Goal: Book appointment/travel/reservation

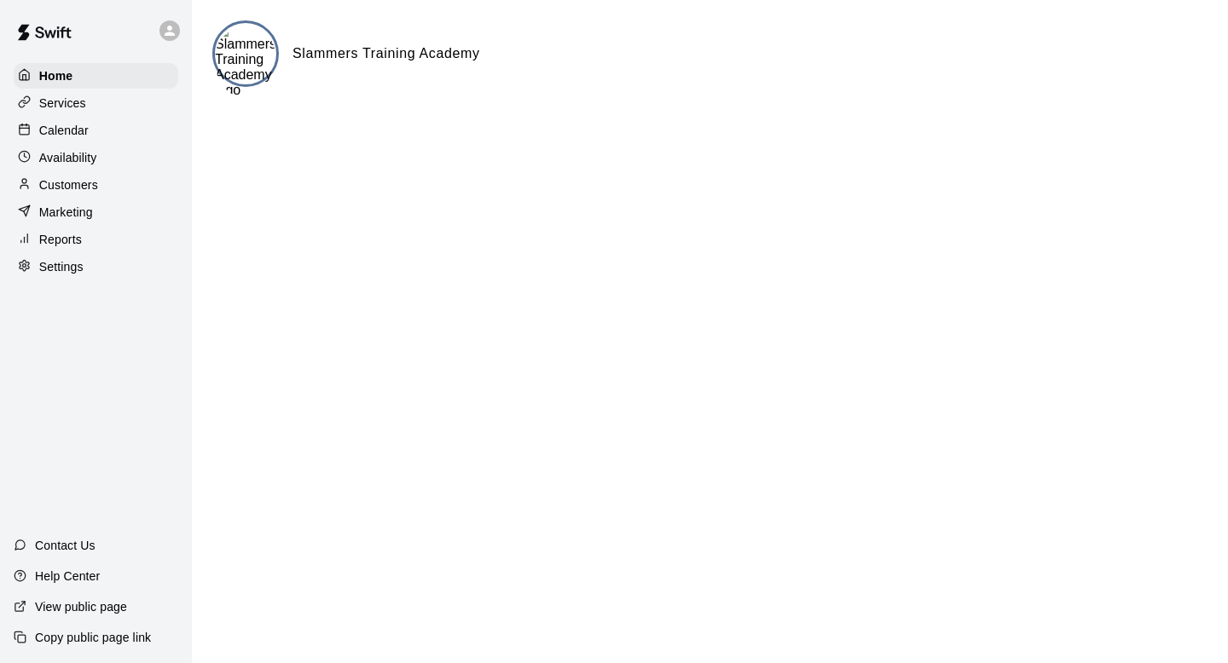
click at [94, 126] on div "Calendar" at bounding box center [96, 131] width 165 height 26
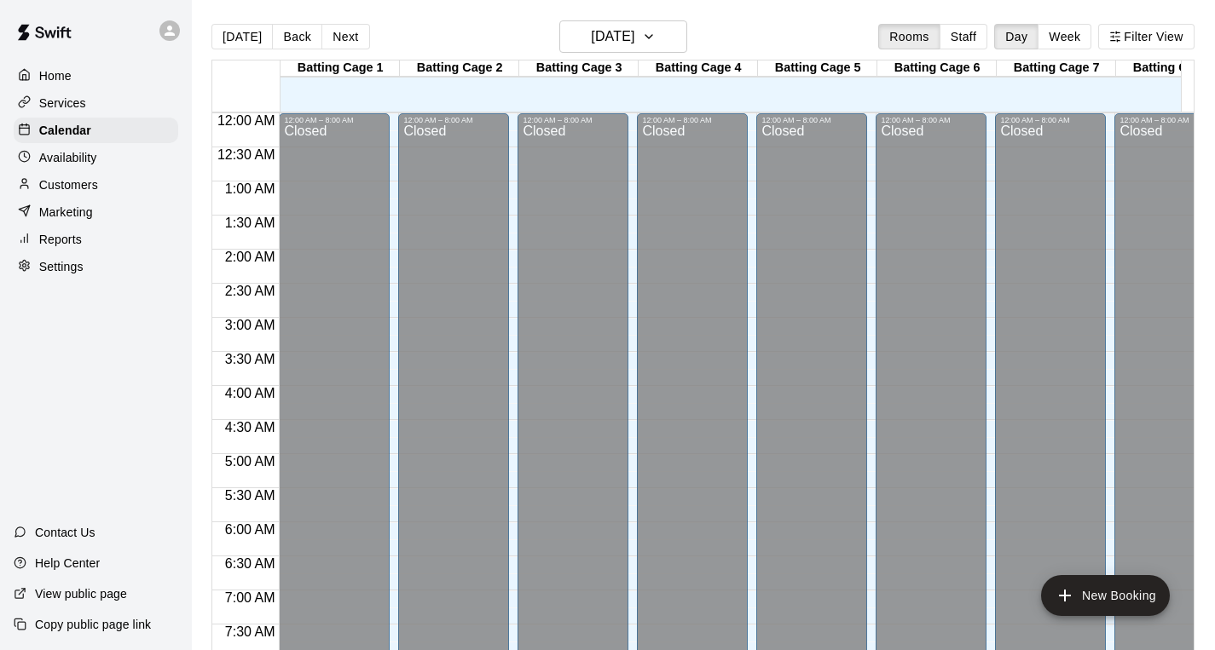
scroll to position [0, 9]
click at [656, 36] on icon "button" at bounding box center [649, 36] width 14 height 20
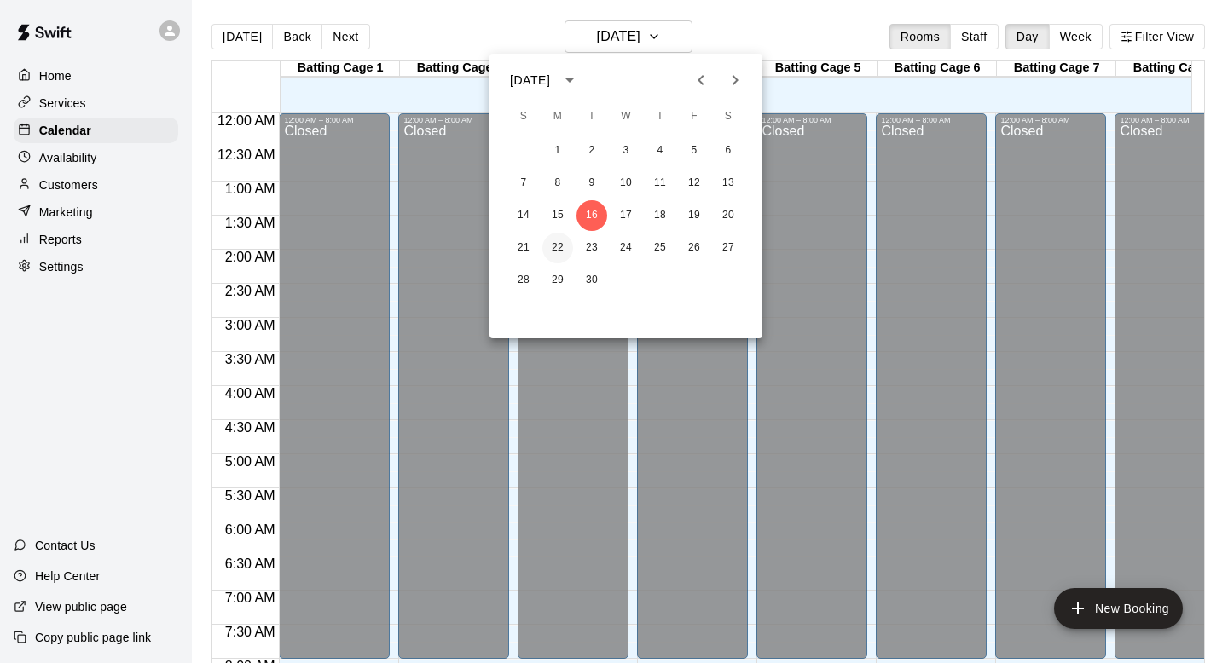
click at [561, 245] on button "22" at bounding box center [557, 248] width 31 height 31
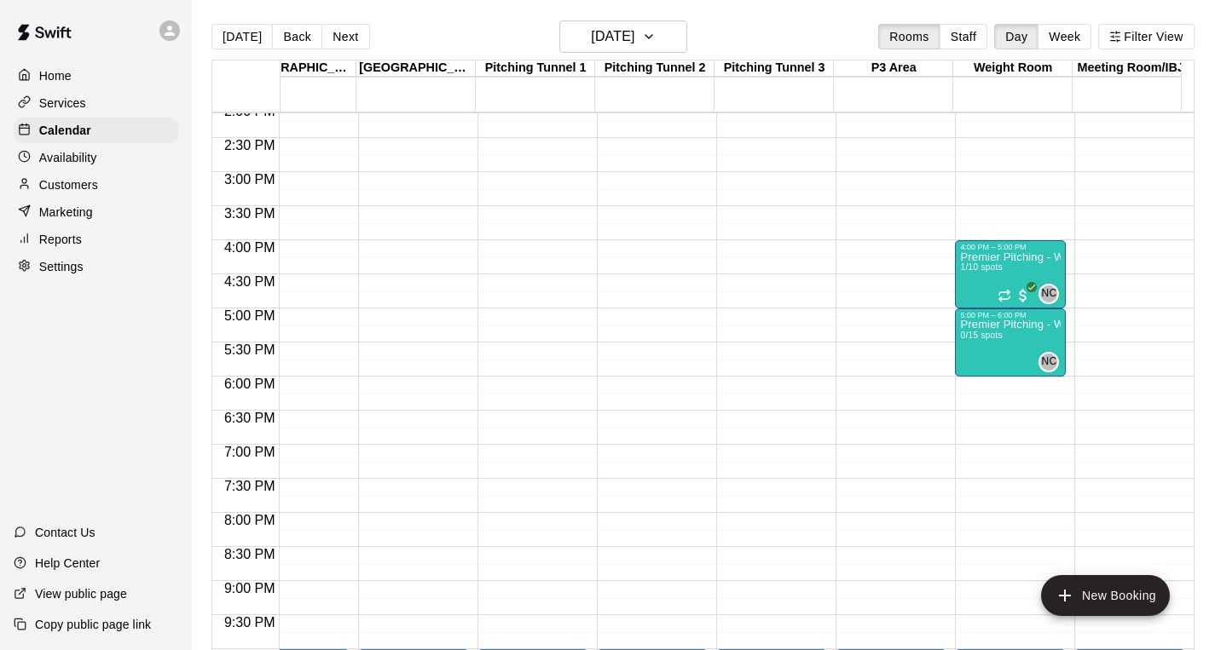
scroll to position [0, 9]
click at [1011, 244] on div at bounding box center [1010, 244] width 101 height 3
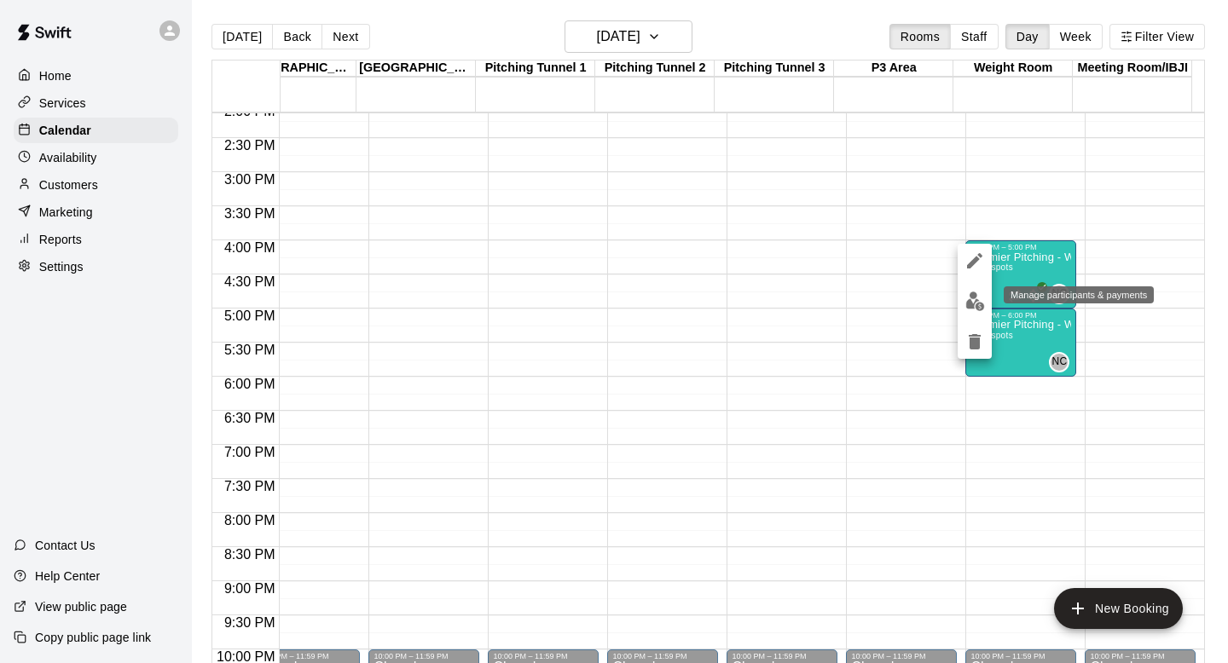
click at [974, 314] on button "edit" at bounding box center [974, 301] width 34 height 33
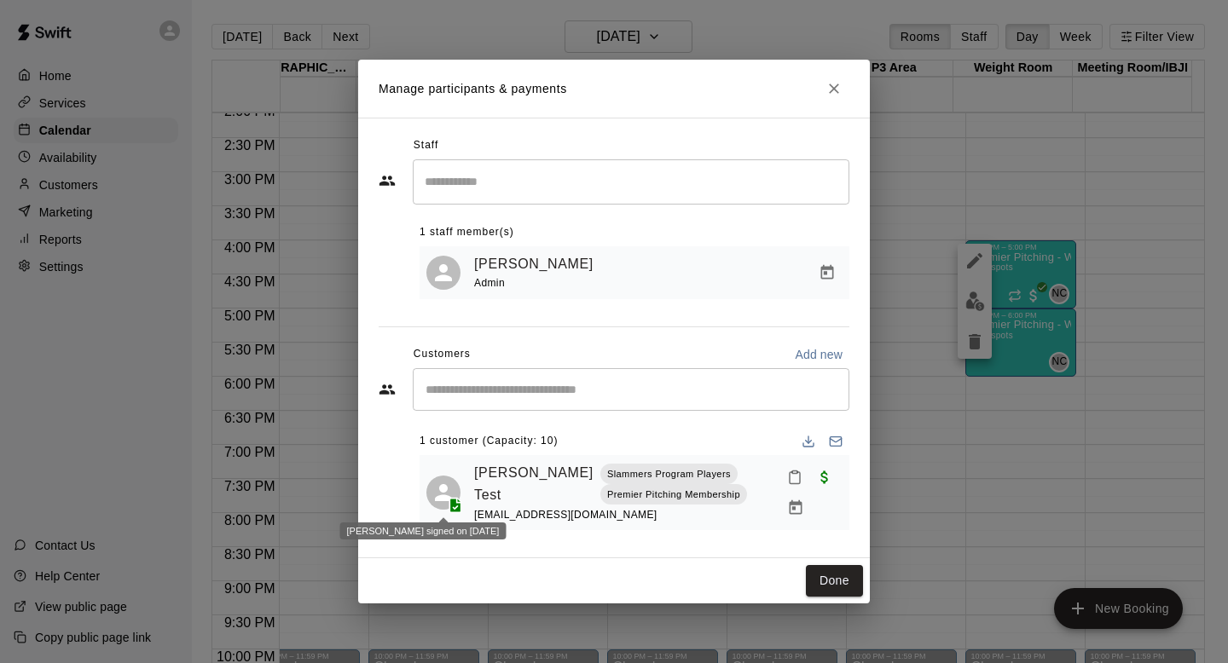
click at [455, 507] on icon at bounding box center [456, 507] width 4 height 3
click at [840, 593] on button "Done" at bounding box center [834, 581] width 57 height 32
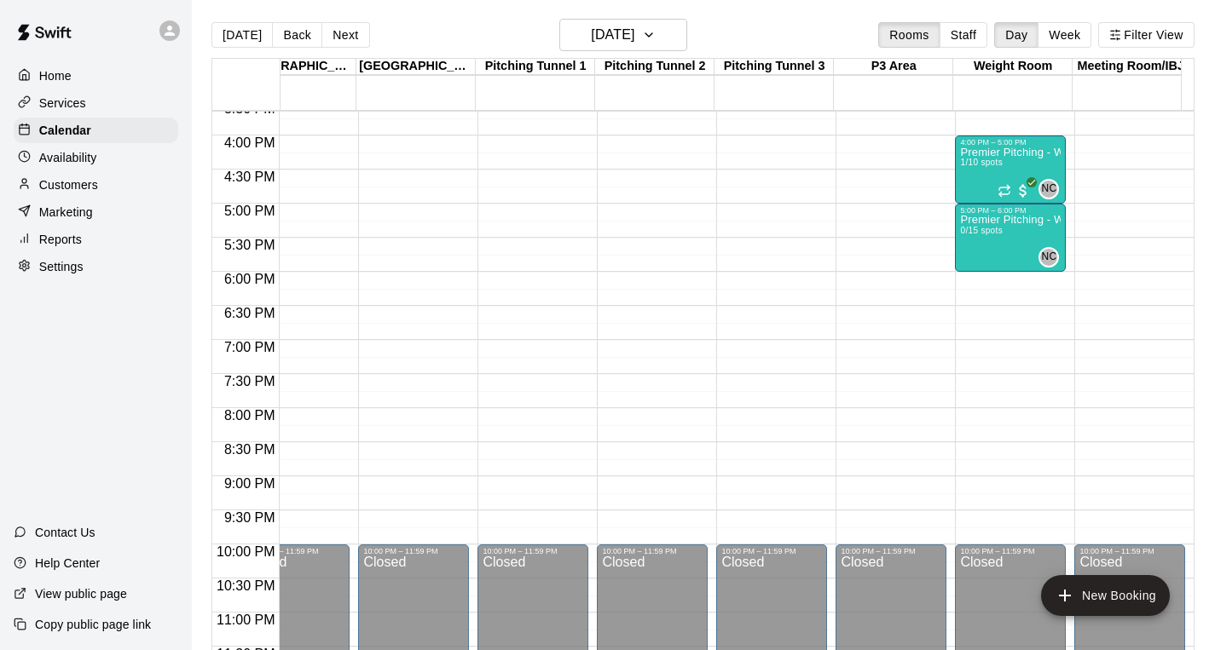
scroll to position [1081, 1237]
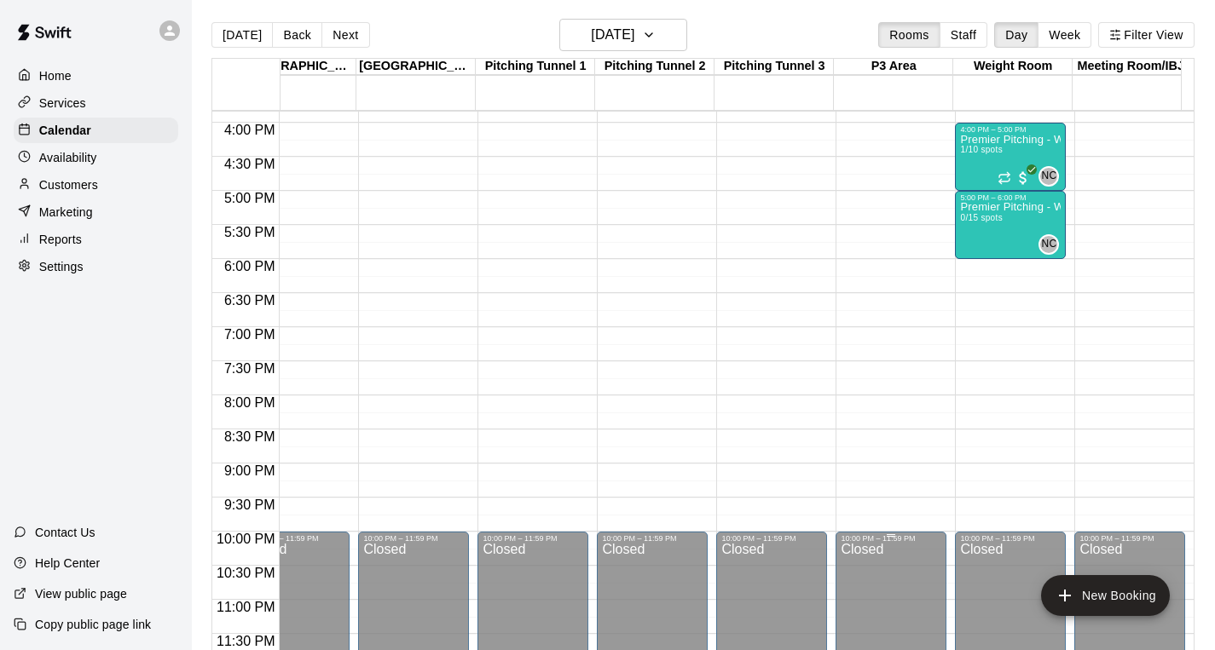
click at [922, 639] on div "Closed" at bounding box center [891, 608] width 101 height 130
click at [656, 38] on icon "button" at bounding box center [649, 35] width 14 height 20
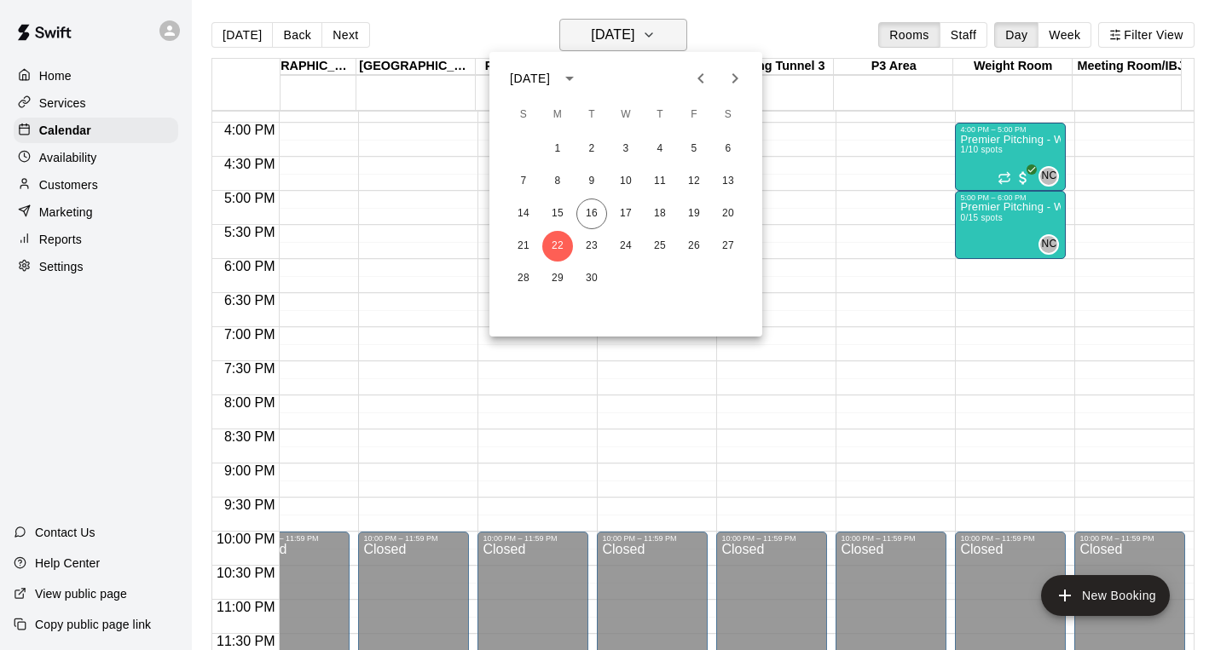
scroll to position [2, 0]
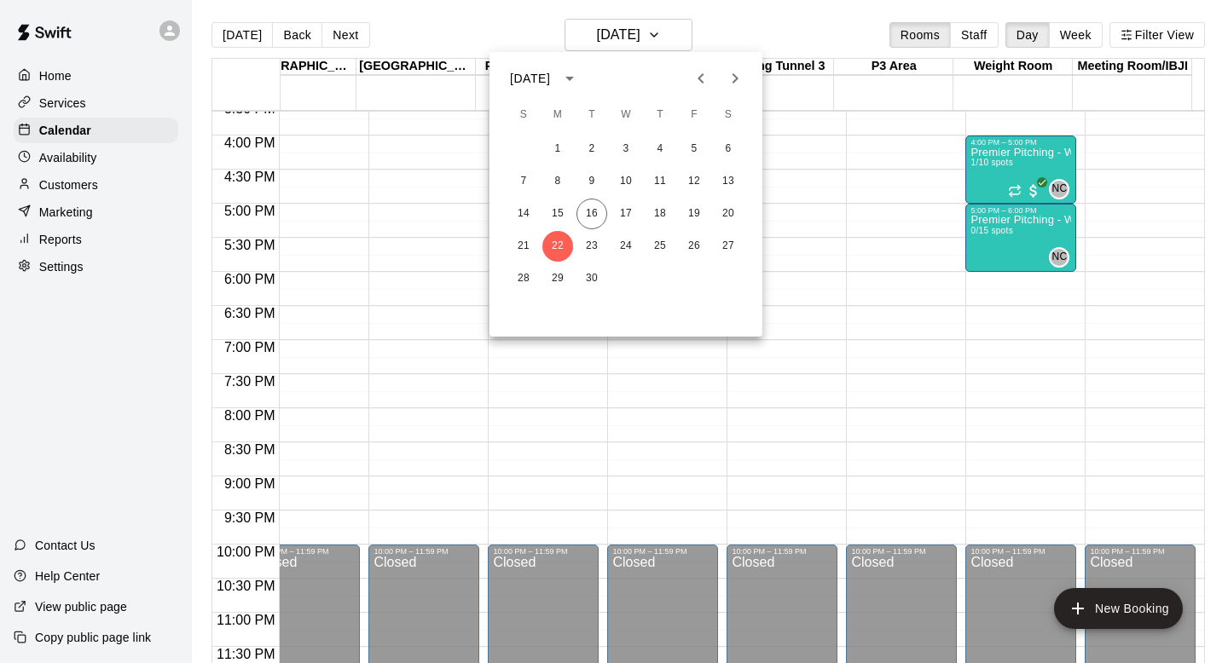
click at [1032, 220] on div at bounding box center [614, 331] width 1228 height 663
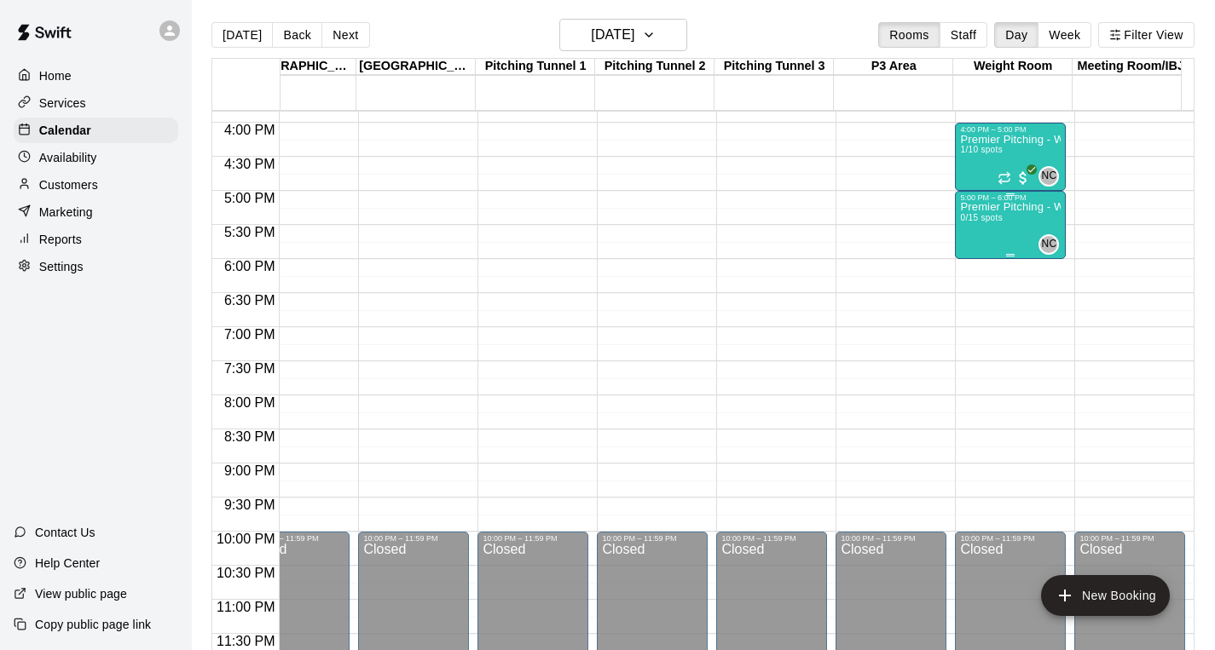
click at [1026, 226] on div "Premier Pitching - Weight Room 0/15 spots" at bounding box center [1010, 527] width 101 height 650
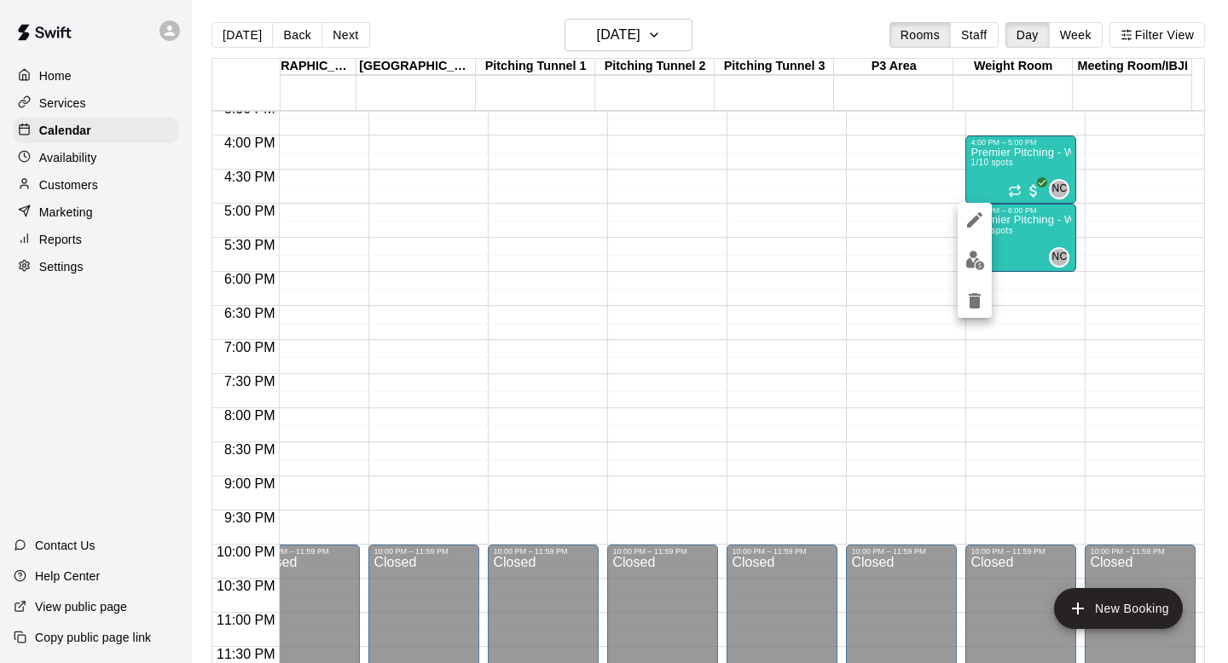
click at [973, 226] on icon "edit" at bounding box center [974, 220] width 20 height 20
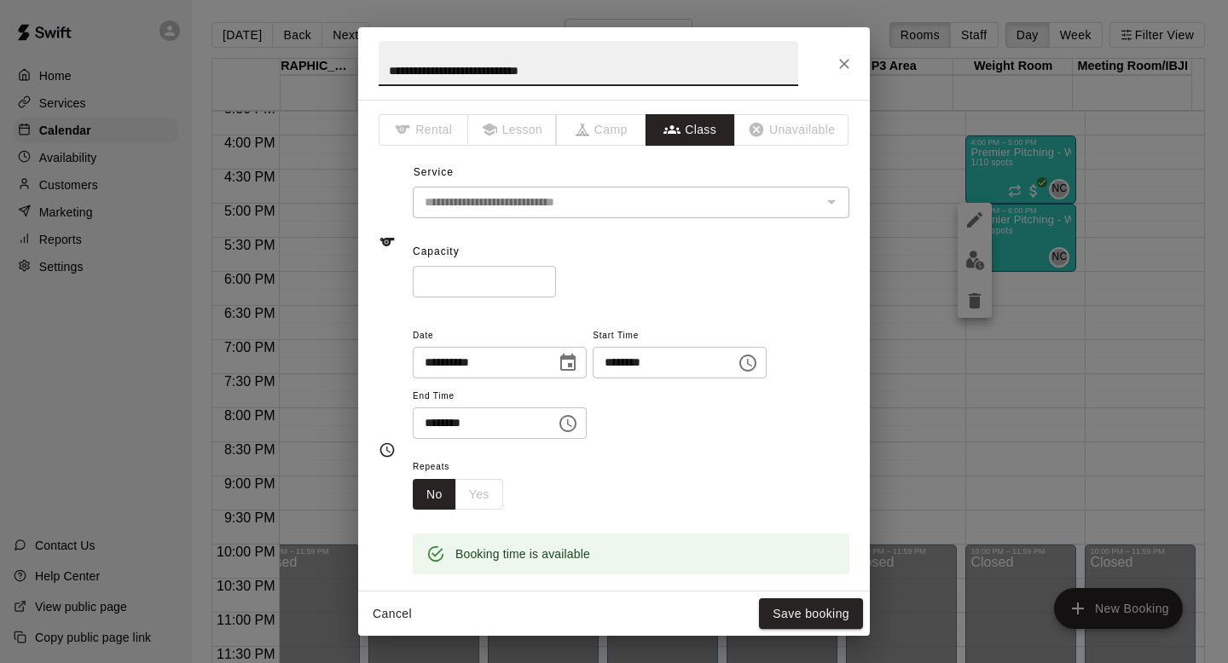
click at [455, 275] on input "**" at bounding box center [484, 282] width 143 height 32
click at [458, 295] on input "**" at bounding box center [484, 282] width 143 height 32
type input "**"
click at [812, 616] on button "Save booking" at bounding box center [811, 614] width 104 height 32
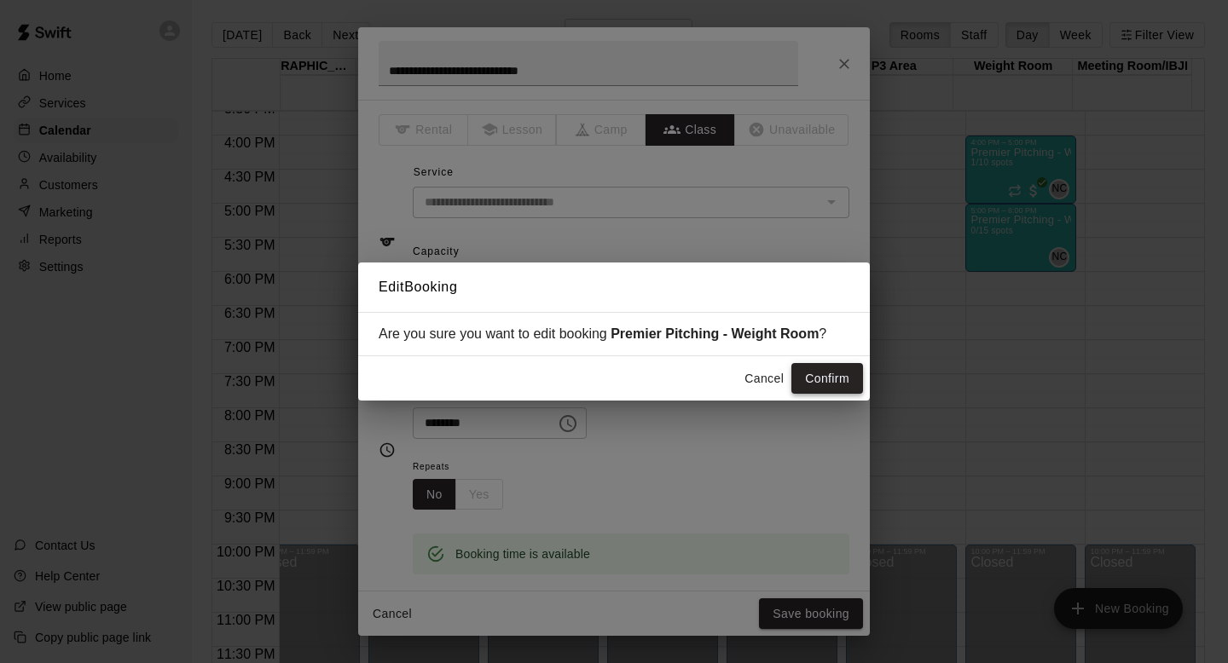
click at [848, 378] on button "Confirm" at bounding box center [827, 379] width 72 height 32
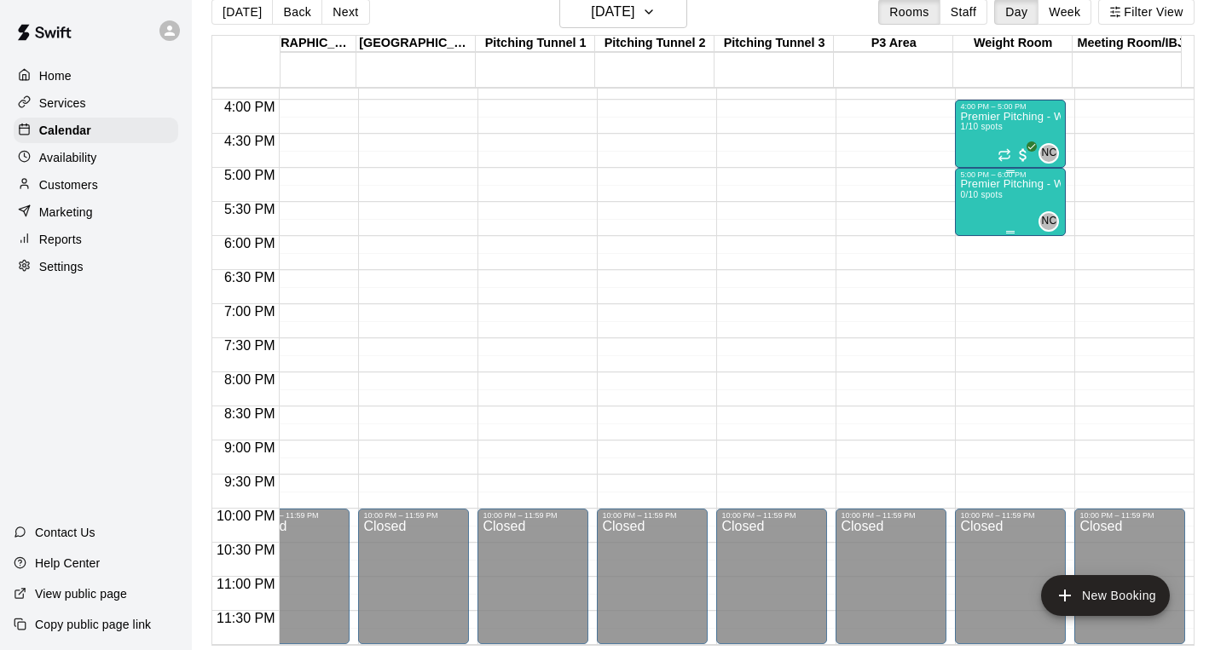
scroll to position [26, 0]
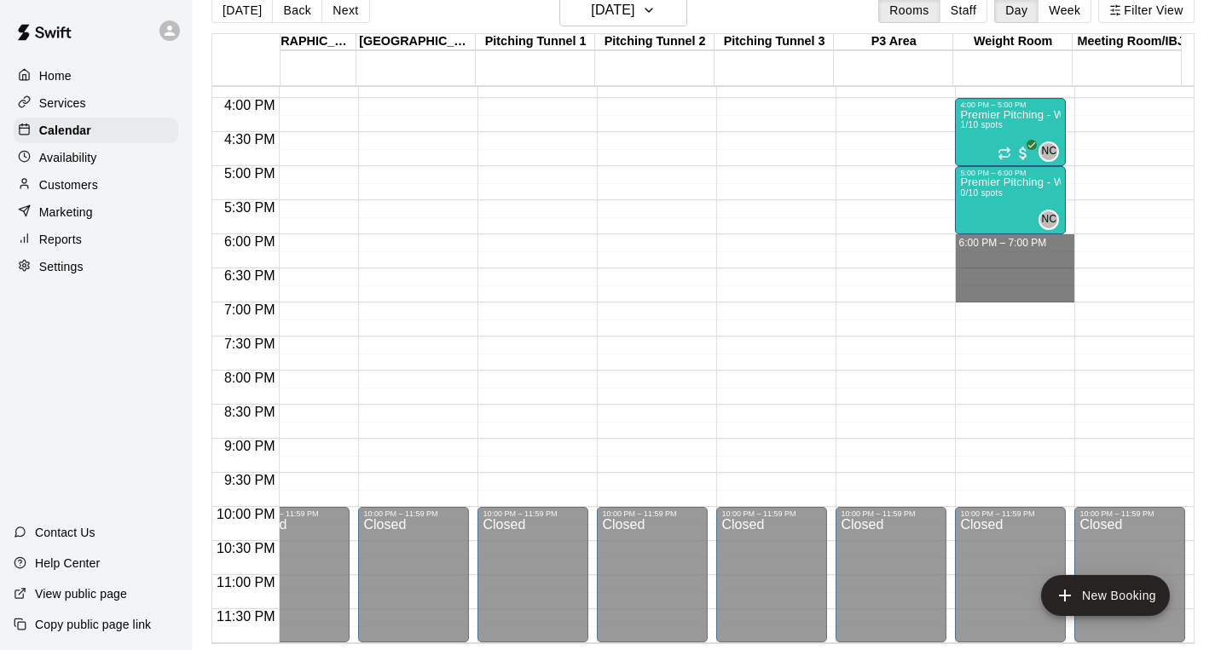
drag, startPoint x: 1009, startPoint y: 243, endPoint x: 1019, endPoint y: 289, distance: 47.2
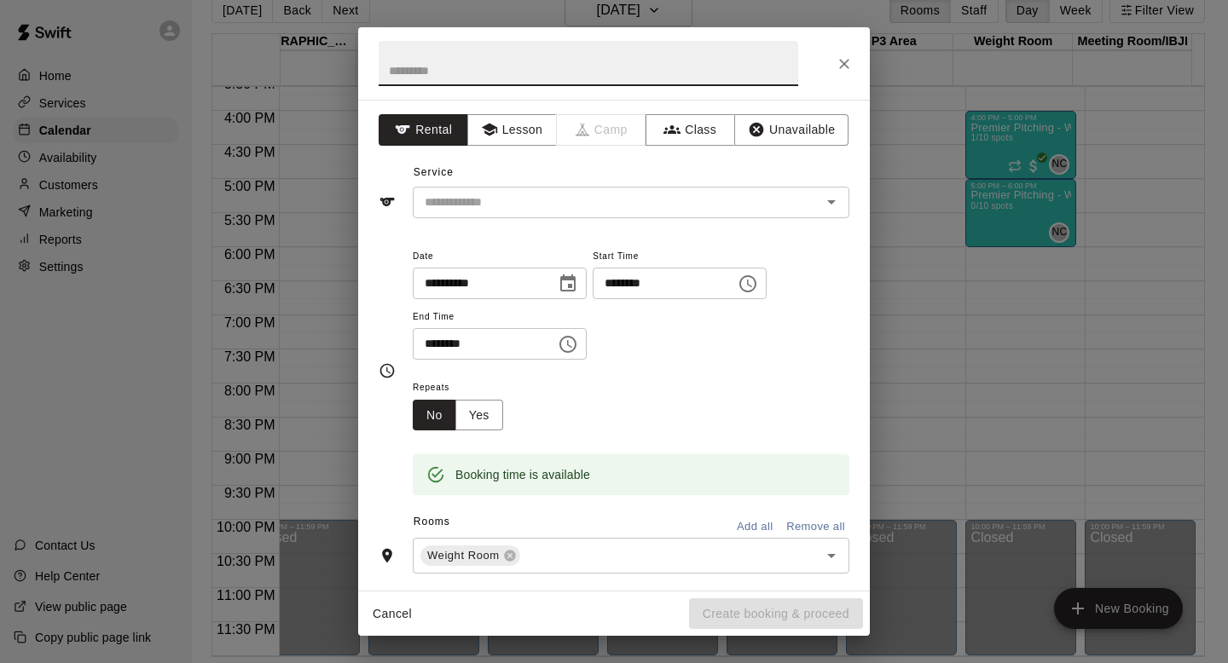
click at [650, 93] on h2 at bounding box center [588, 63] width 460 height 72
click at [674, 139] on button "Class" at bounding box center [690, 130] width 90 height 32
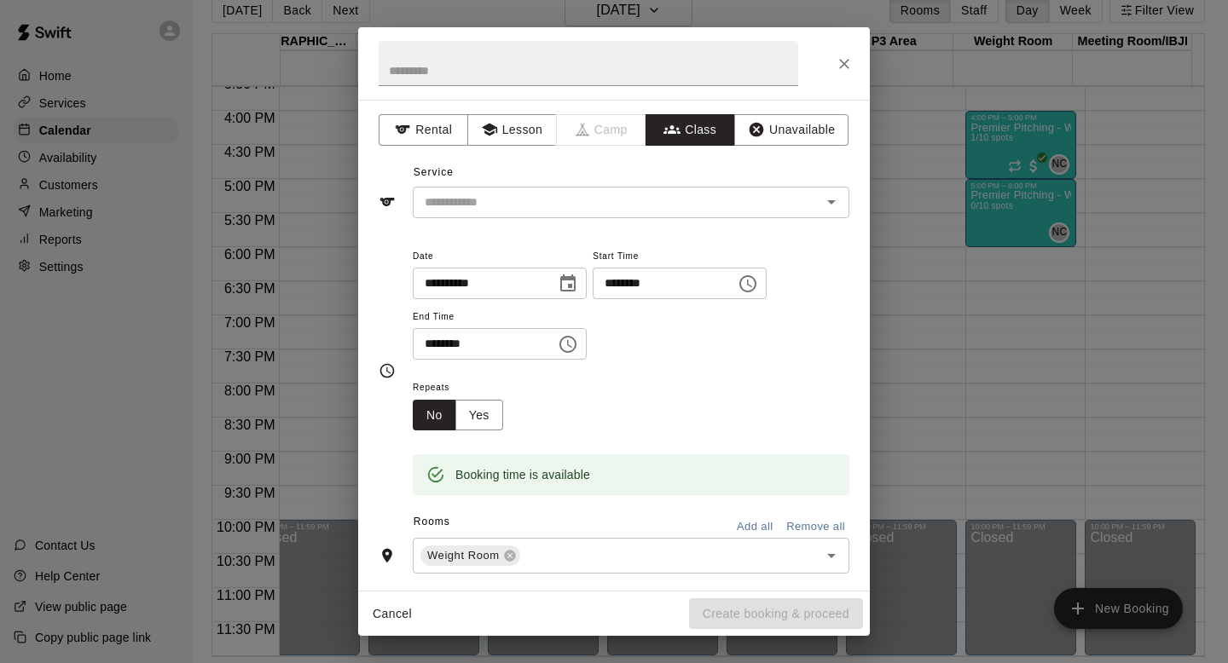
click at [648, 182] on div "Service ​" at bounding box center [614, 188] width 471 height 59
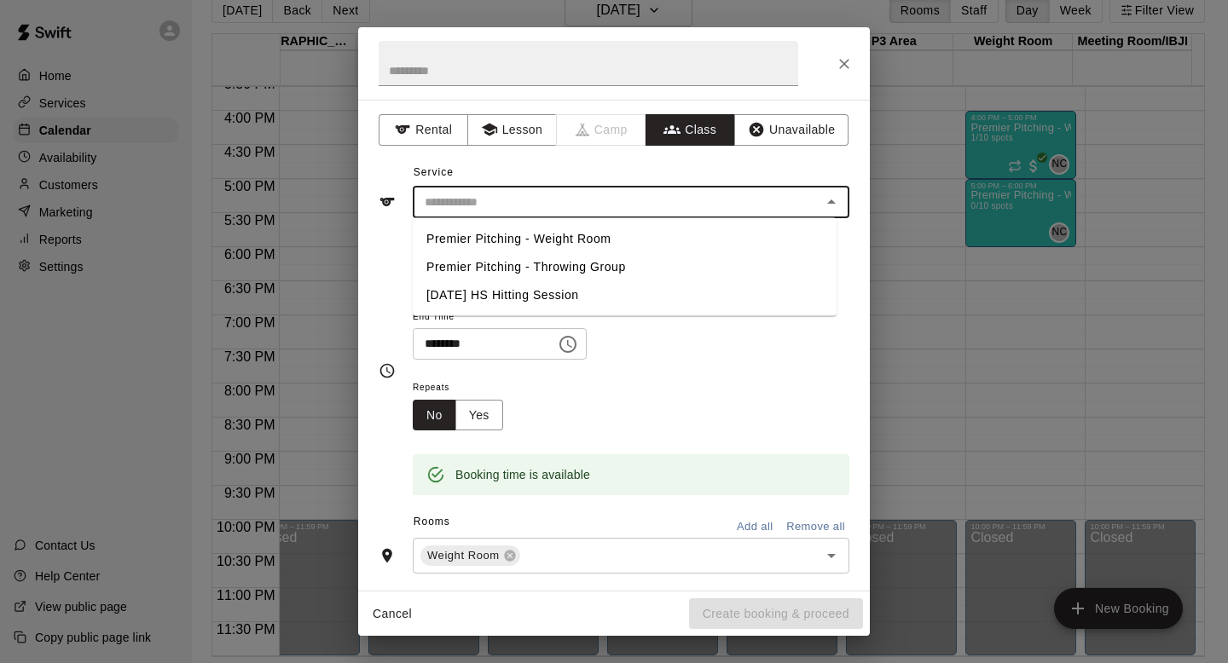
click at [647, 193] on input "text" at bounding box center [617, 202] width 398 height 21
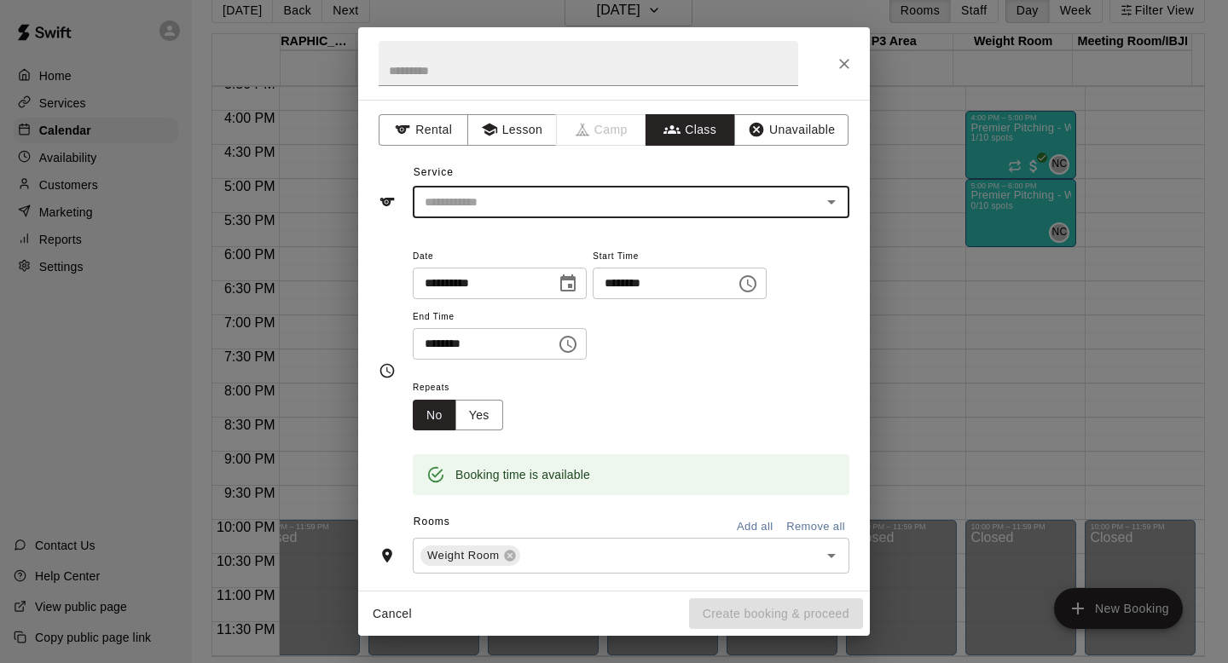
click at [384, 616] on button "Cancel" at bounding box center [392, 614] width 55 height 32
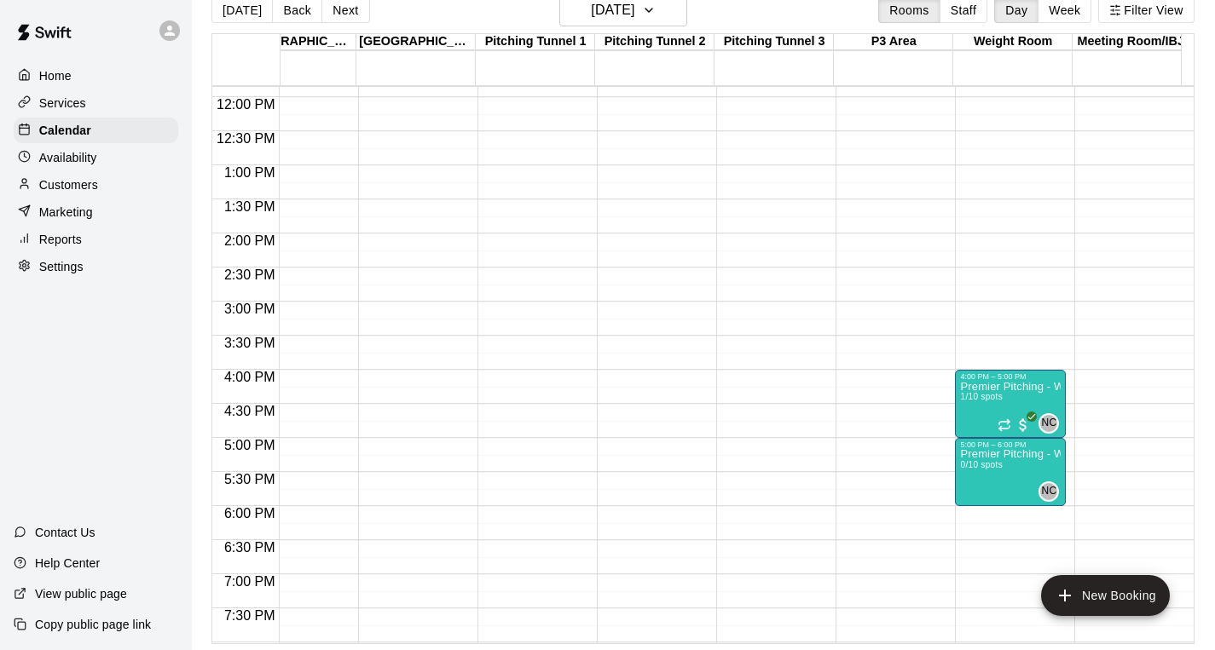
scroll to position [828, 1237]
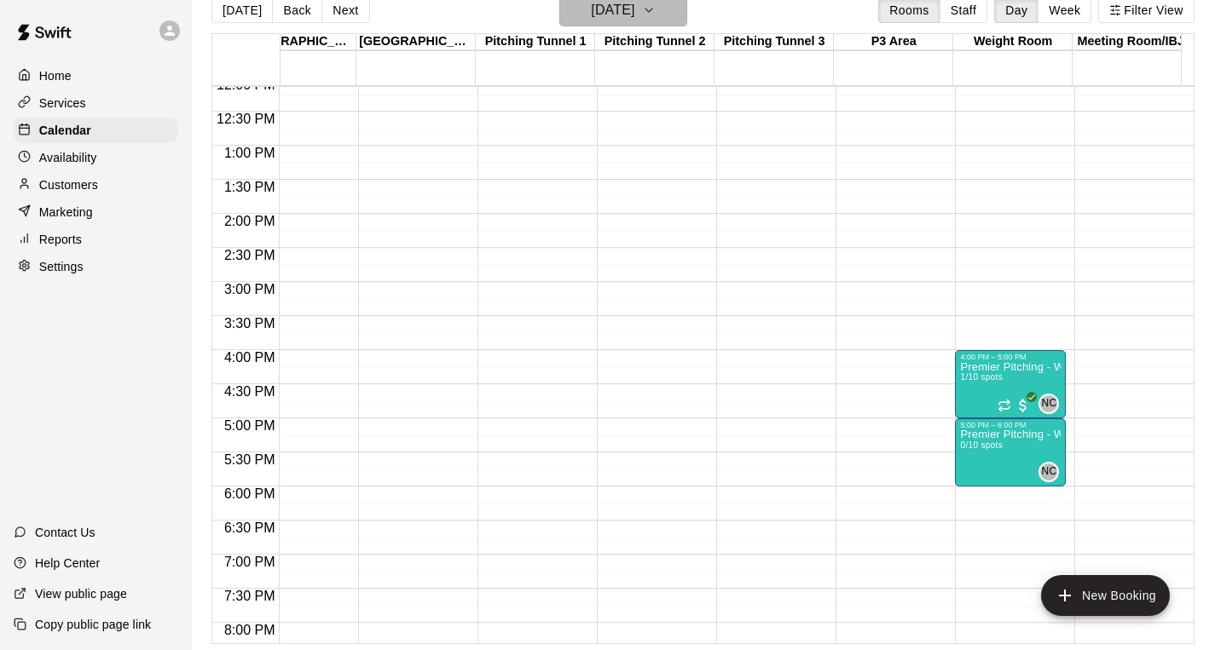
click at [634, 8] on h6 "Monday Sep 22" at bounding box center [612, 10] width 43 height 24
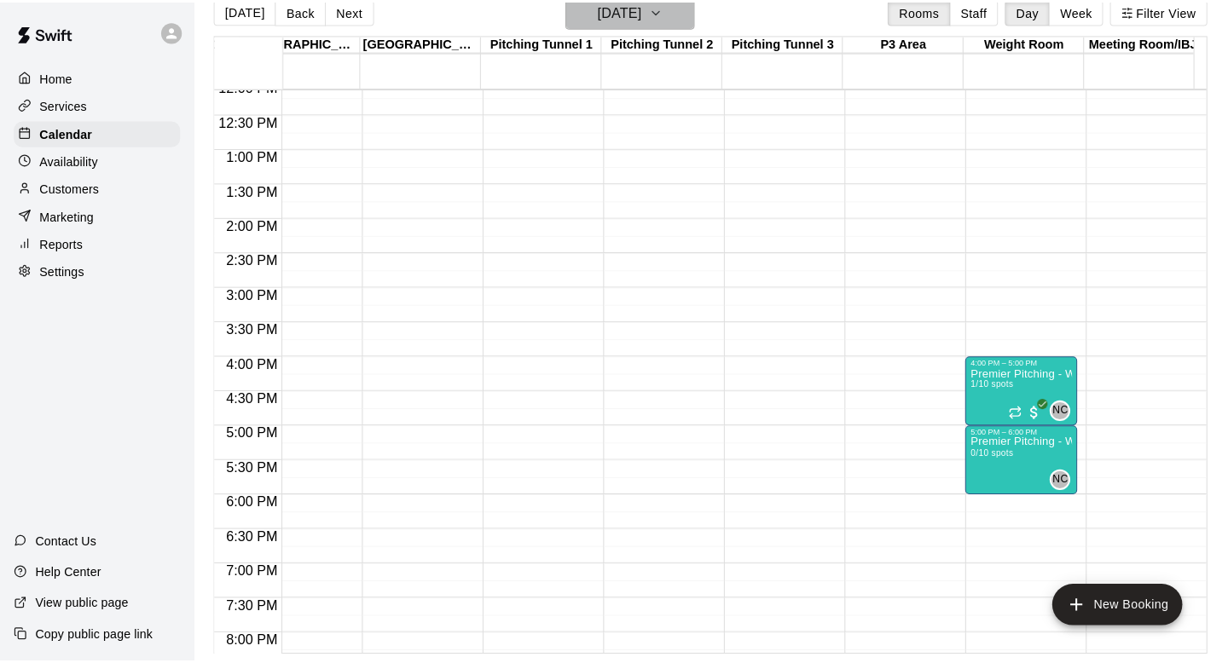
scroll to position [26, 0]
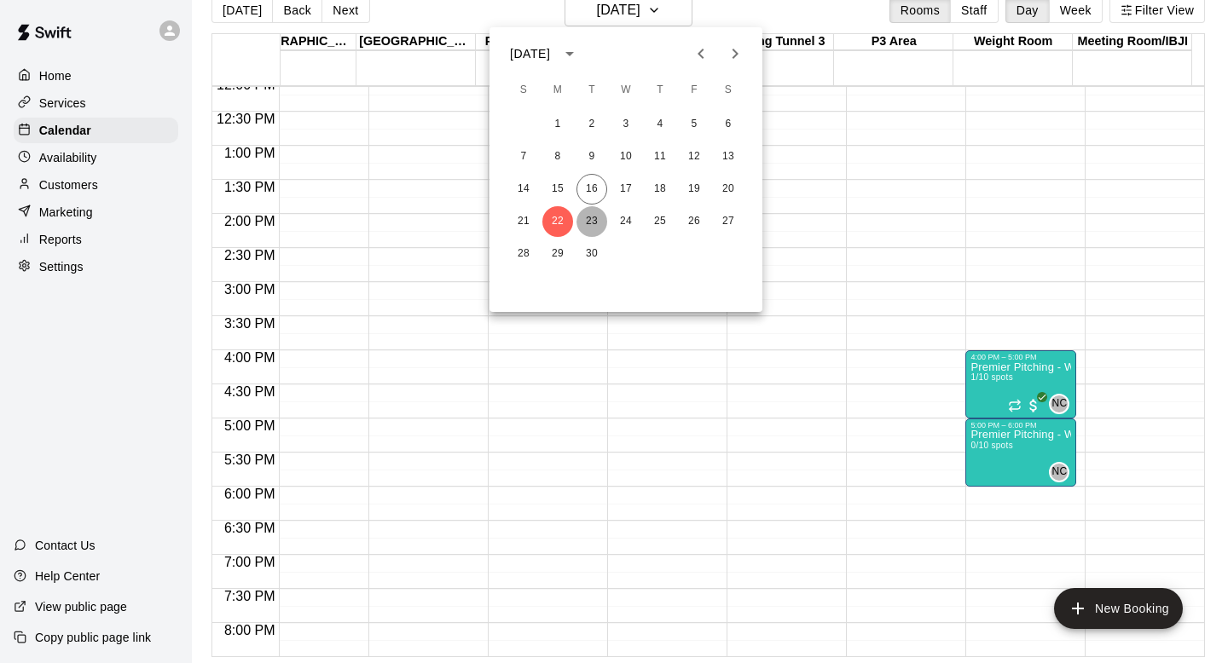
click at [598, 220] on button "23" at bounding box center [591, 221] width 31 height 31
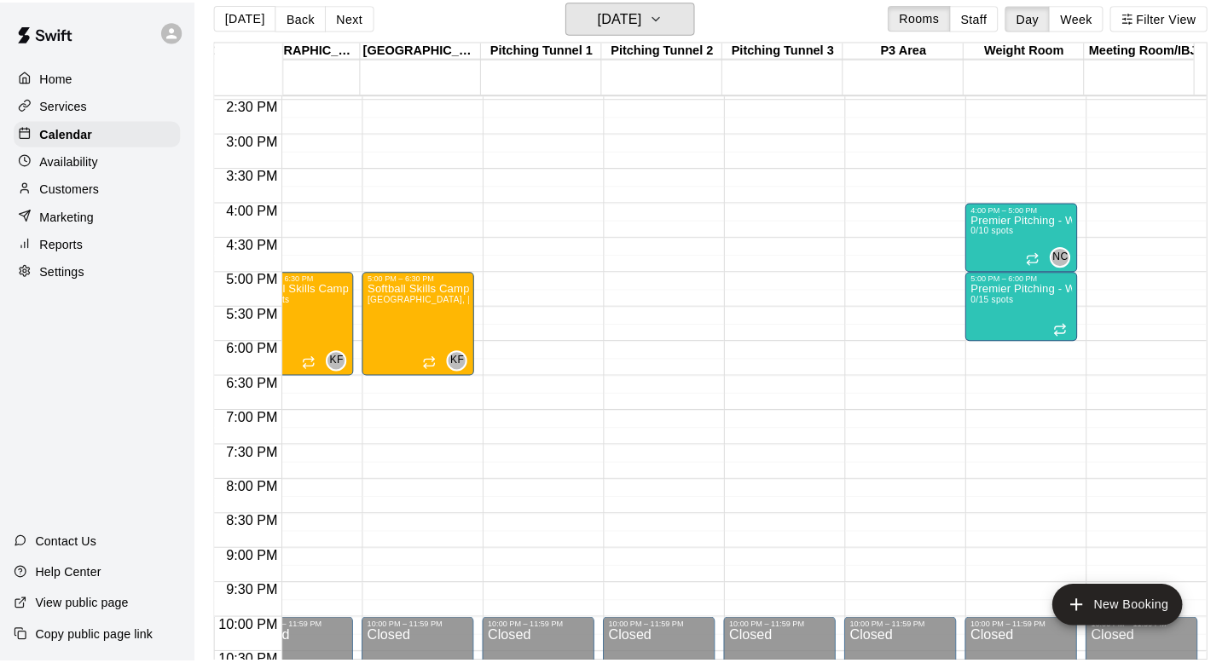
scroll to position [986, 1237]
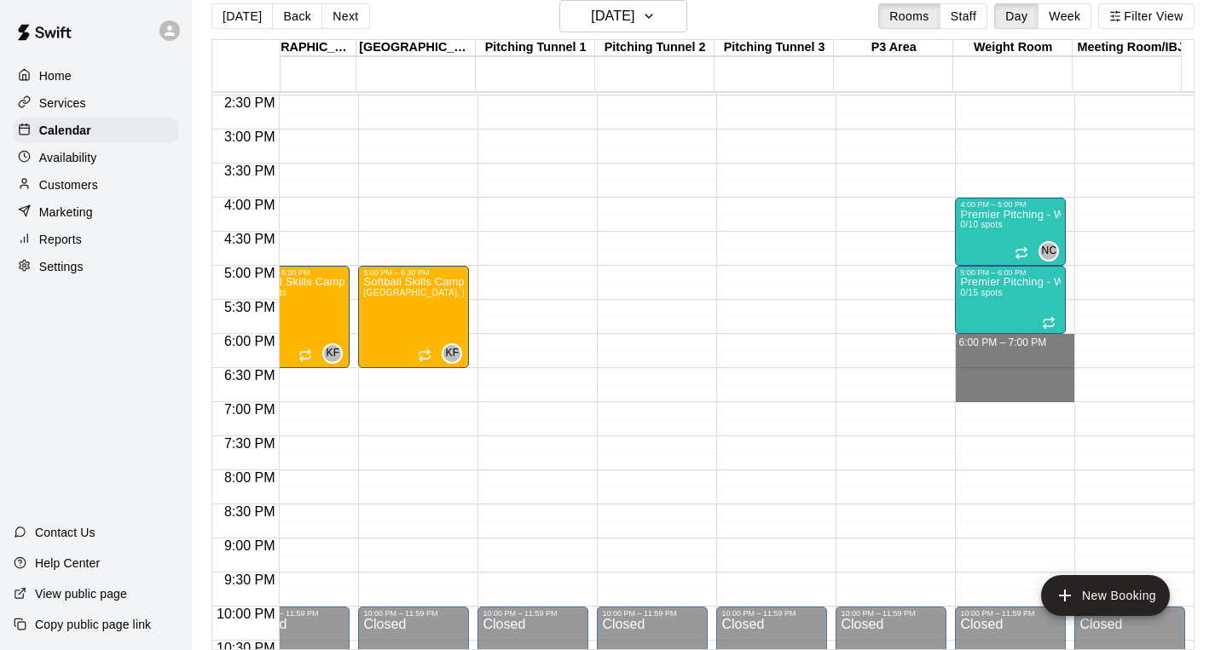
drag, startPoint x: 1010, startPoint y: 339, endPoint x: 1021, endPoint y: 398, distance: 59.9
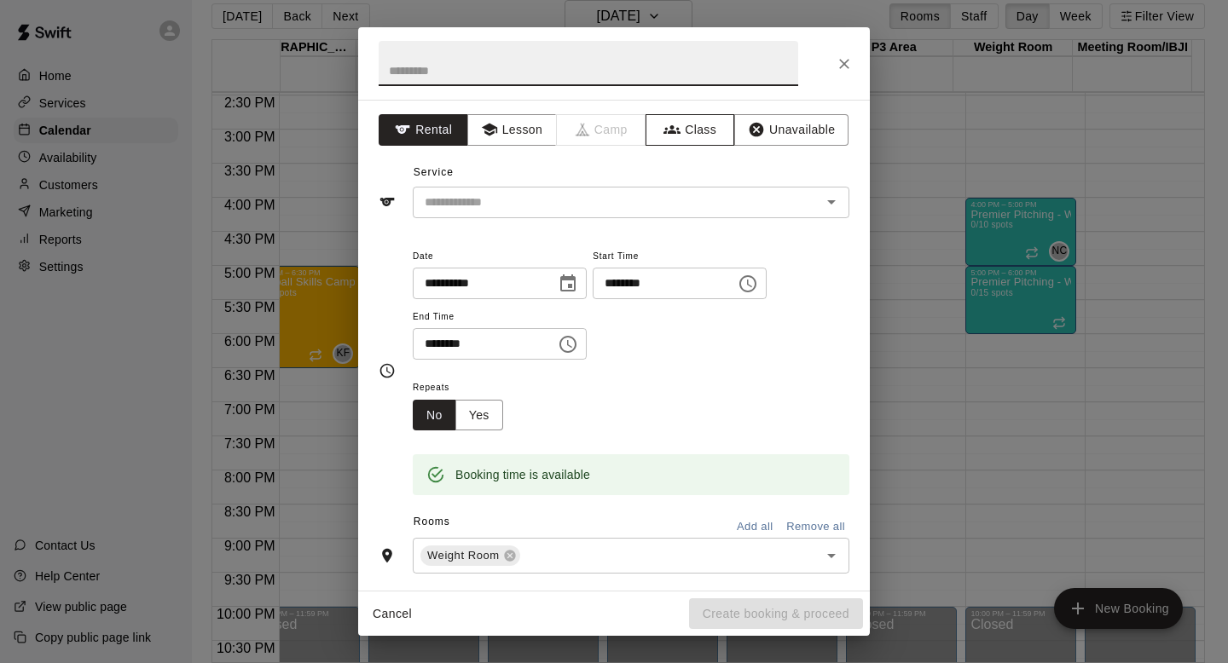
click at [676, 123] on button "Class" at bounding box center [690, 130] width 90 height 32
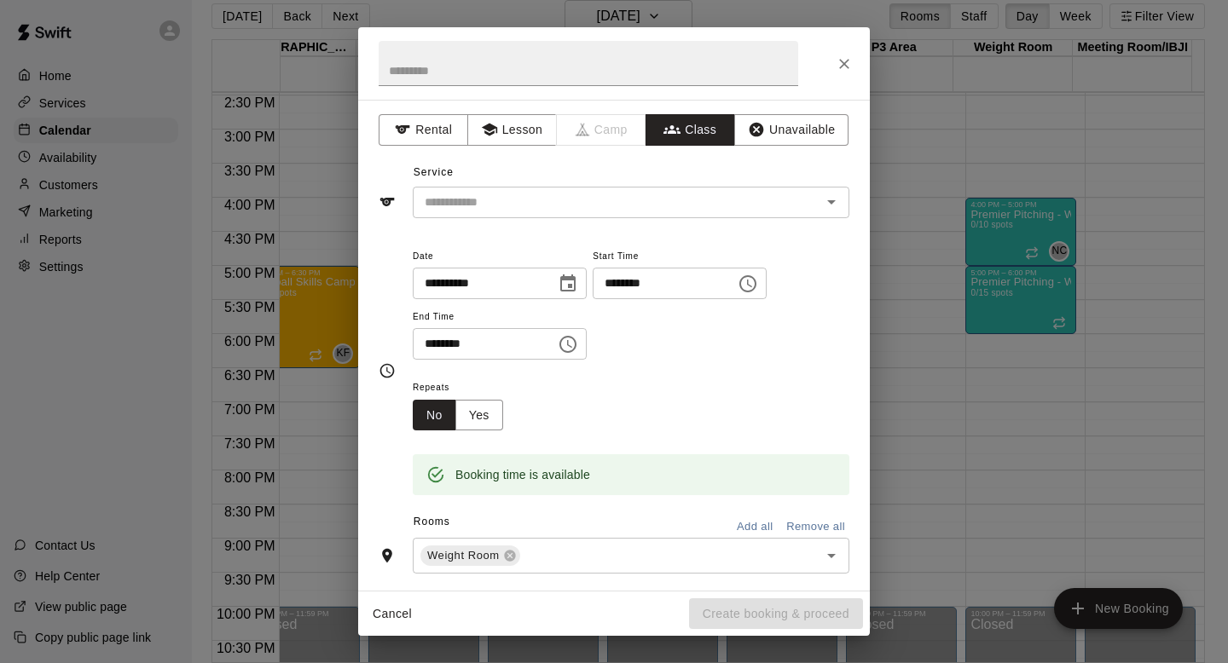
click at [540, 199] on input "text" at bounding box center [617, 202] width 398 height 21
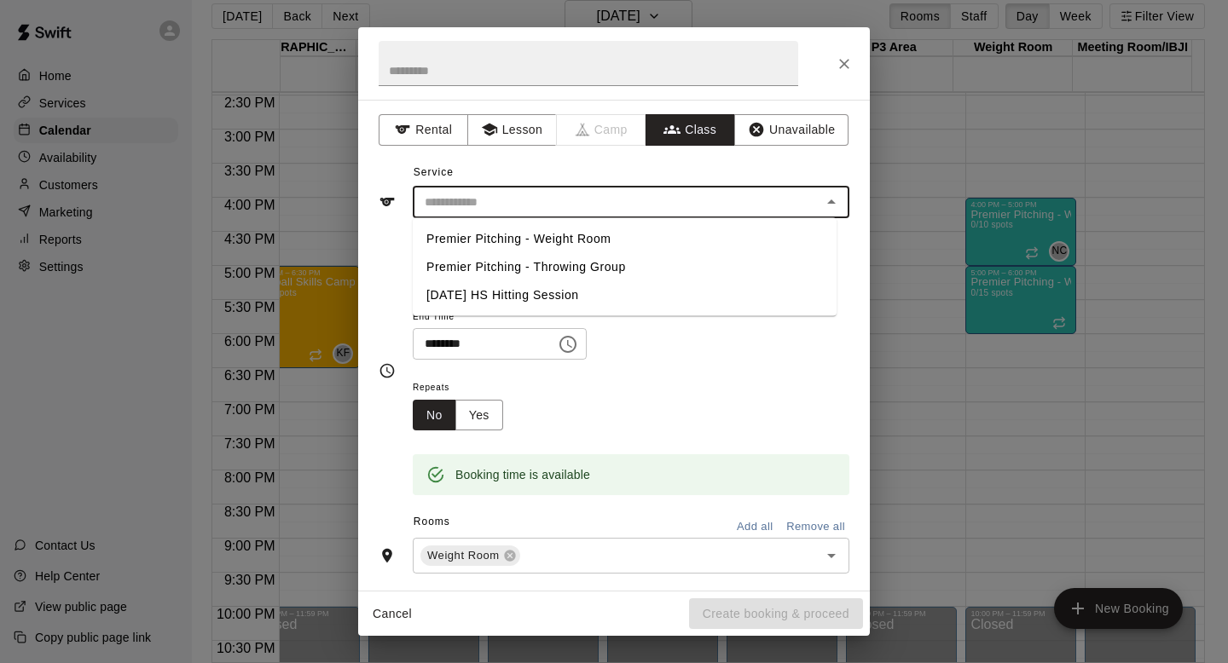
click at [535, 240] on li "Premier Pitching - Weight Room" at bounding box center [625, 239] width 424 height 28
type input "**********"
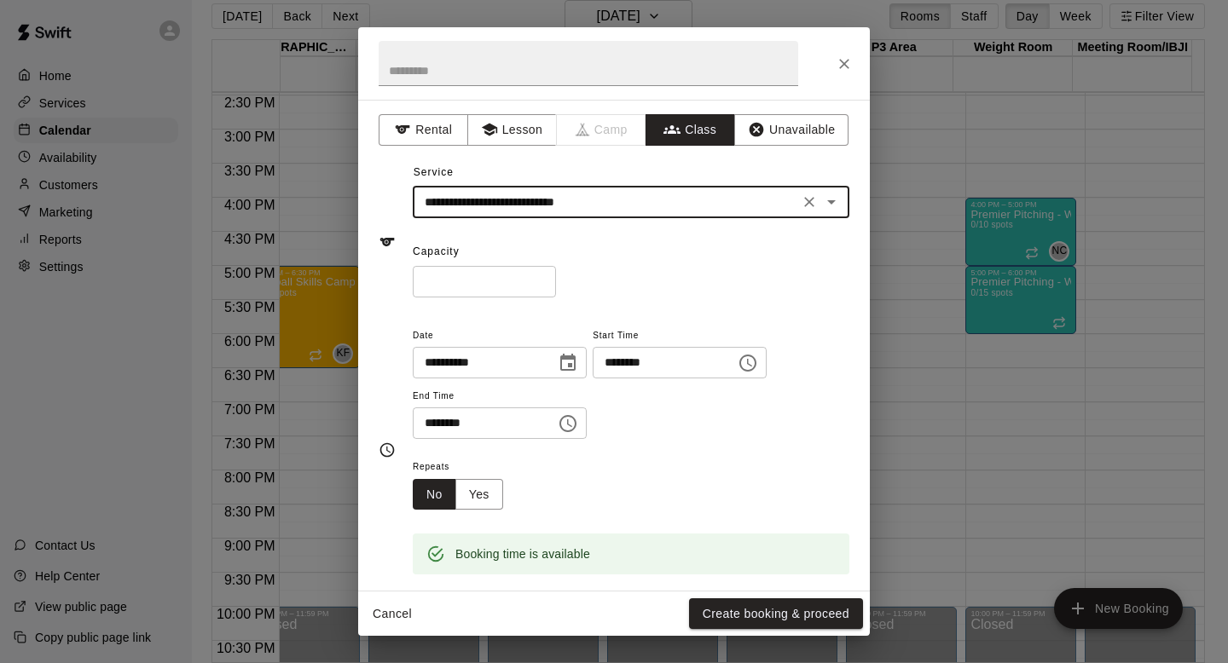
click at [490, 280] on input "*" at bounding box center [484, 282] width 143 height 32
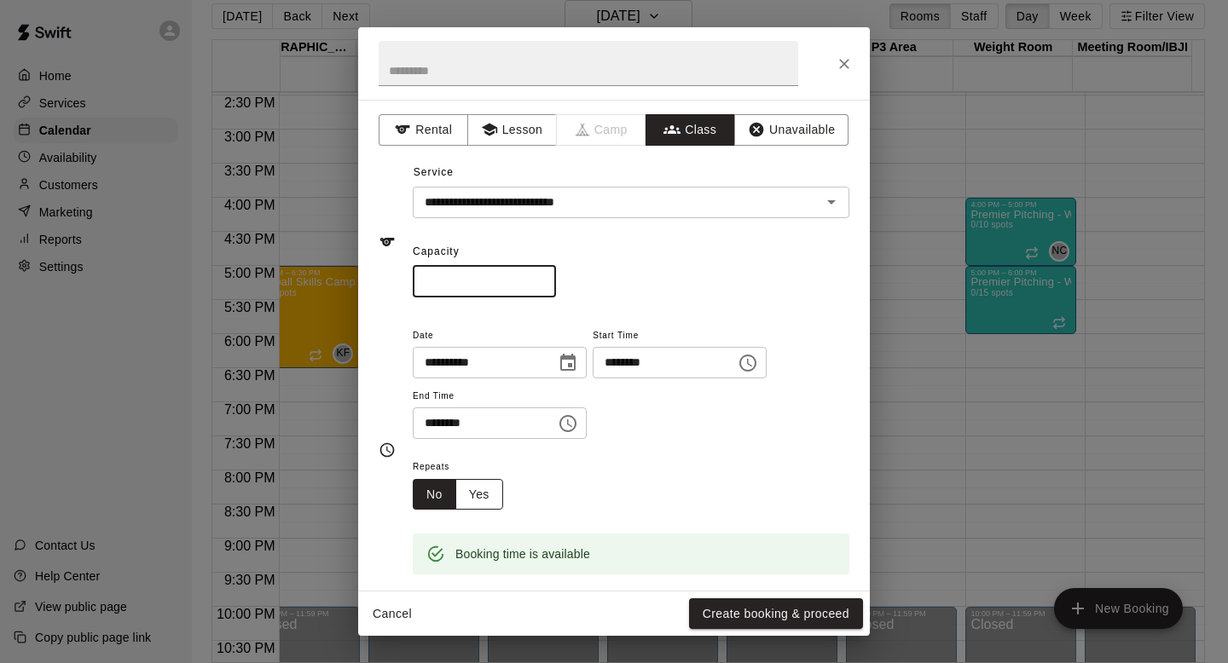
type input "**"
click at [487, 492] on button "Yes" at bounding box center [479, 495] width 48 height 32
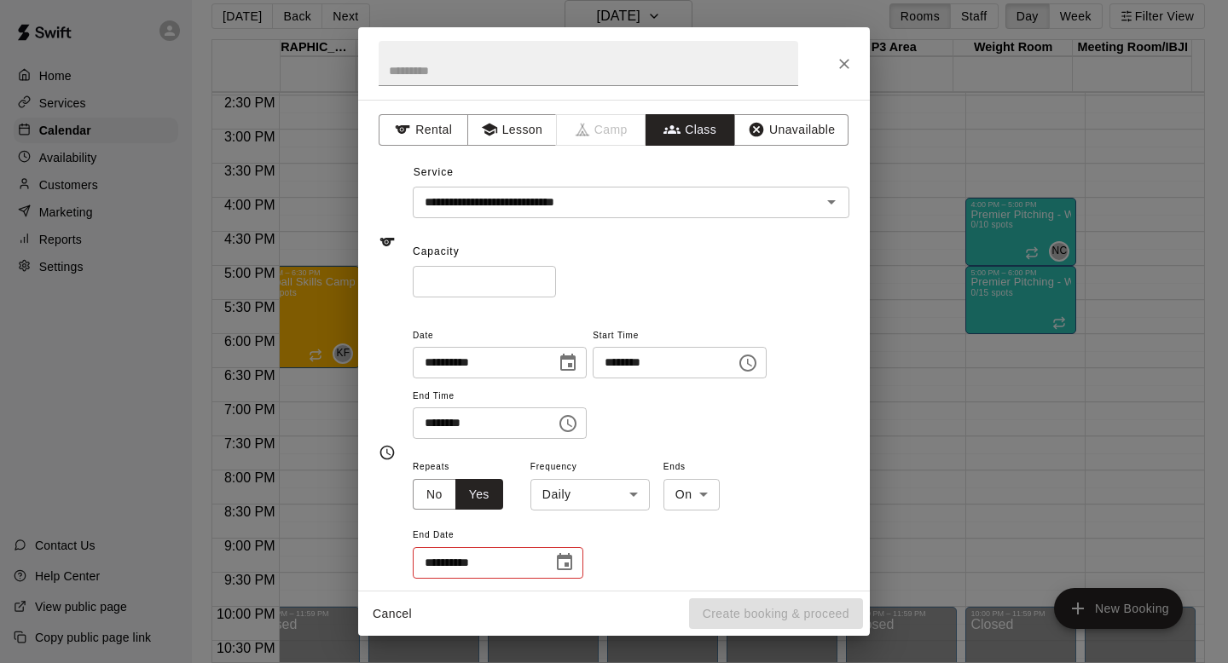
click at [584, 494] on body "Home Services Calendar Availability Customers Marketing Reports Settings Contac…" at bounding box center [614, 325] width 1228 height 691
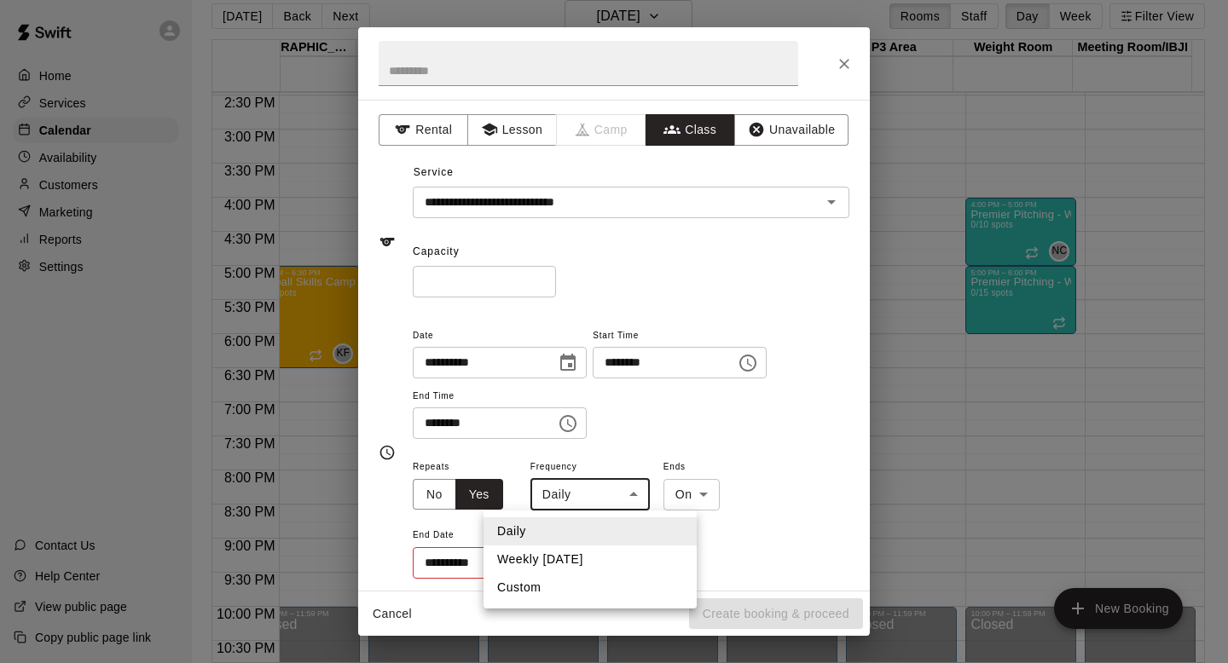
click at [580, 557] on li "Weekly on Tuesday" at bounding box center [589, 560] width 213 height 28
type input "******"
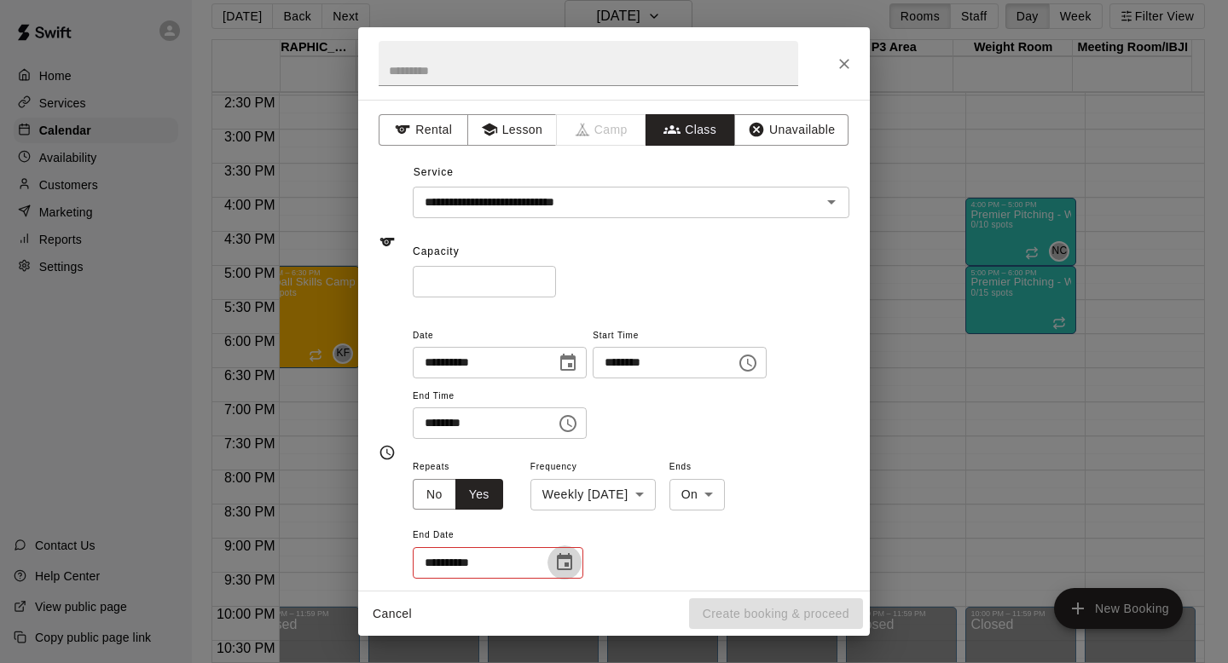
click at [570, 561] on icon "Choose date" at bounding box center [564, 561] width 15 height 17
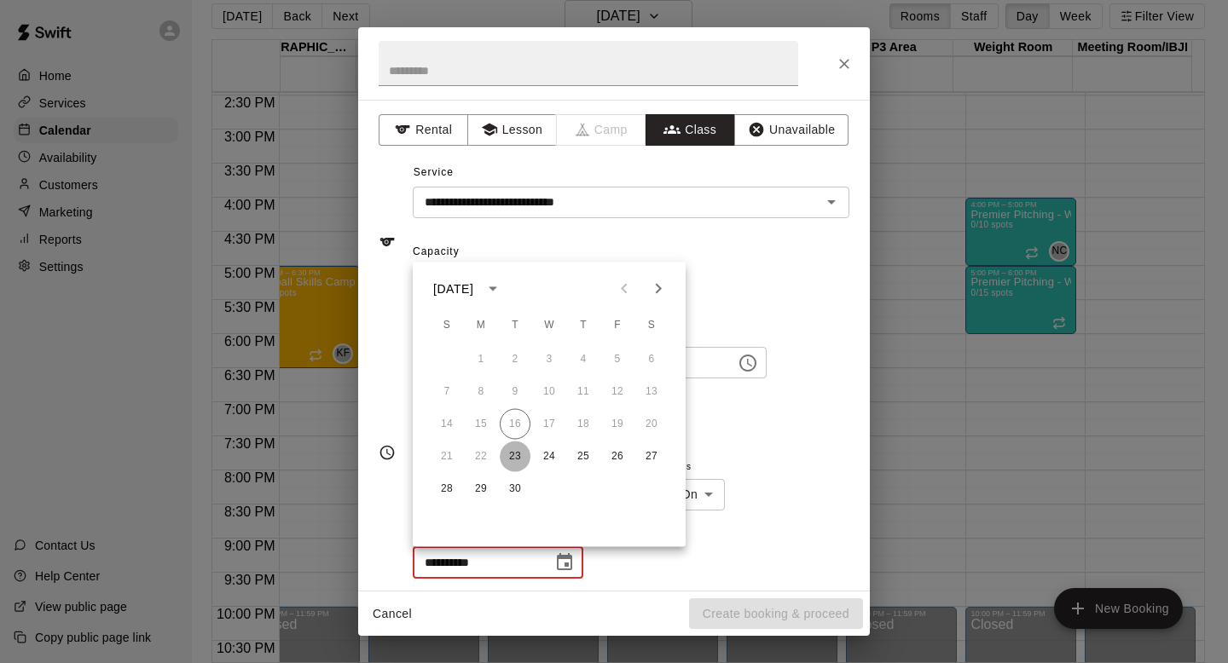
click at [518, 455] on button "23" at bounding box center [515, 457] width 31 height 31
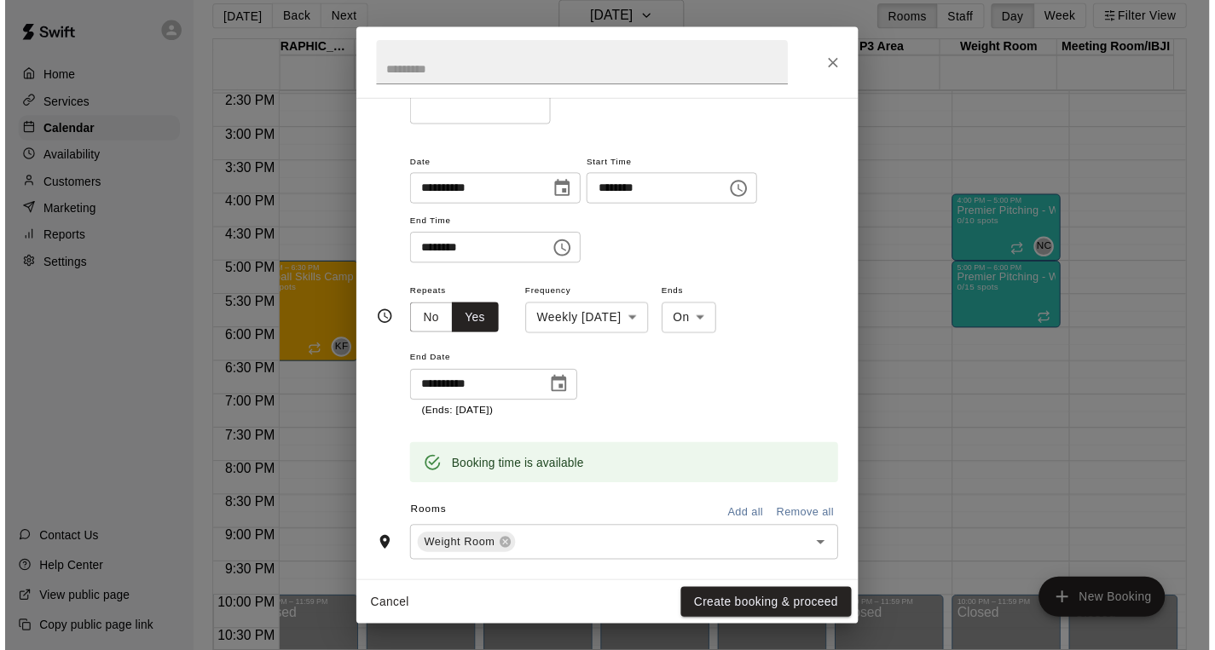
scroll to position [212, 0]
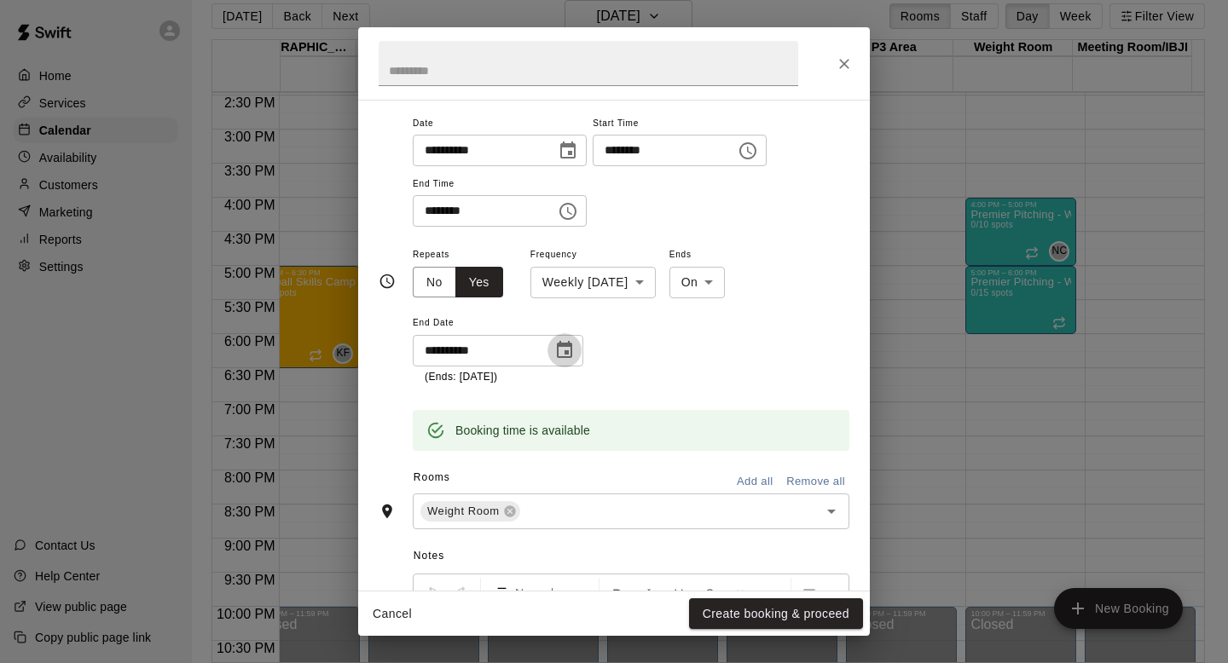
click at [558, 350] on icon "Choose date, selected date is Sep 23, 2025" at bounding box center [564, 350] width 20 height 20
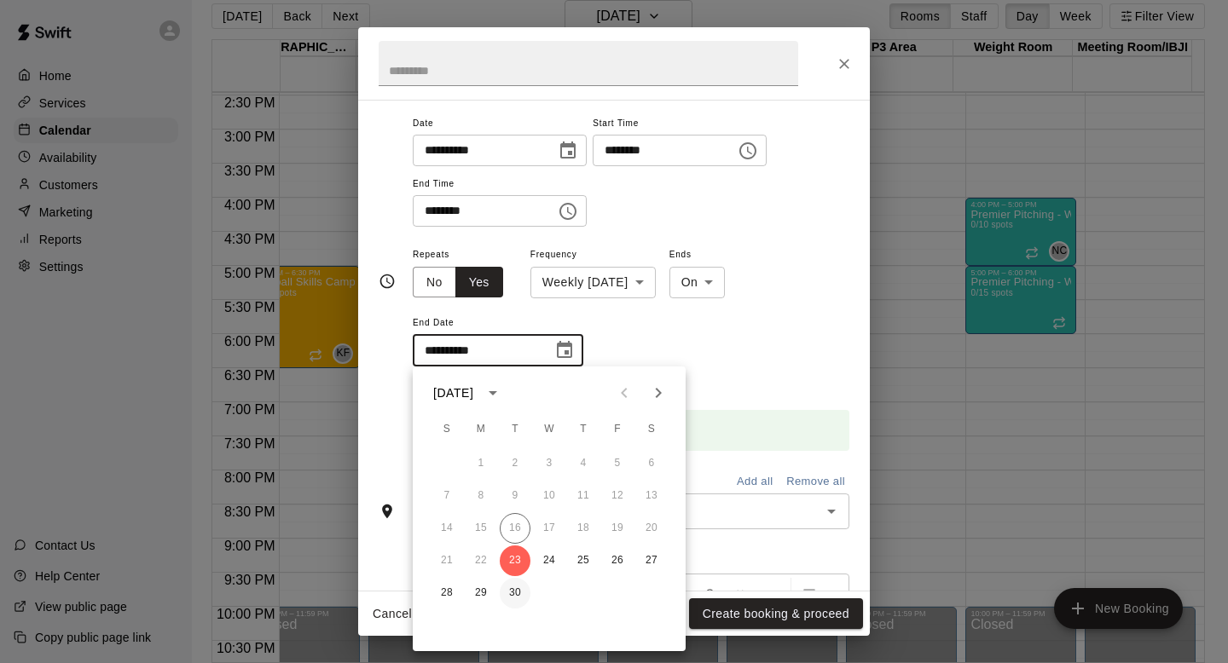
click at [515, 591] on button "30" at bounding box center [515, 593] width 31 height 31
type input "**********"
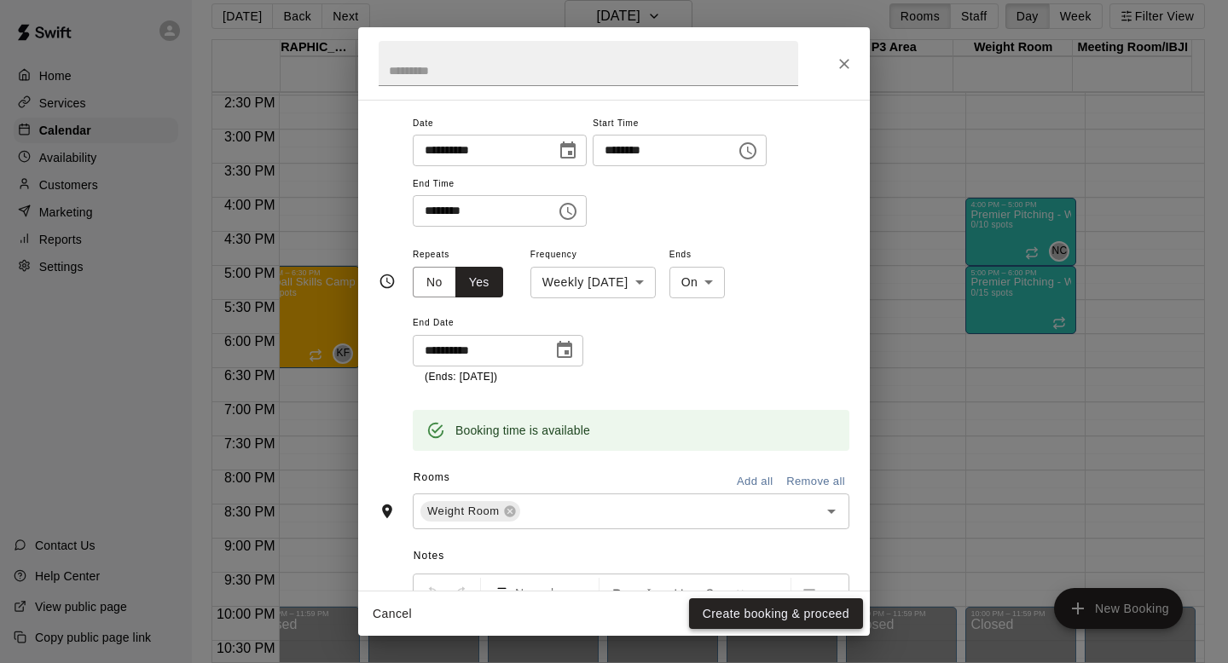
click at [762, 615] on button "Create booking & proceed" at bounding box center [776, 614] width 174 height 32
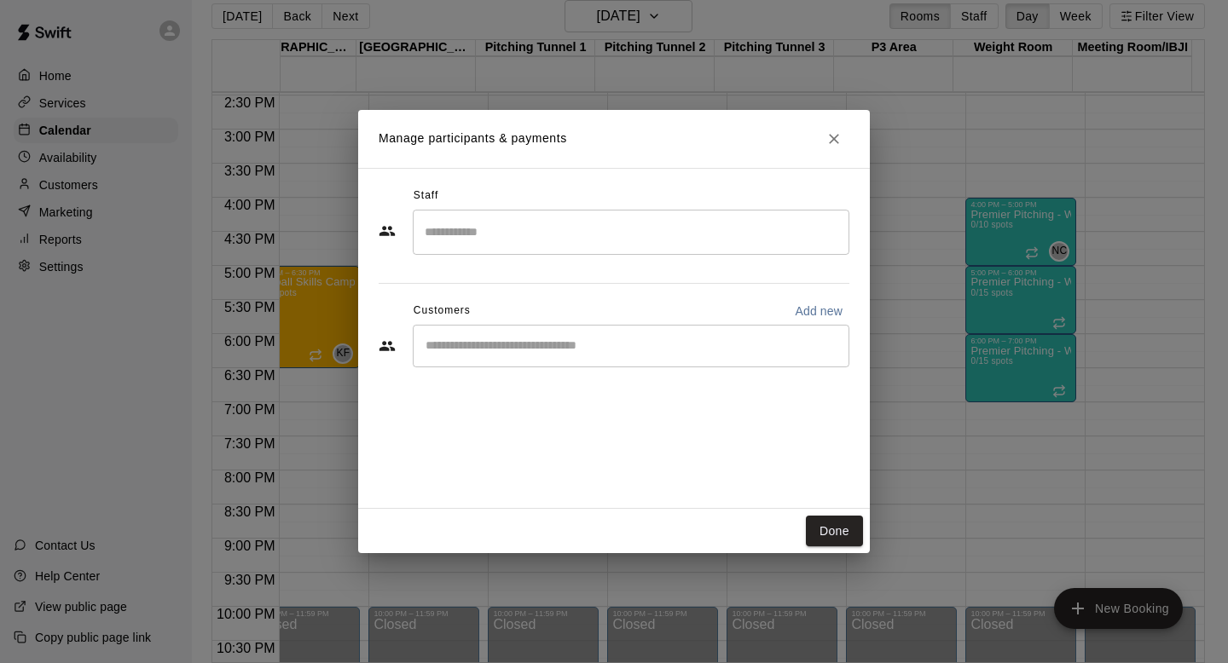
click at [622, 231] on input "Search staff" at bounding box center [630, 232] width 421 height 30
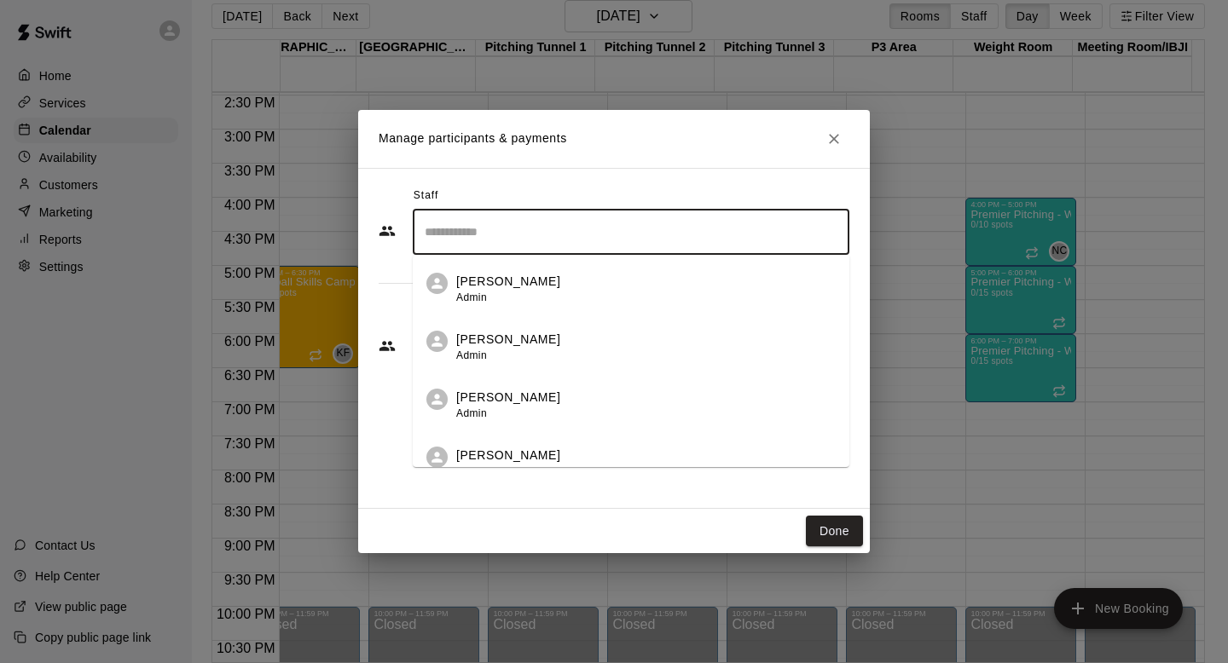
click at [604, 380] on li "[PERSON_NAME] Admin" at bounding box center [631, 400] width 436 height 58
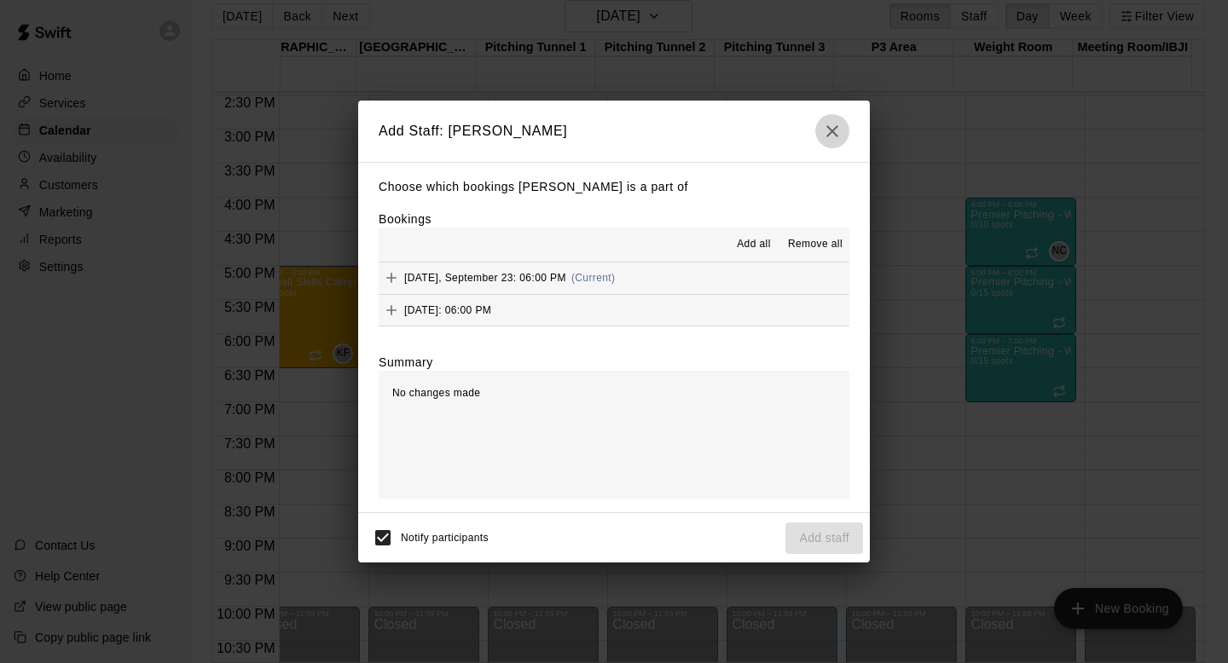
click at [839, 119] on button "button" at bounding box center [832, 131] width 34 height 34
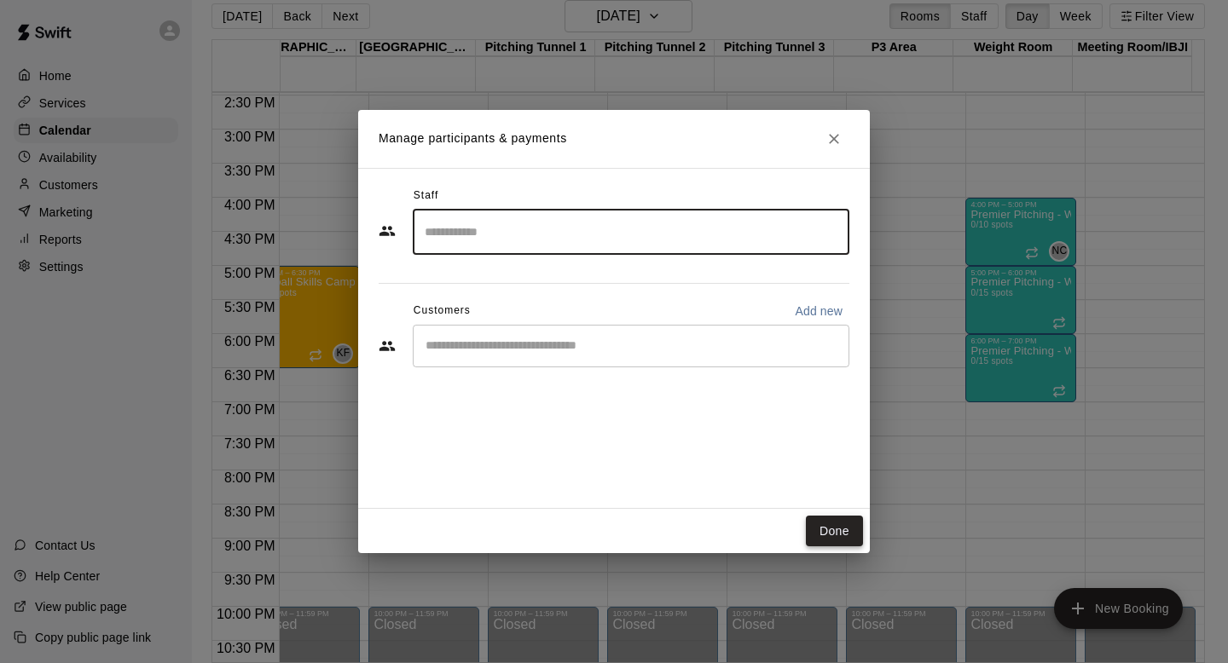
click at [841, 534] on button "Done" at bounding box center [834, 532] width 57 height 32
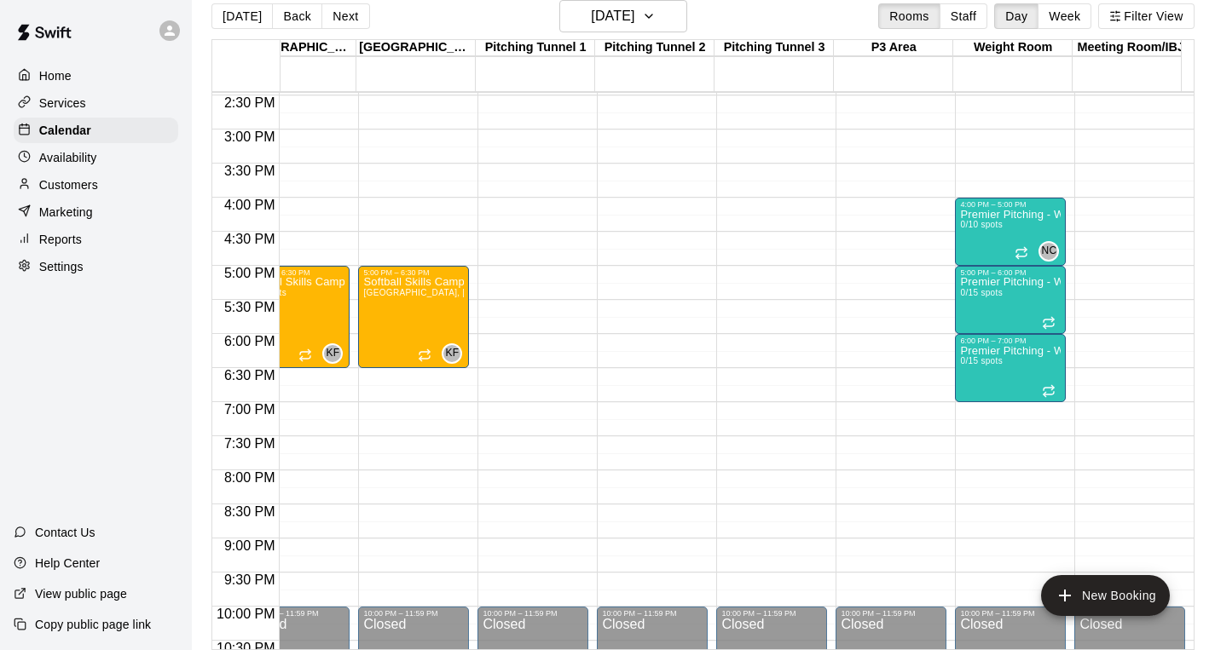
scroll to position [20, 9]
click at [659, 14] on button "Tuesday Sep 23" at bounding box center [623, 16] width 128 height 32
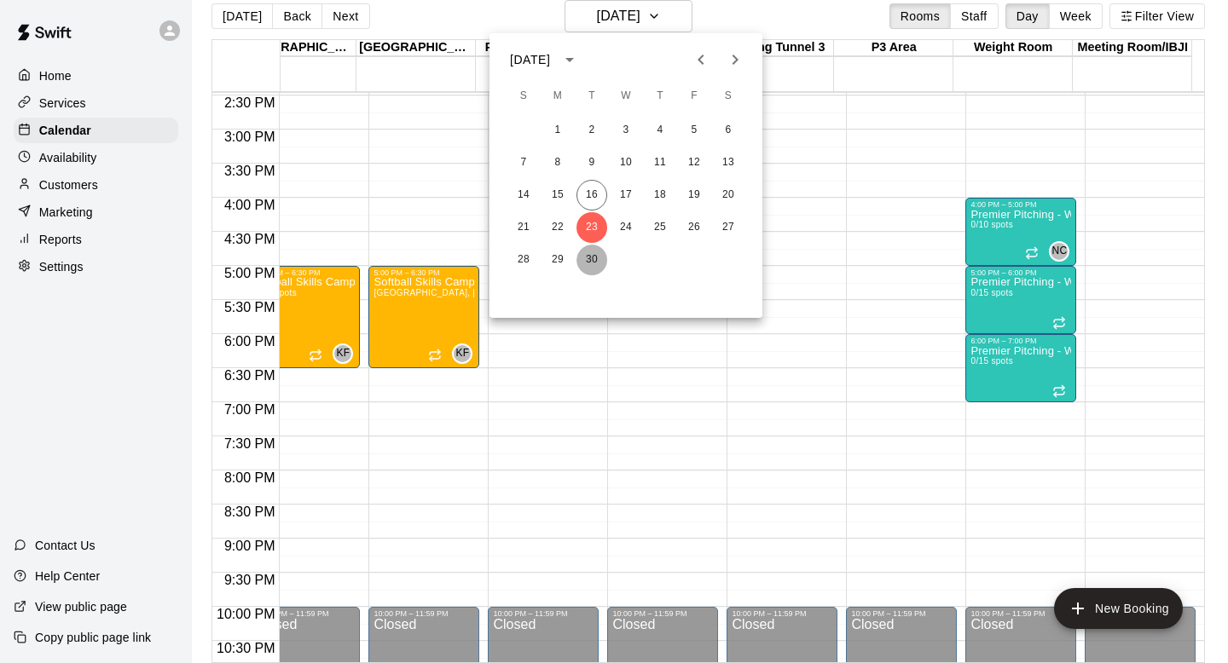
click at [598, 255] on button "30" at bounding box center [591, 260] width 31 height 31
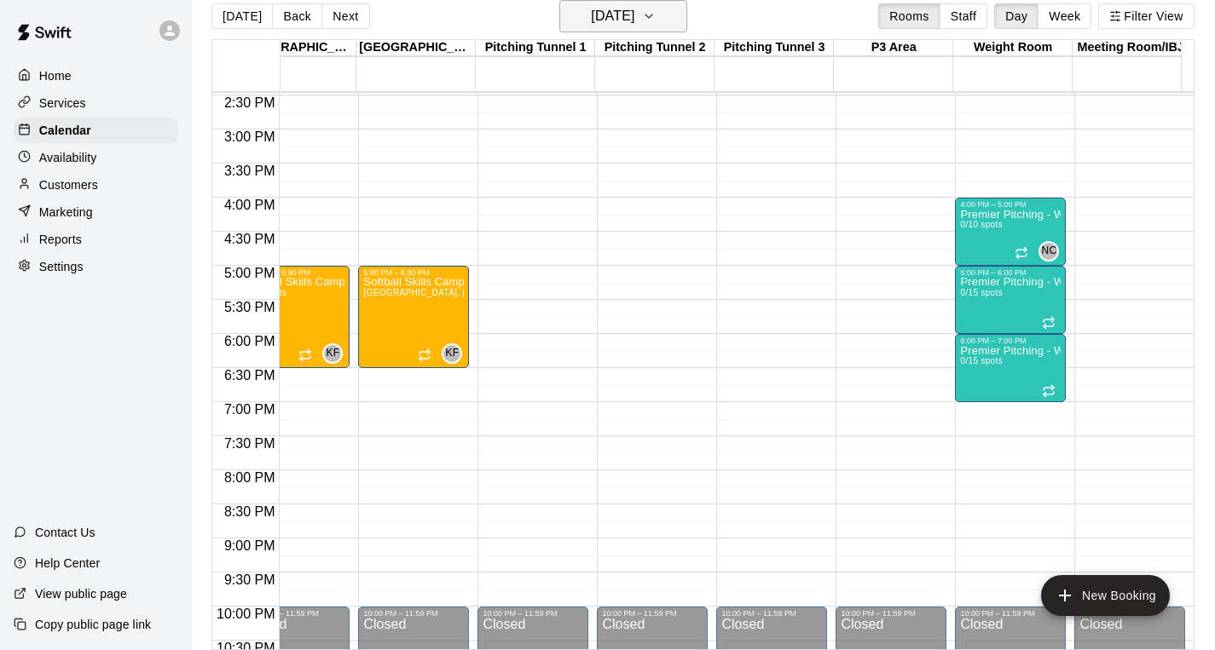
click at [627, 6] on h6 "Tuesday Sep 30" at bounding box center [612, 16] width 43 height 24
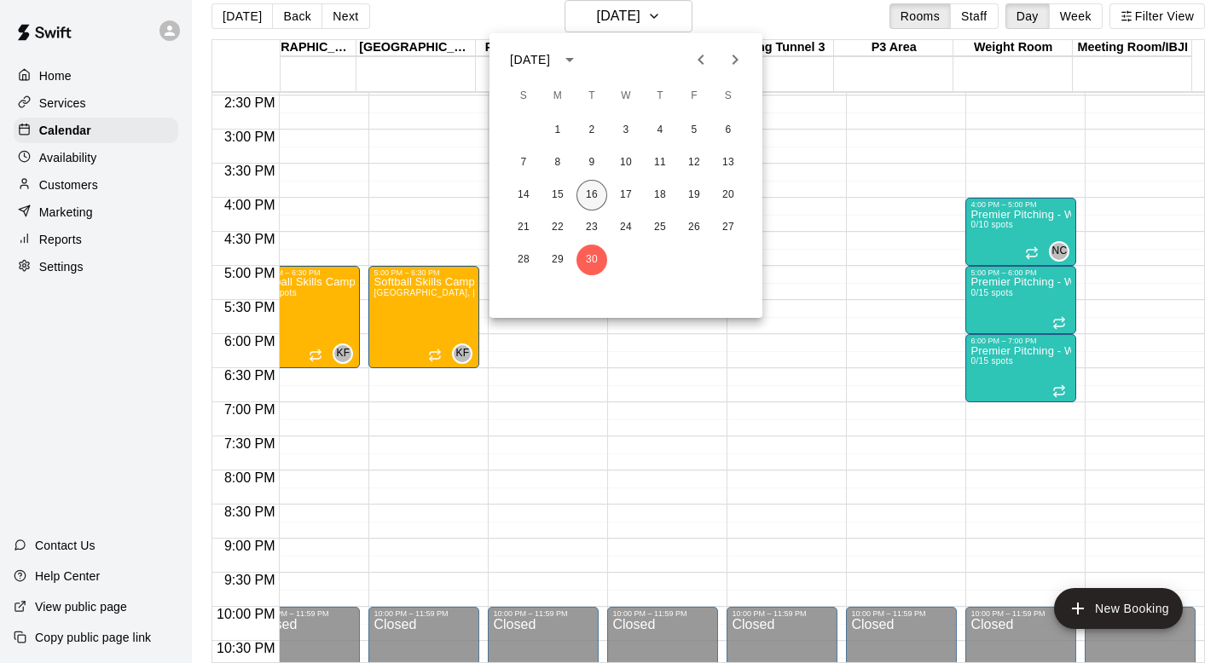
click at [599, 193] on button "16" at bounding box center [591, 195] width 31 height 31
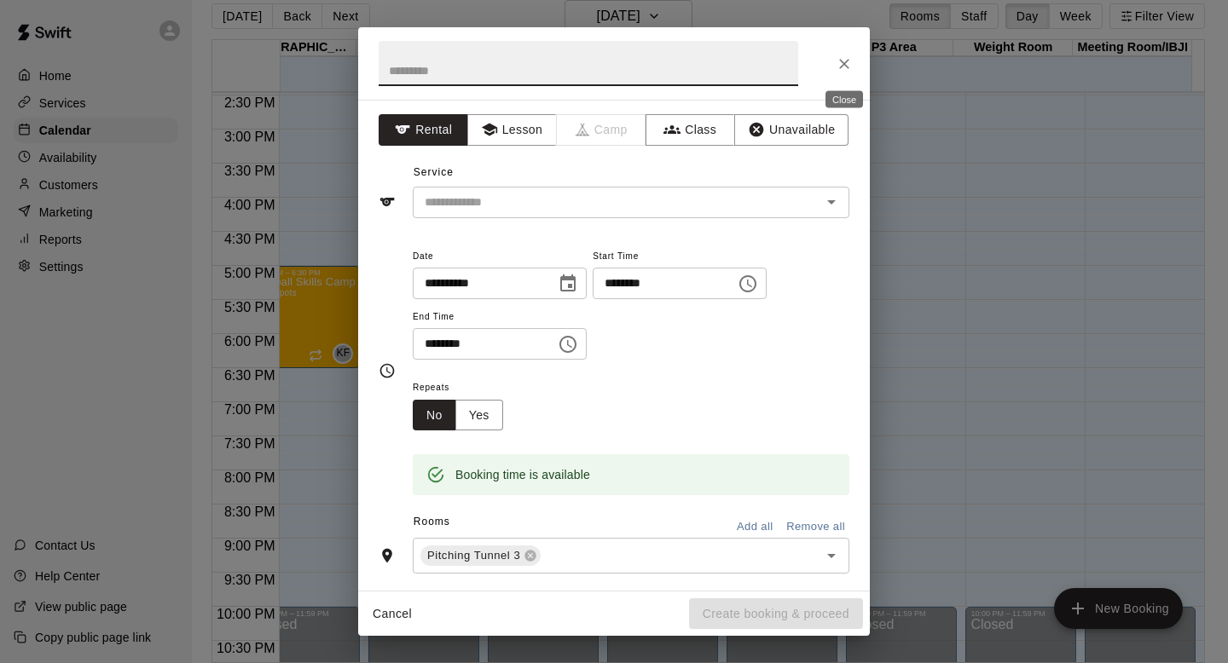
click at [845, 67] on icon "Close" at bounding box center [843, 63] width 17 height 17
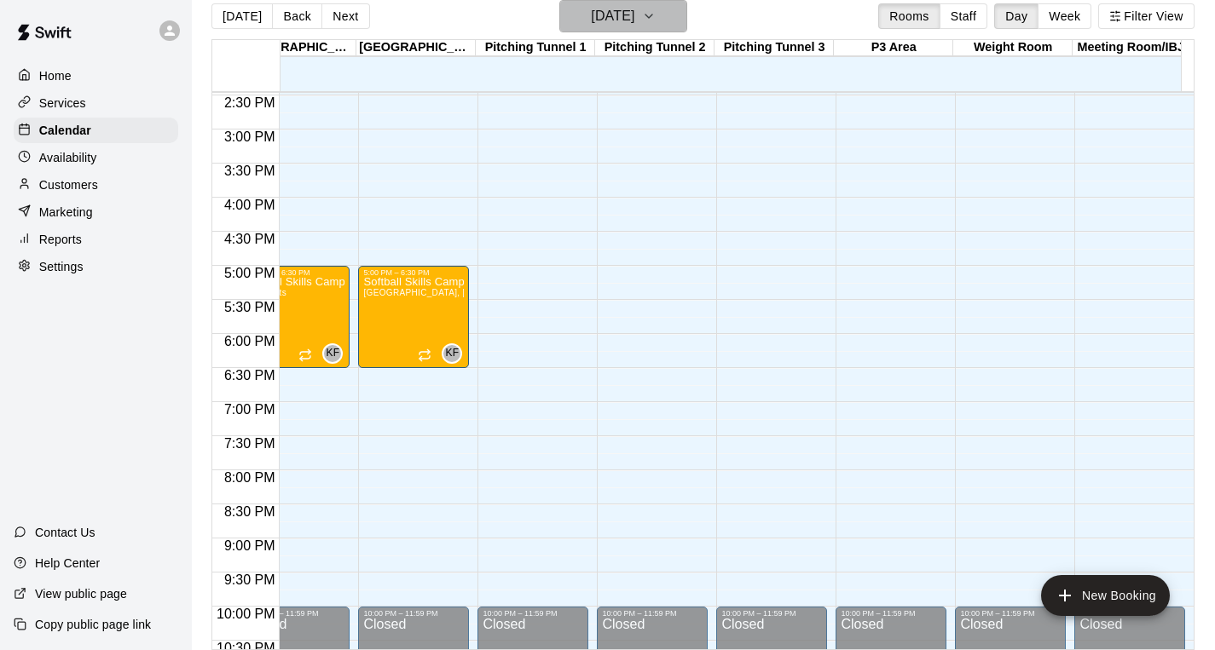
click at [686, 21] on button "[DATE]" at bounding box center [623, 16] width 128 height 32
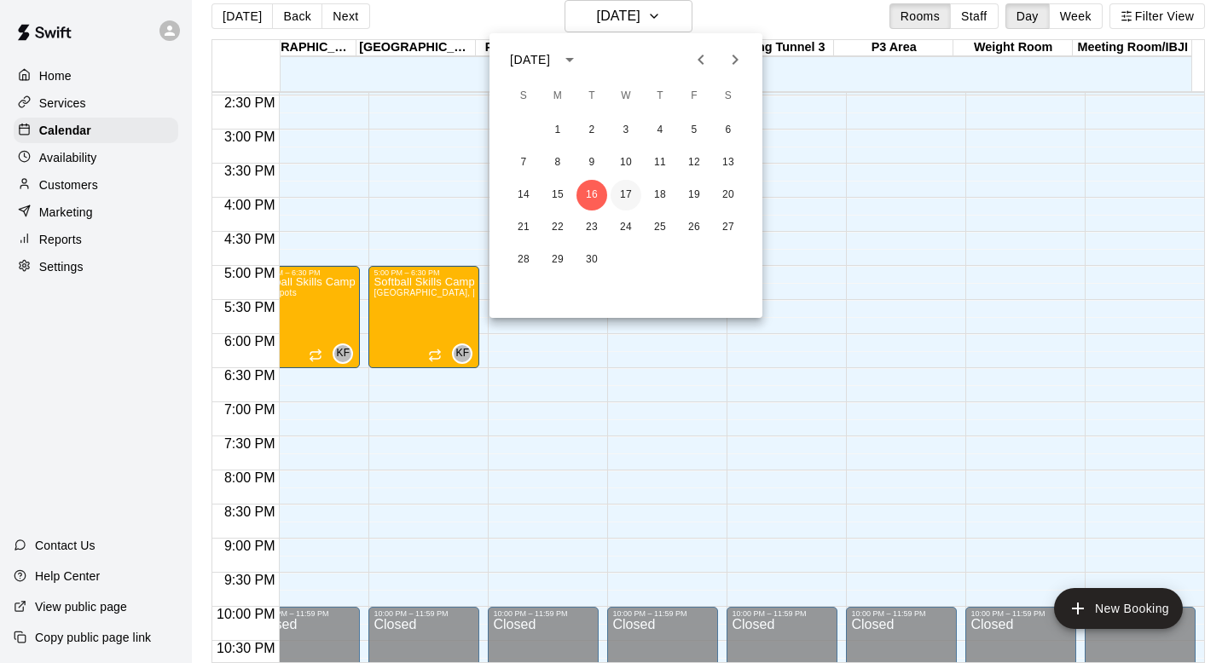
click at [627, 189] on button "17" at bounding box center [625, 195] width 31 height 31
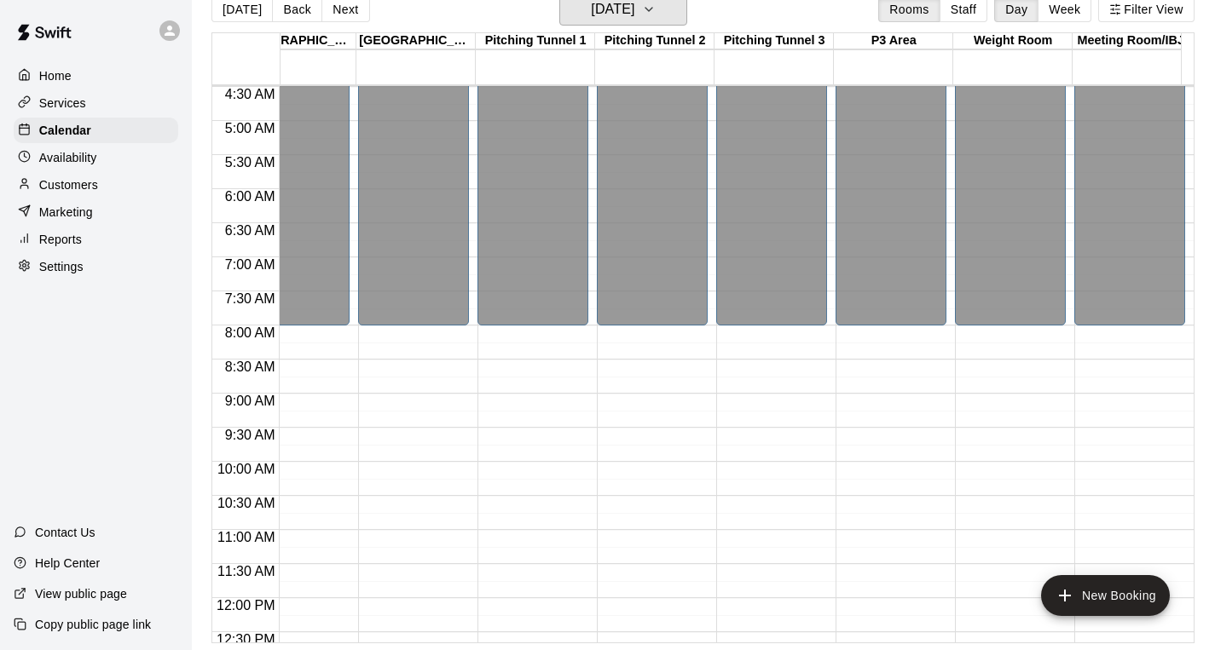
scroll to position [356, 1237]
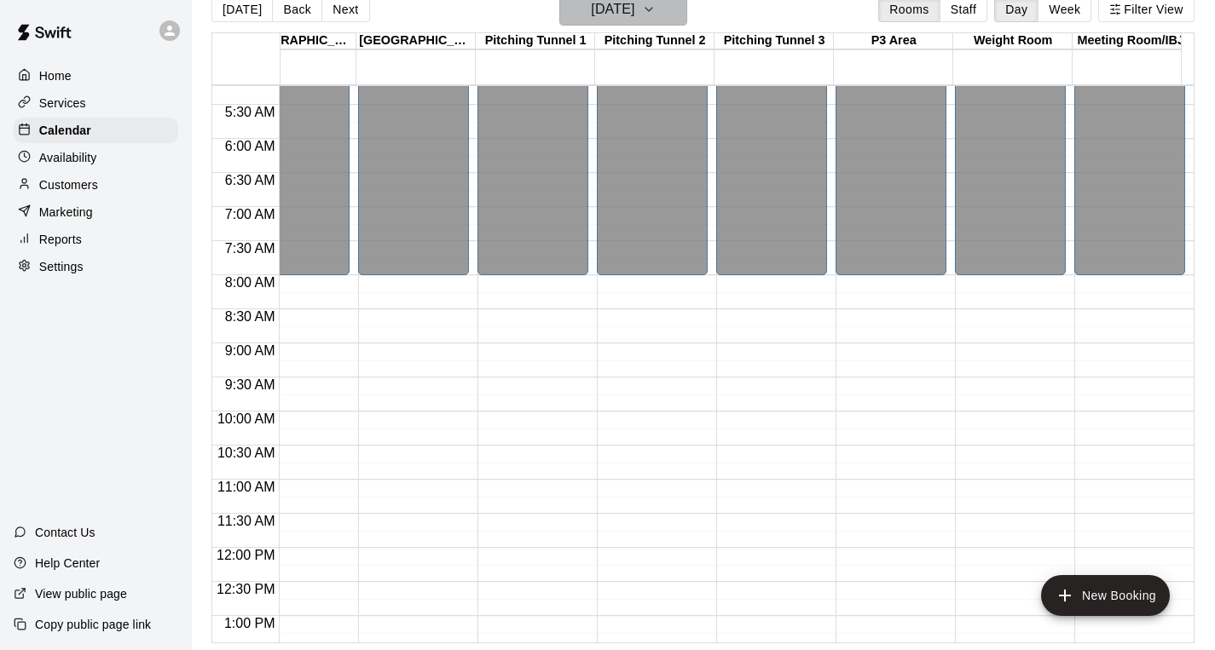
click at [634, 3] on h6 "Wednesday Sep 17" at bounding box center [612, 9] width 43 height 24
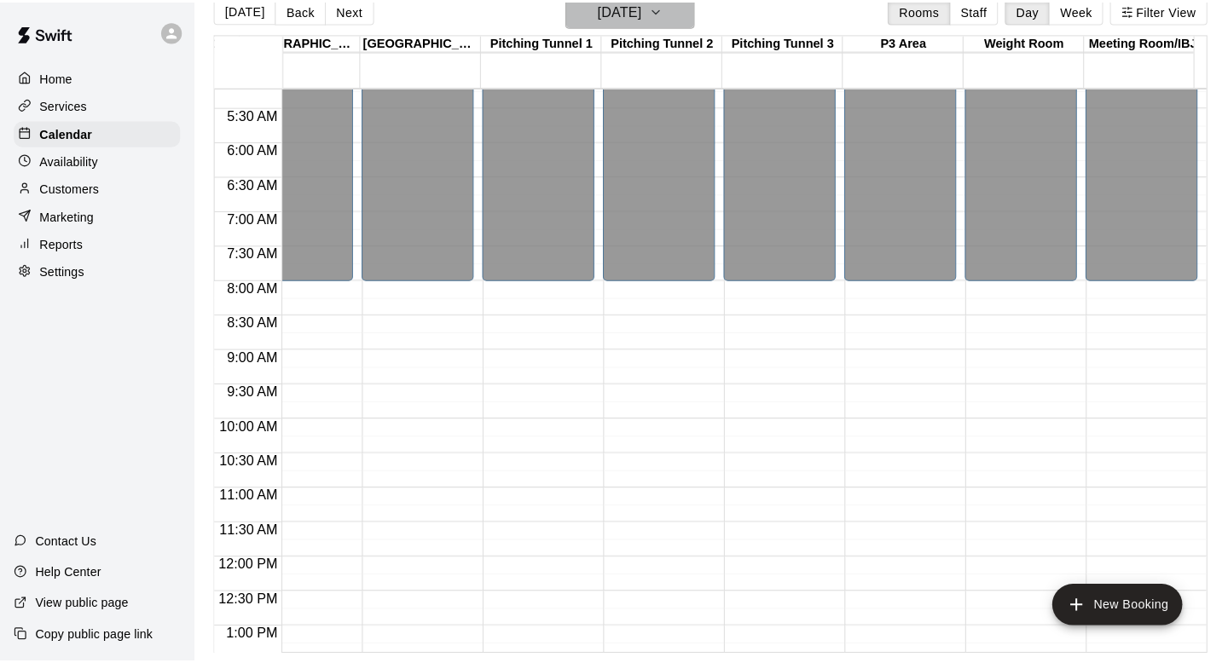
scroll to position [27, 0]
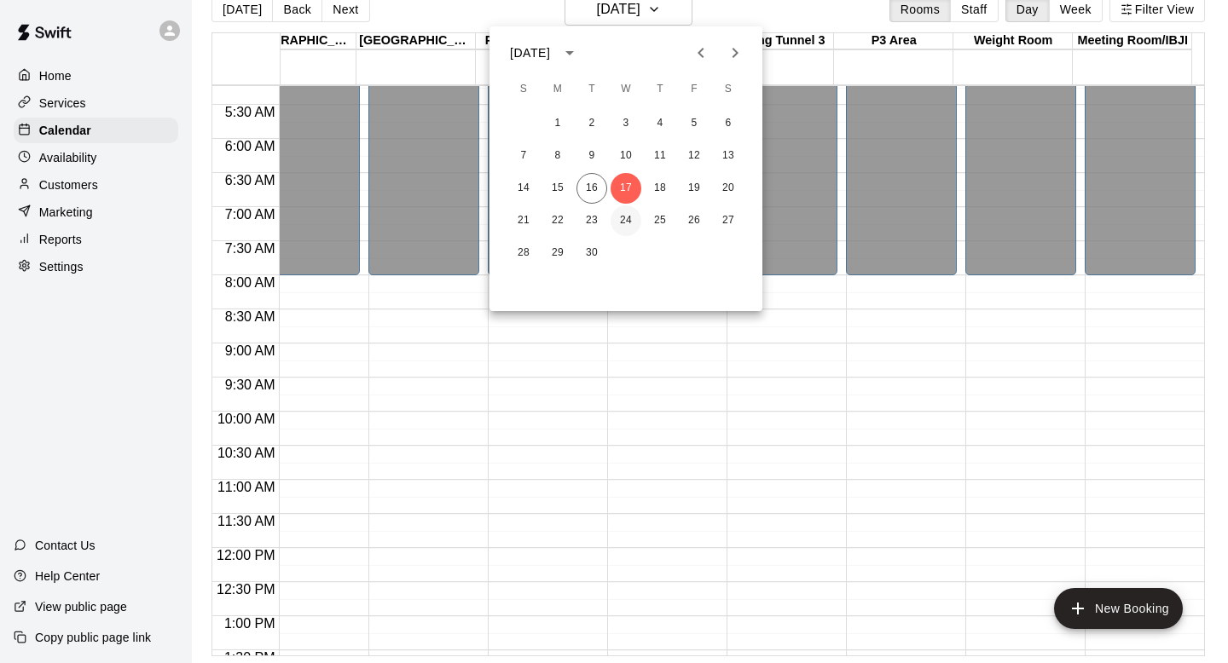
click at [628, 217] on button "24" at bounding box center [625, 220] width 31 height 31
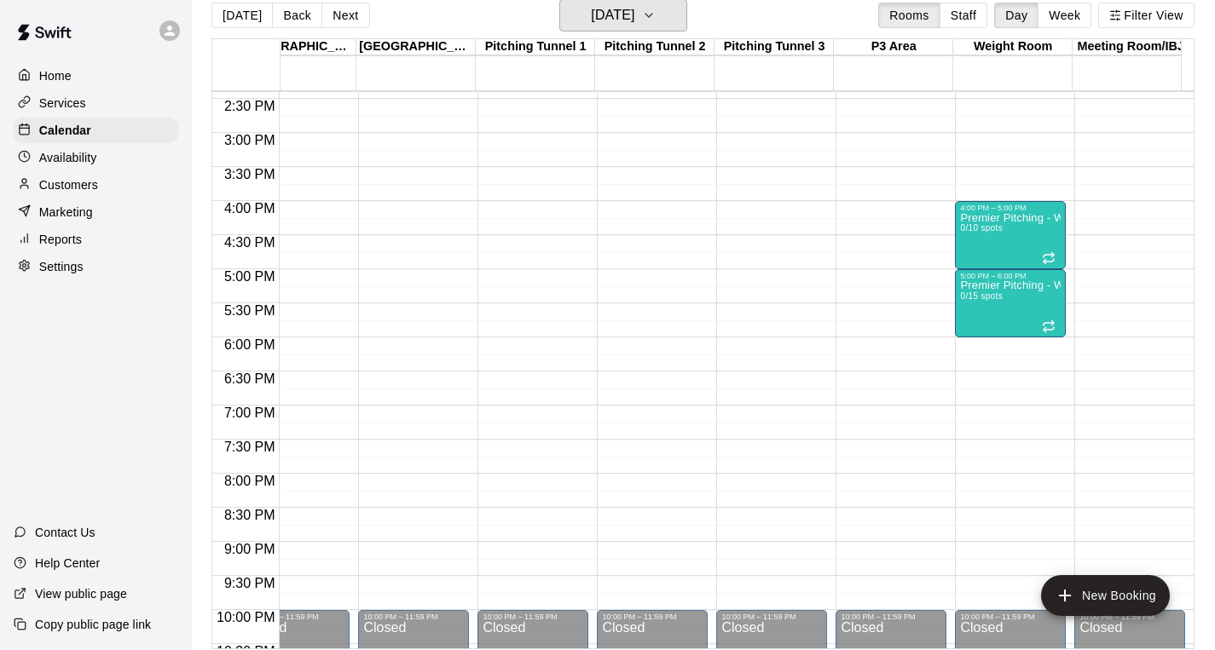
scroll to position [26, 9]
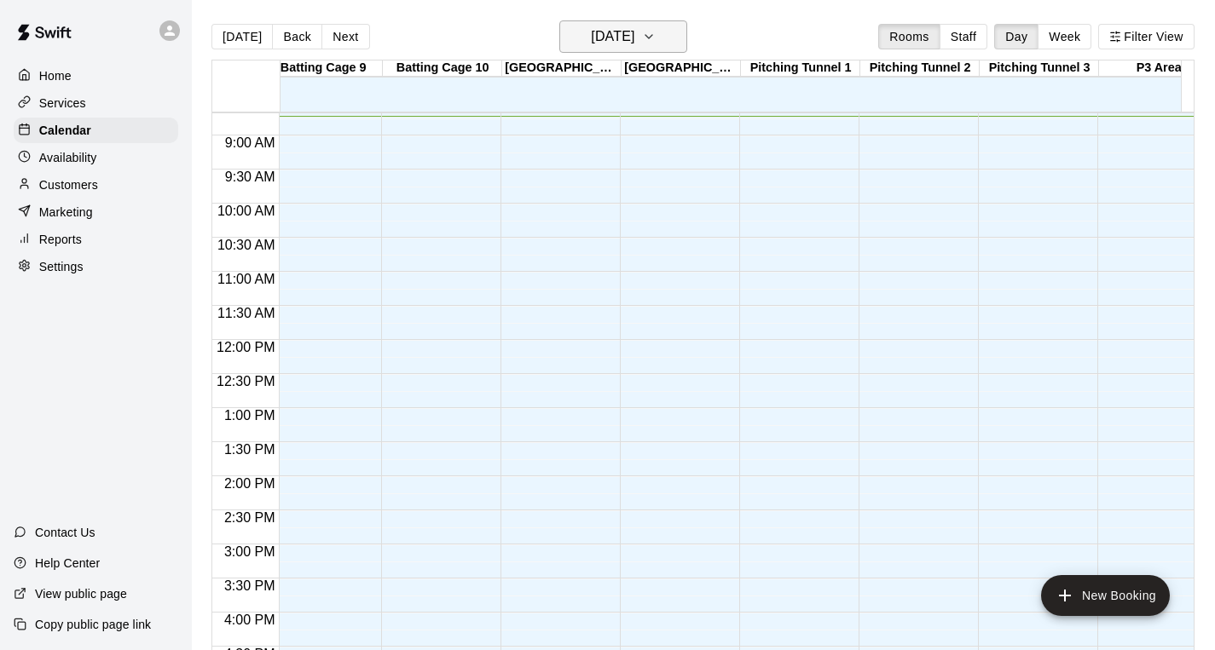
click at [656, 32] on icon "button" at bounding box center [649, 36] width 14 height 20
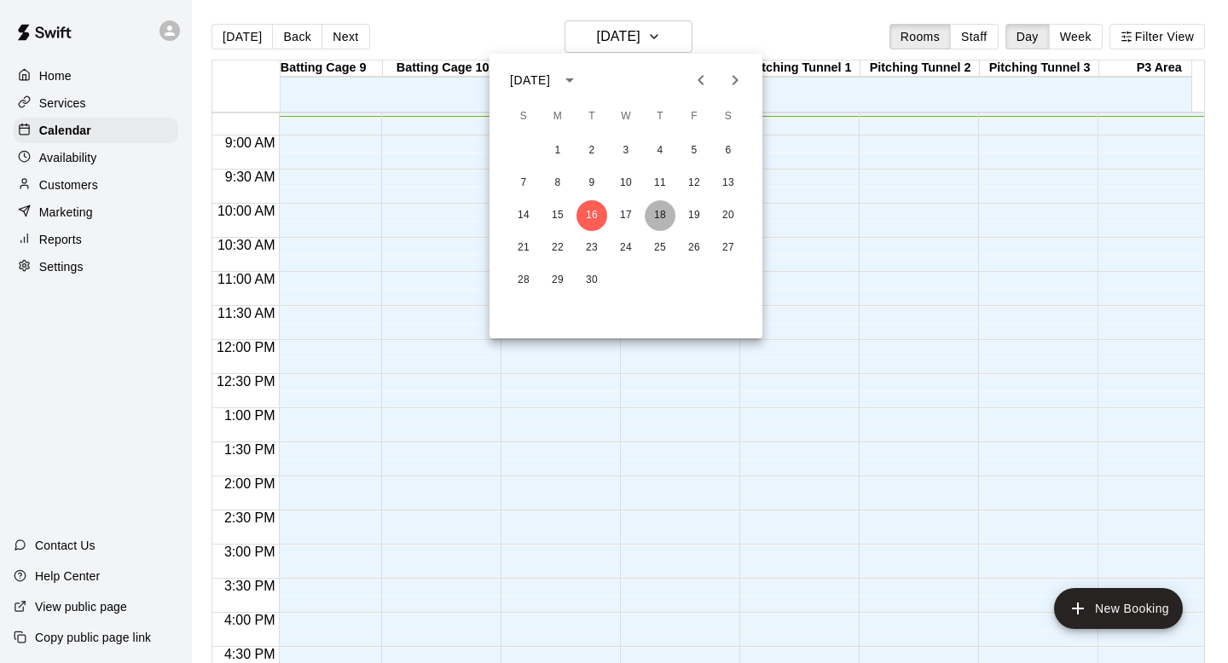
click at [665, 207] on button "18" at bounding box center [659, 215] width 31 height 31
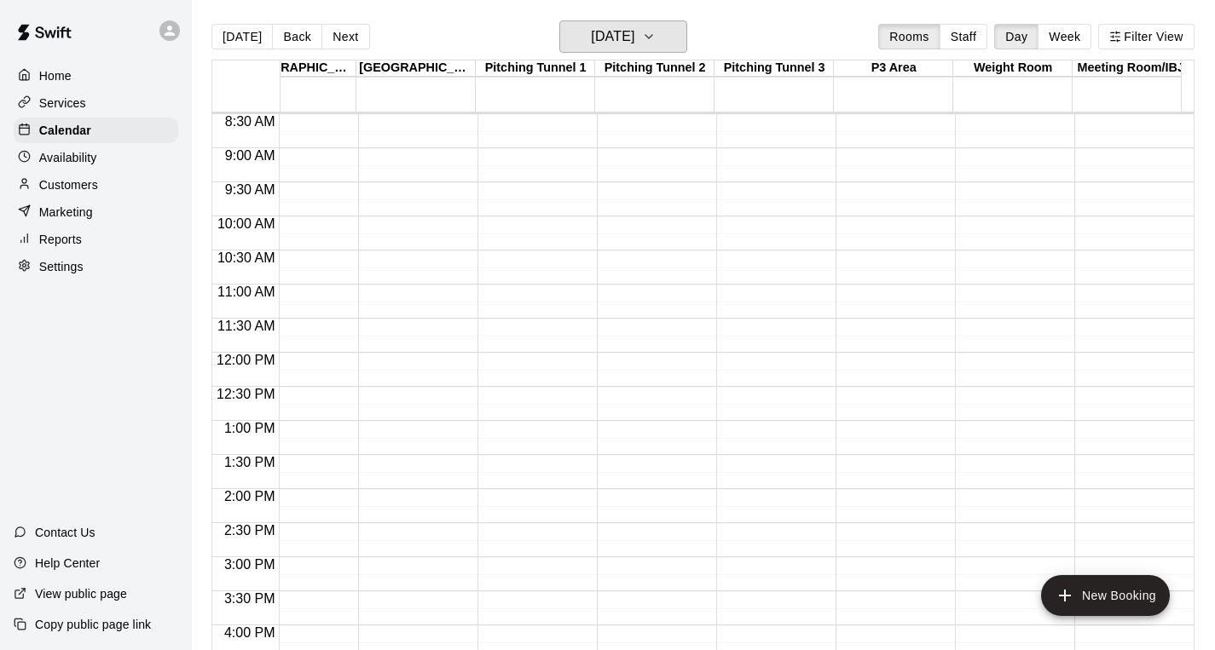
scroll to position [593, 1237]
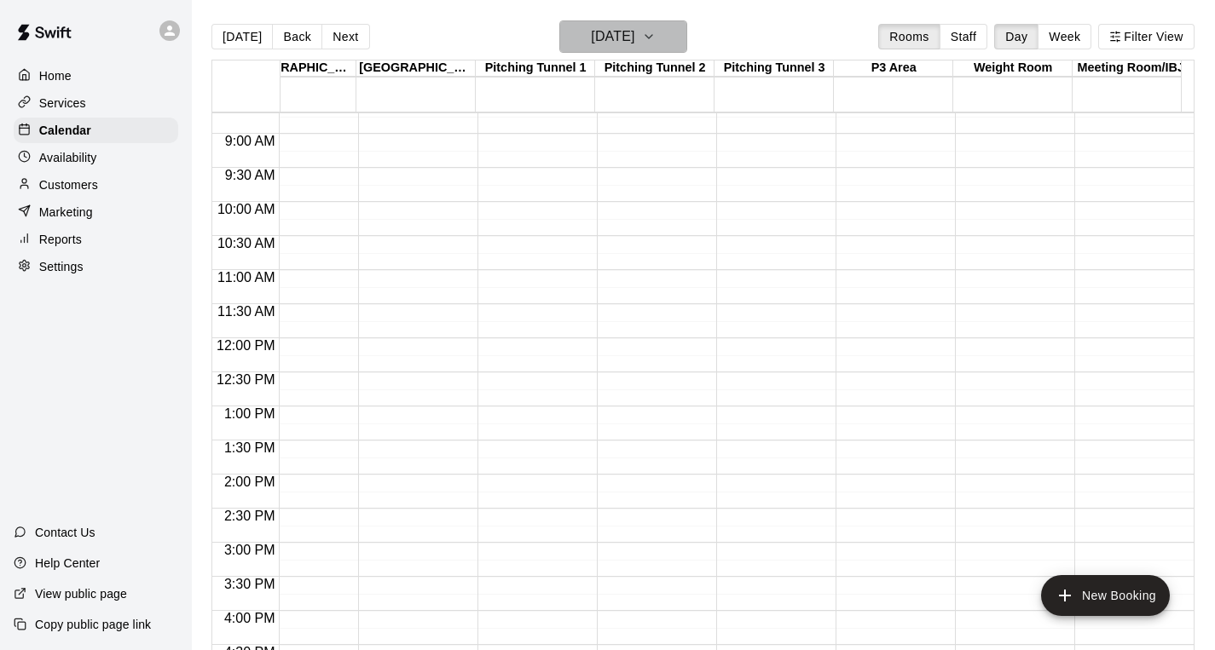
click at [662, 43] on button "[DATE]" at bounding box center [623, 36] width 128 height 32
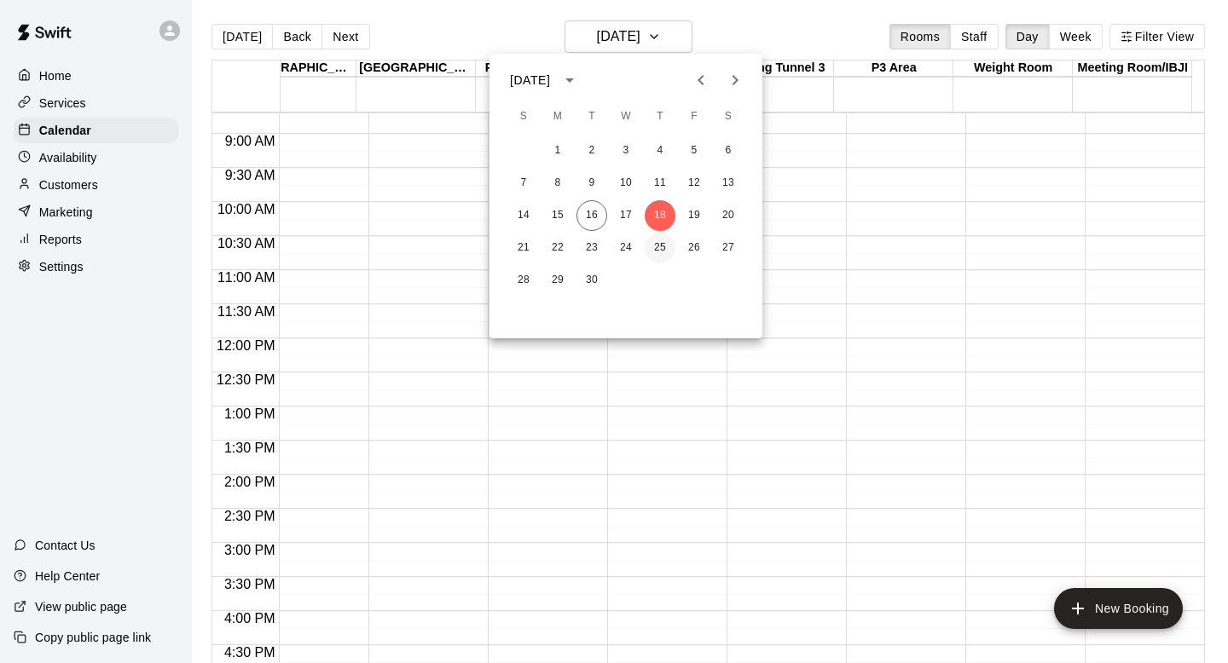
click at [662, 244] on button "25" at bounding box center [659, 248] width 31 height 31
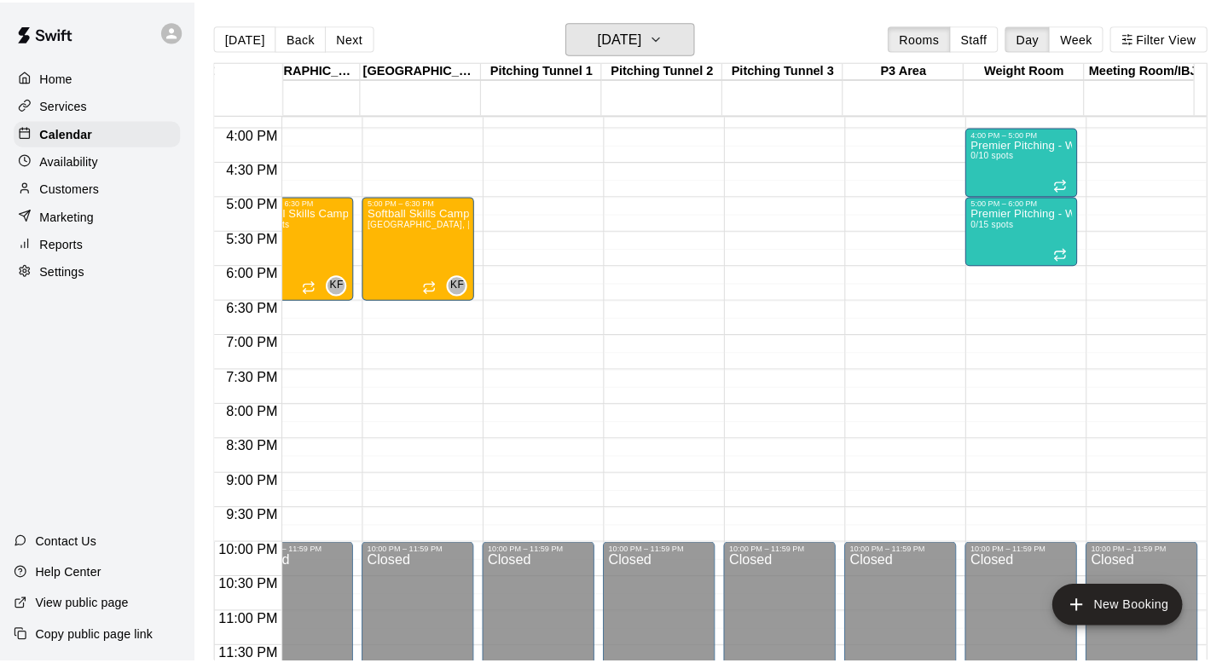
scroll to position [9, 0]
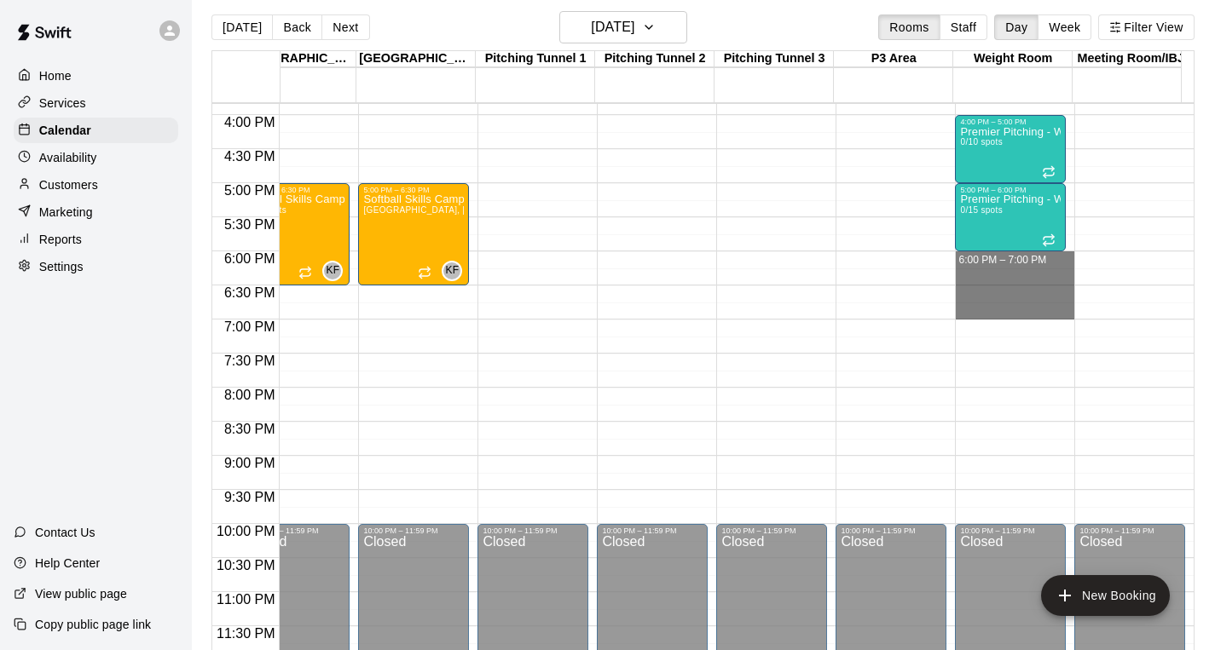
drag, startPoint x: 998, startPoint y: 265, endPoint x: 1003, endPoint y: 308, distance: 42.8
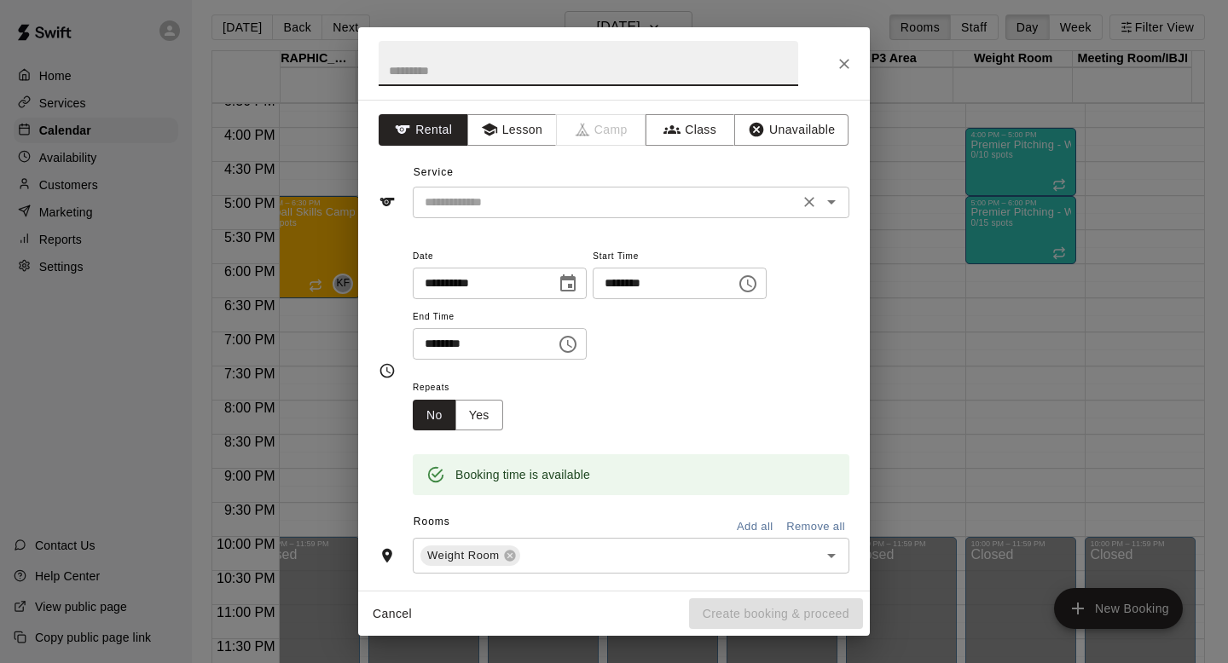
click at [488, 212] on div "​" at bounding box center [631, 203] width 436 height 32
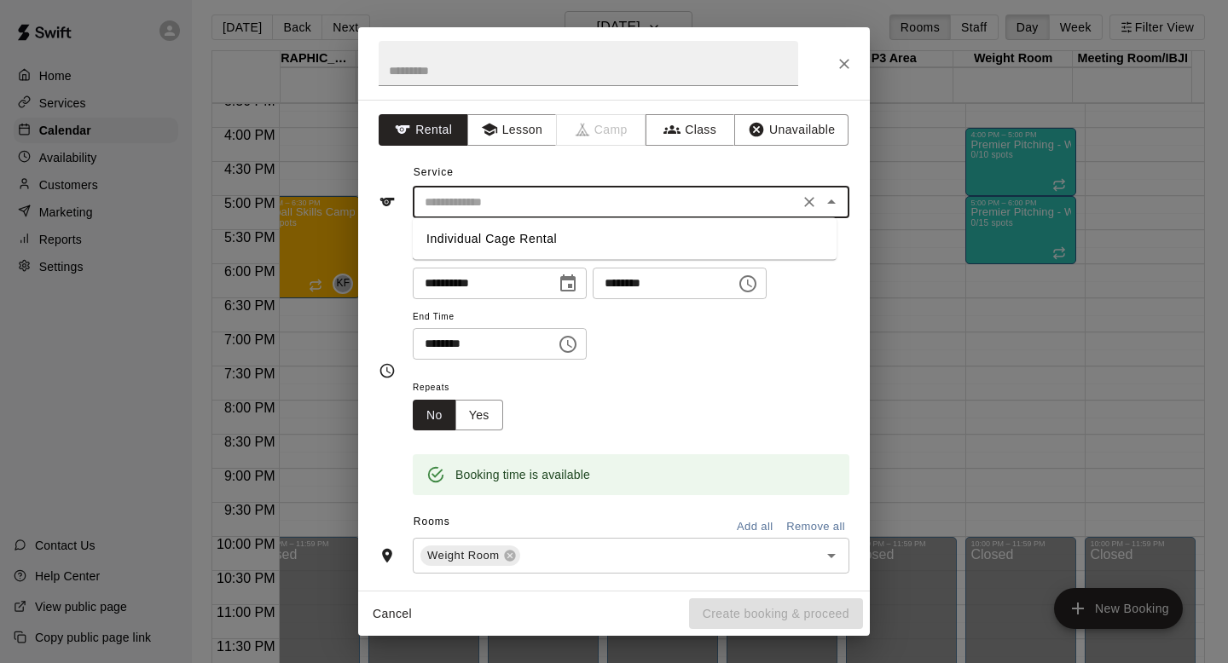
click at [495, 248] on li "Individual Cage Rental" at bounding box center [625, 239] width 424 height 28
type input "**********"
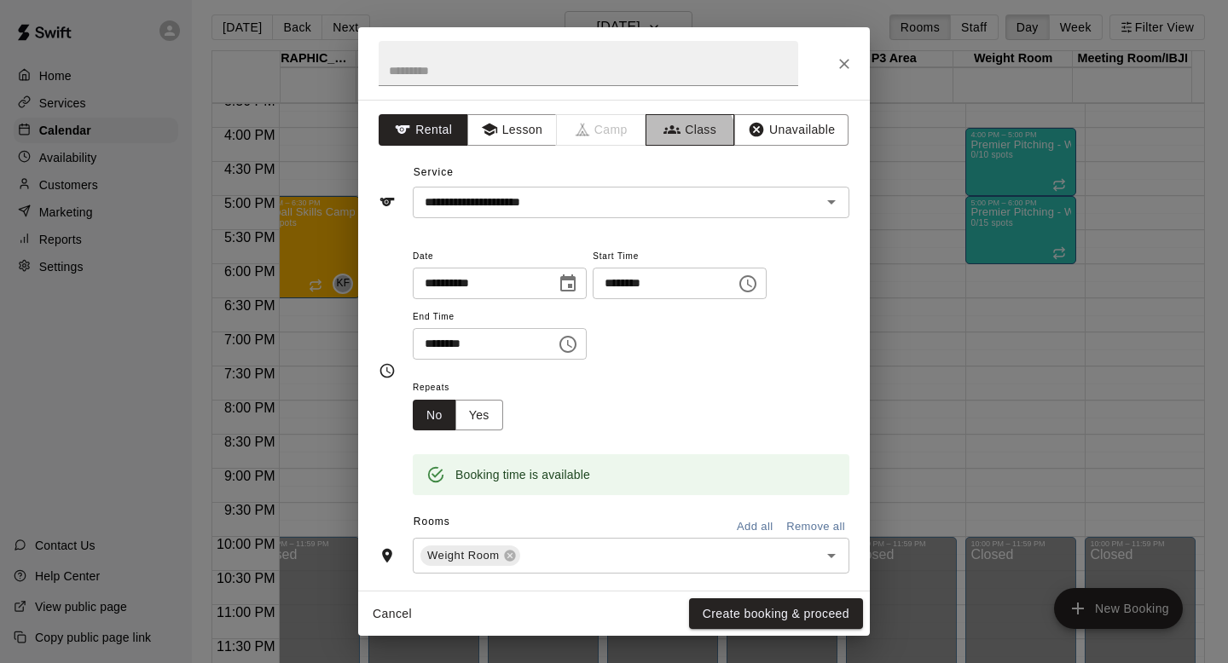
click at [678, 138] on button "Class" at bounding box center [690, 130] width 90 height 32
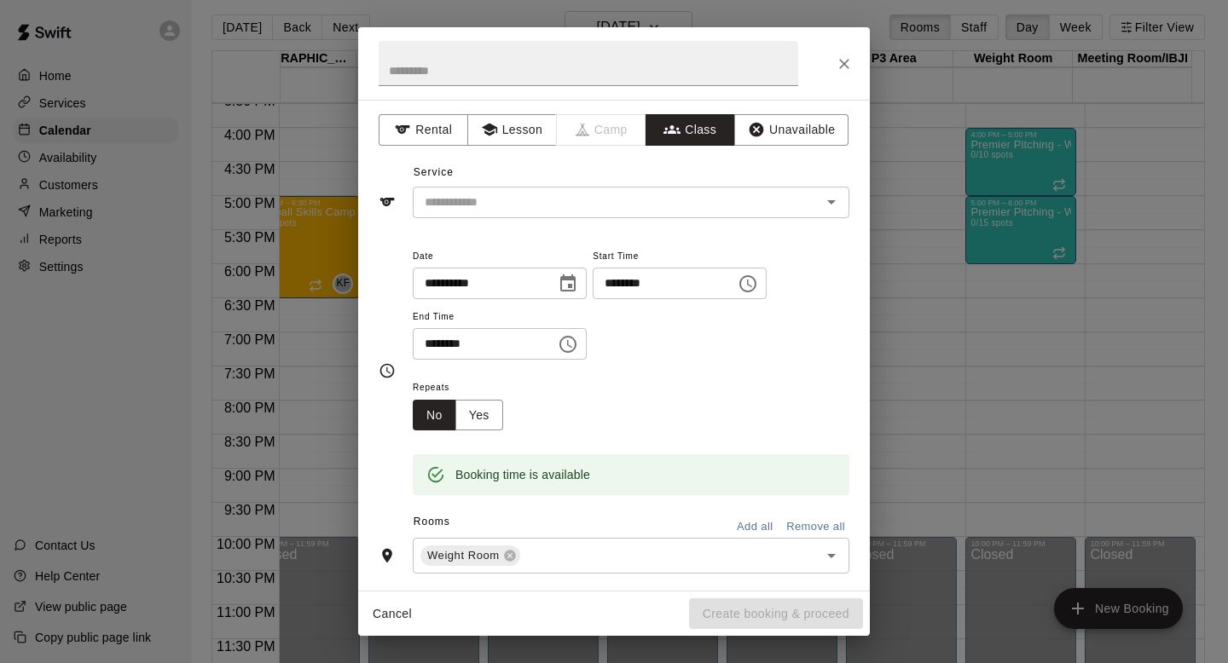
click at [626, 217] on div "​" at bounding box center [631, 203] width 436 height 32
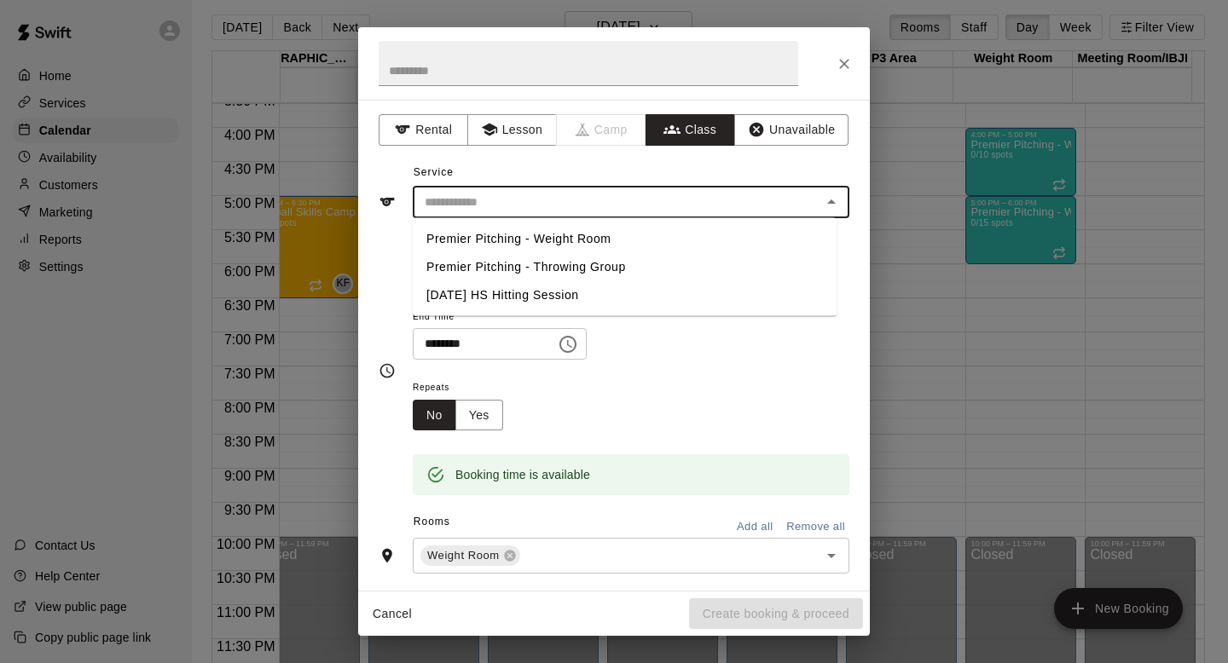
click at [612, 239] on li "Premier Pitching - Weight Room" at bounding box center [625, 239] width 424 height 28
type input "**********"
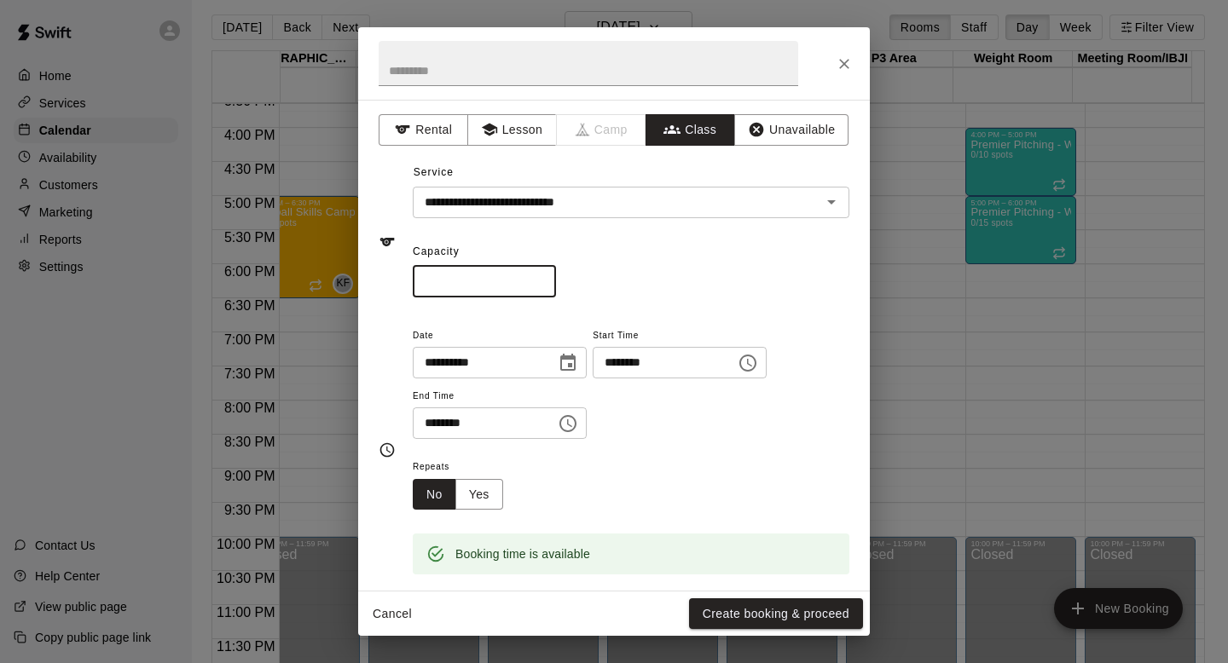
click at [482, 274] on input "*" at bounding box center [484, 282] width 143 height 32
click at [482, 281] on input "*" at bounding box center [484, 282] width 143 height 32
type input "**"
click at [689, 294] on div "** ​" at bounding box center [631, 282] width 436 height 32
click at [473, 500] on button "Yes" at bounding box center [479, 495] width 48 height 32
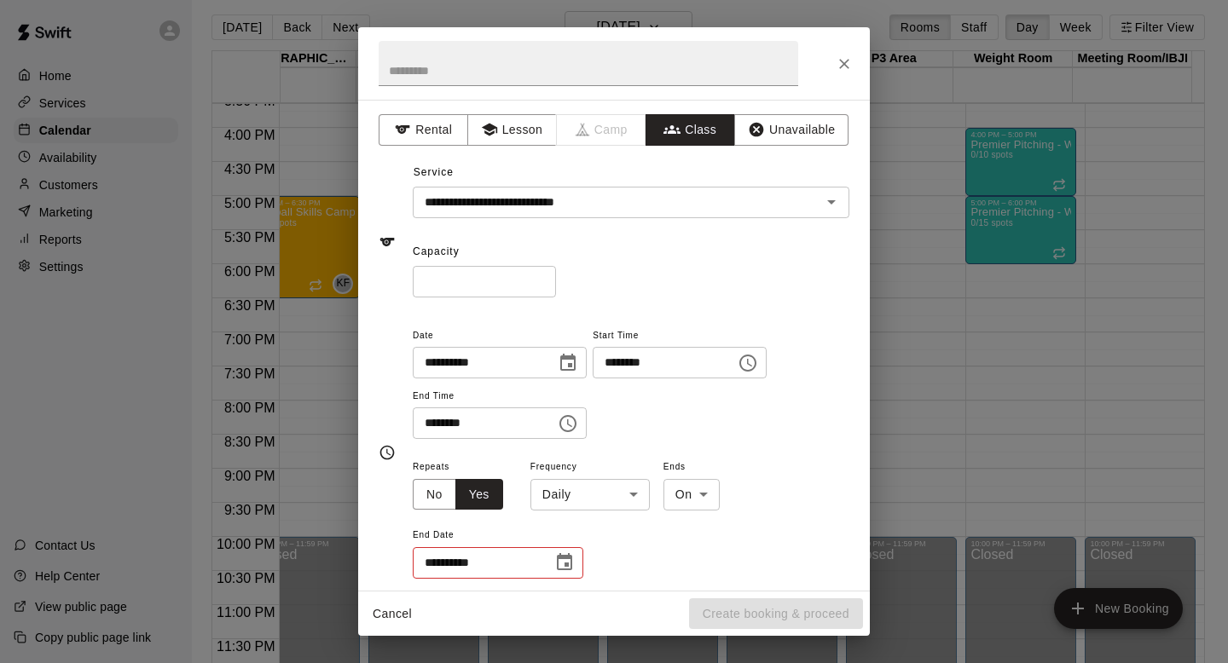
click at [546, 561] on div "**********" at bounding box center [498, 563] width 170 height 32
click at [569, 559] on icon "Choose date" at bounding box center [564, 562] width 20 height 20
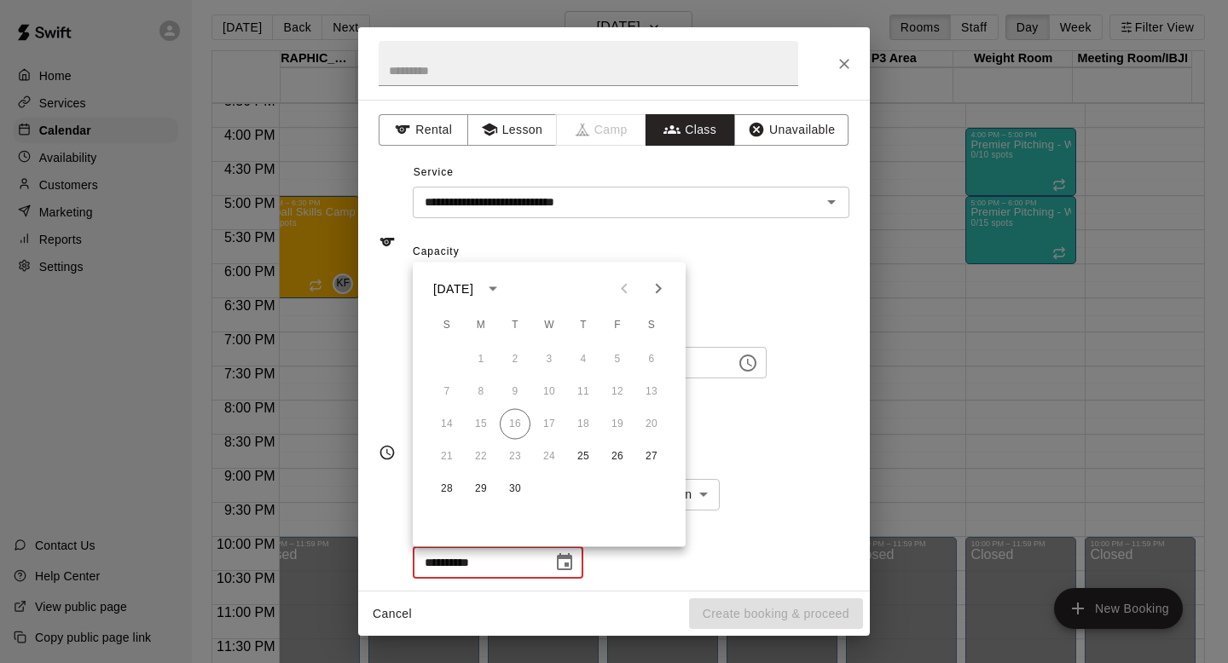
click at [662, 288] on icon "Next month" at bounding box center [658, 289] width 20 height 20
click at [579, 356] on button "2" at bounding box center [583, 359] width 31 height 31
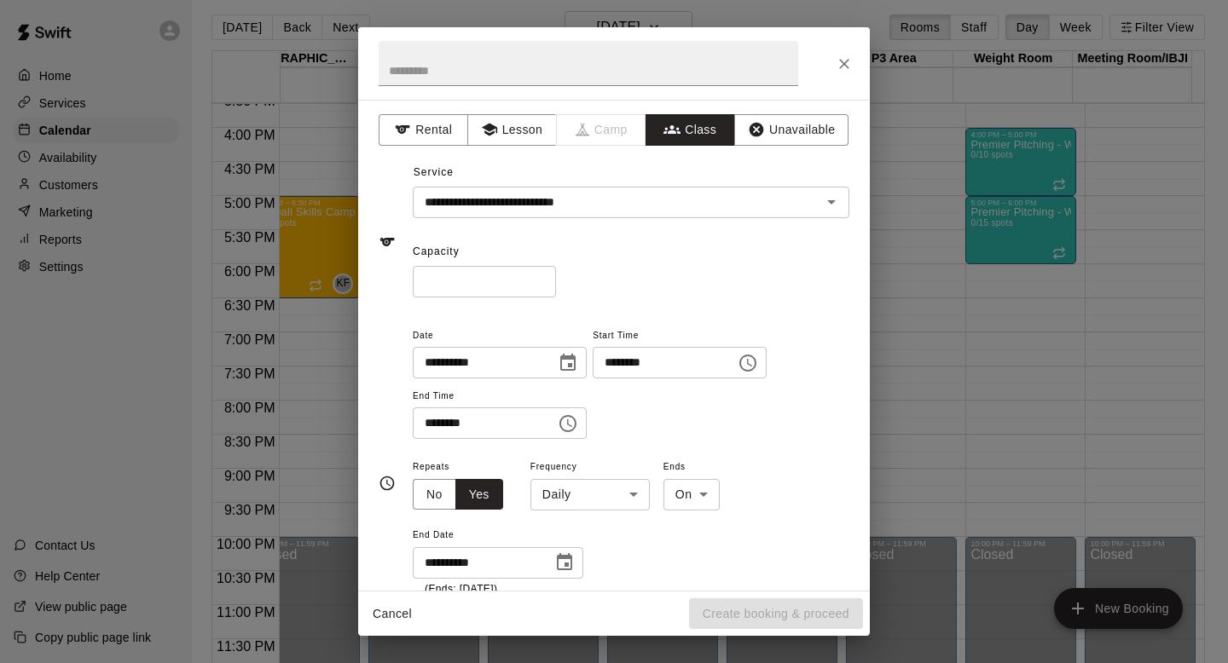
type input "**********"
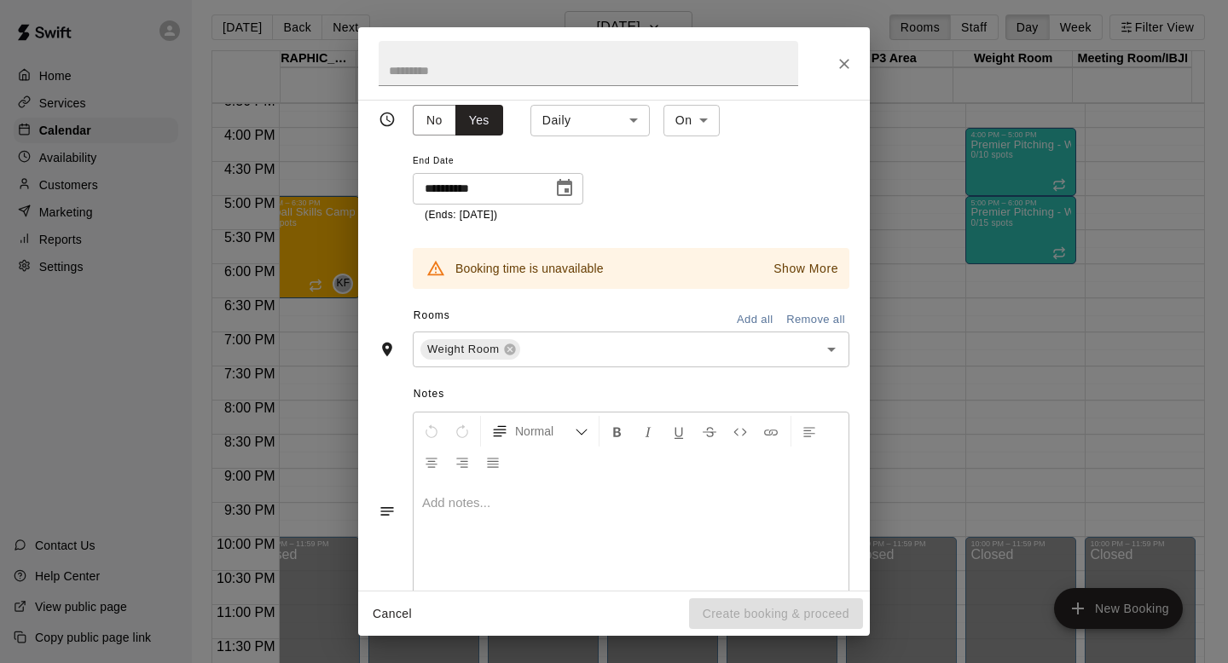
scroll to position [0, 0]
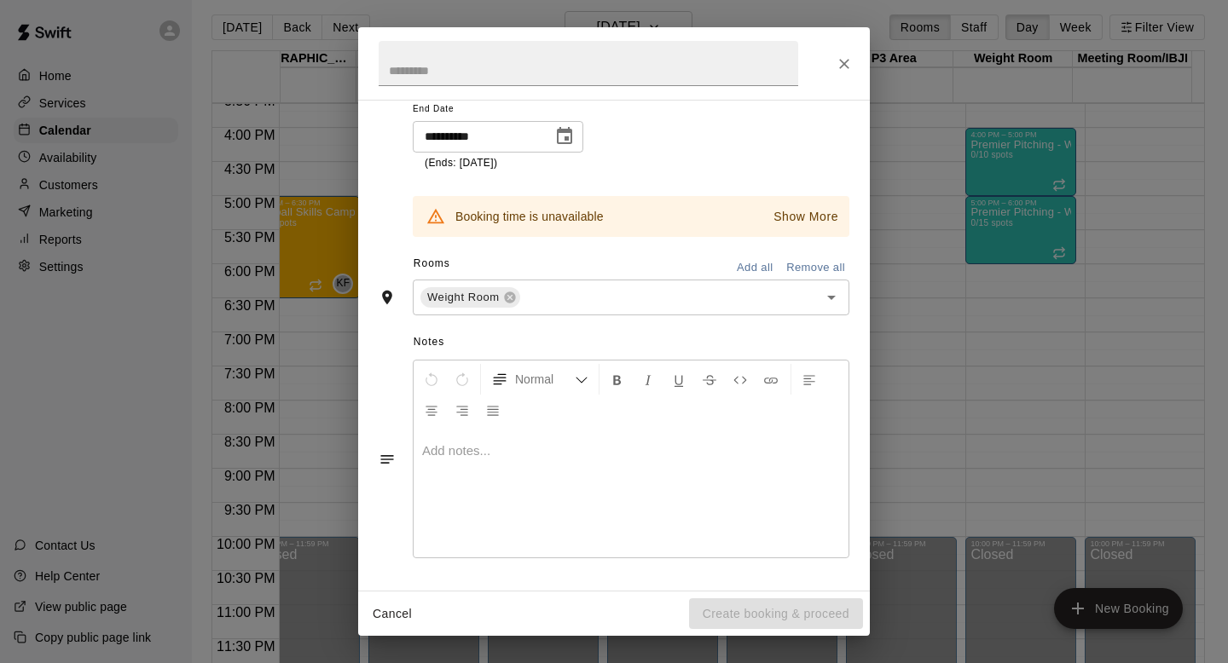
click at [757, 163] on div "**********" at bounding box center [631, 101] width 436 height 142
click at [770, 603] on div "Cancel Create booking & proceed" at bounding box center [613, 614] width 511 height 45
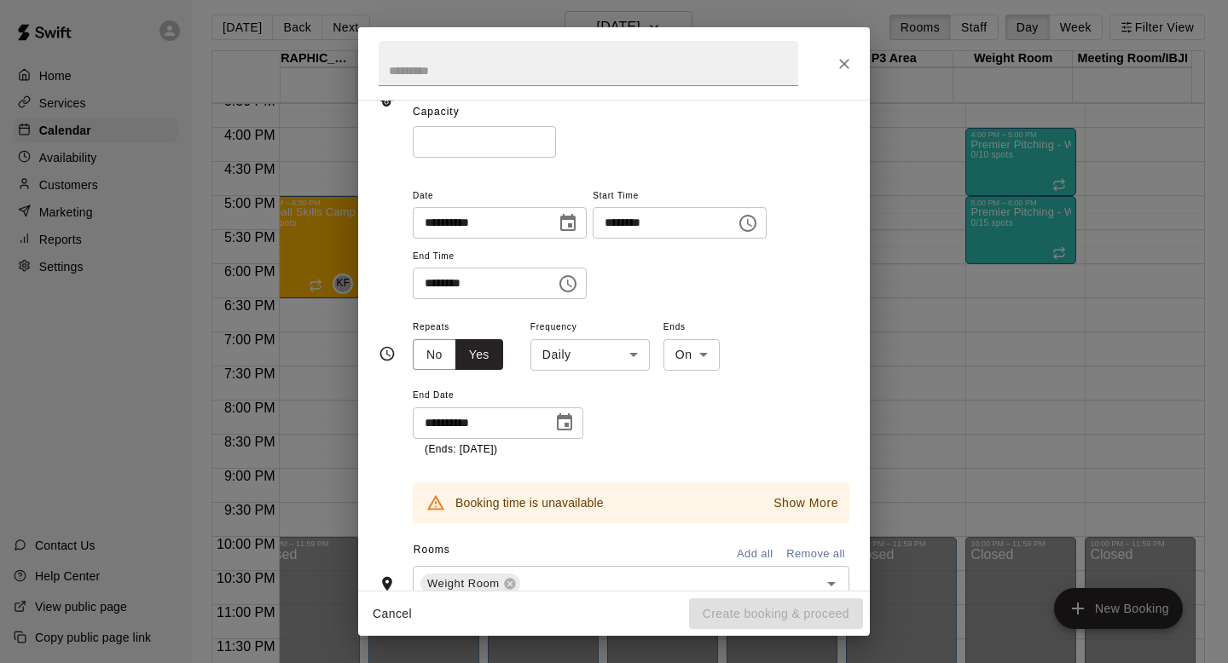
click at [598, 342] on body "Home Services Calendar Availability Customers Marketing Reports Settings Contac…" at bounding box center [614, 336] width 1228 height 691
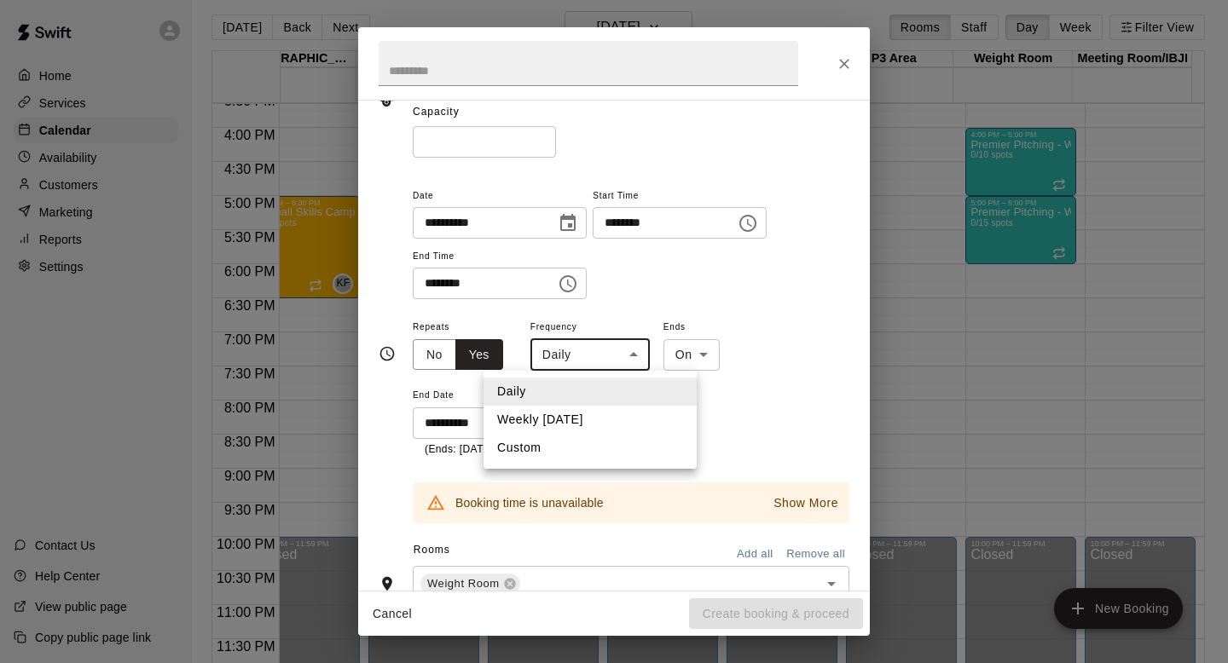
click at [584, 413] on li "Weekly [DATE]" at bounding box center [589, 420] width 213 height 28
type input "******"
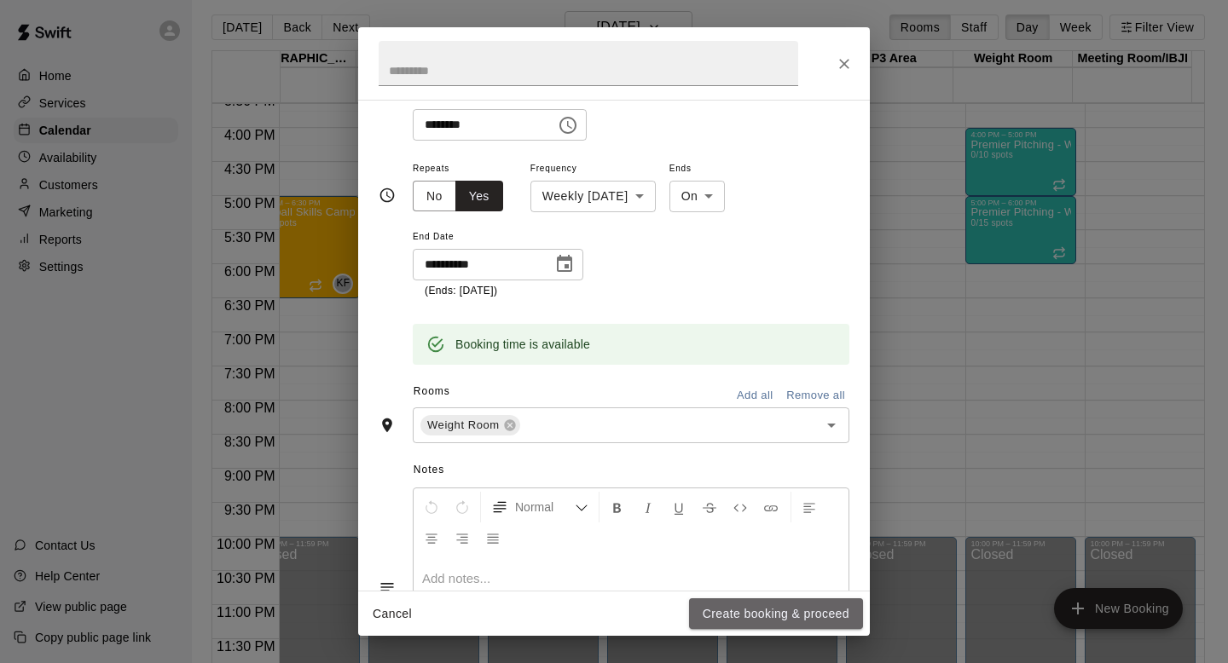
click at [777, 610] on button "Create booking & proceed" at bounding box center [776, 614] width 174 height 32
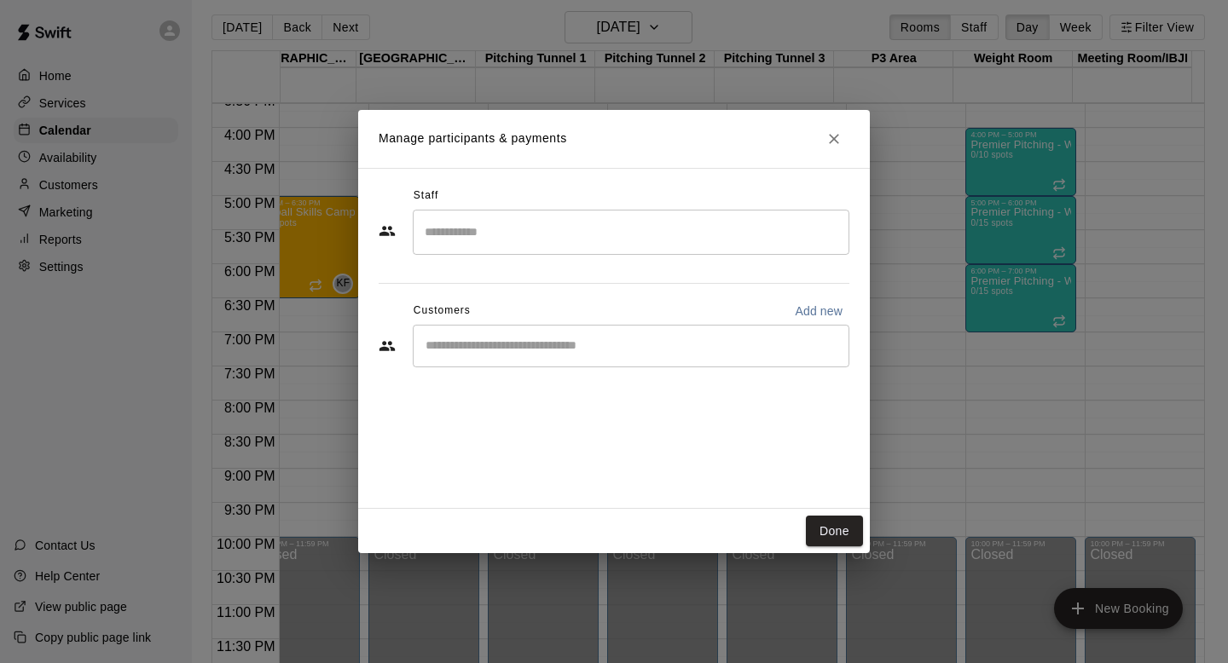
click at [641, 254] on div "​" at bounding box center [631, 232] width 436 height 45
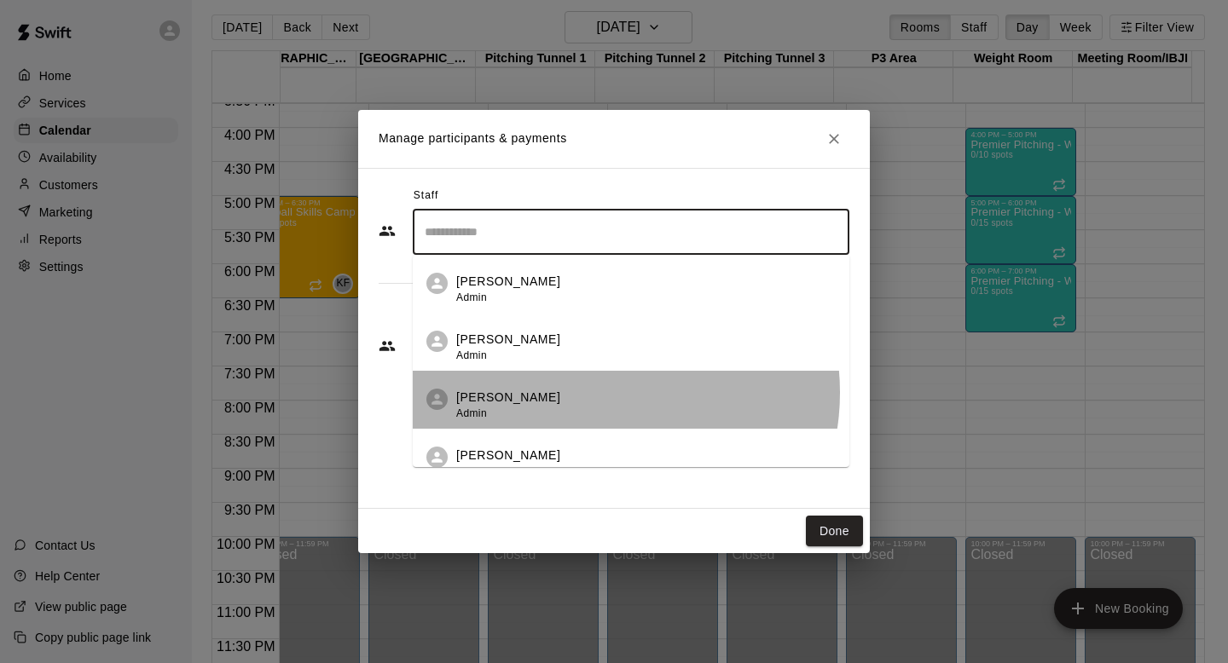
click at [604, 393] on div "[PERSON_NAME] Admin" at bounding box center [645, 405] width 379 height 33
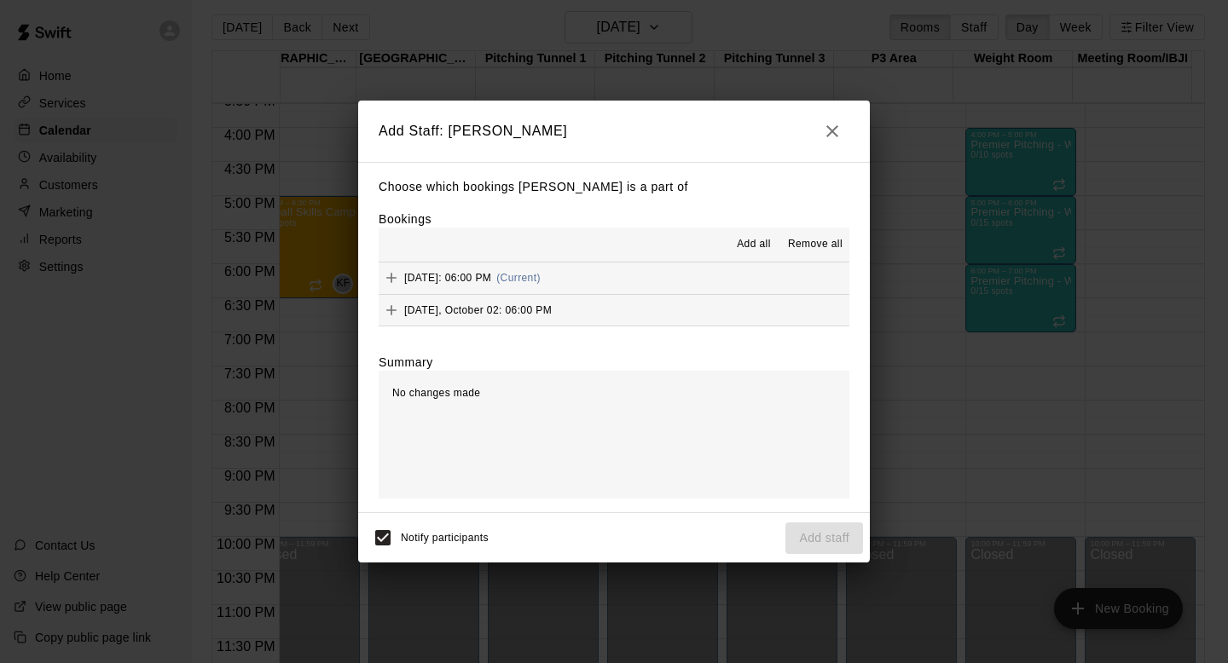
click at [829, 543] on div "Notify participants Add staff" at bounding box center [614, 538] width 498 height 36
click at [829, 542] on div "Notify participants Add staff" at bounding box center [614, 538] width 498 height 36
click at [802, 537] on div "Notify participants Add staff" at bounding box center [614, 538] width 498 height 36
click at [825, 121] on icon "button" at bounding box center [832, 131] width 20 height 20
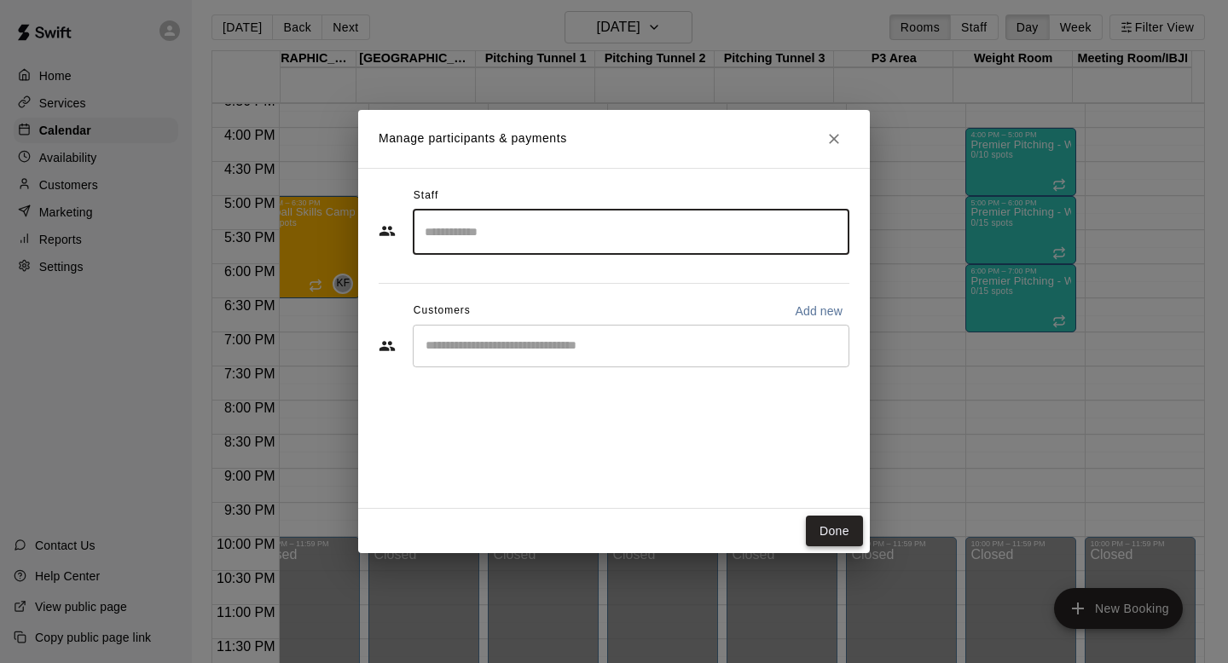
click at [830, 533] on button "Done" at bounding box center [834, 532] width 57 height 32
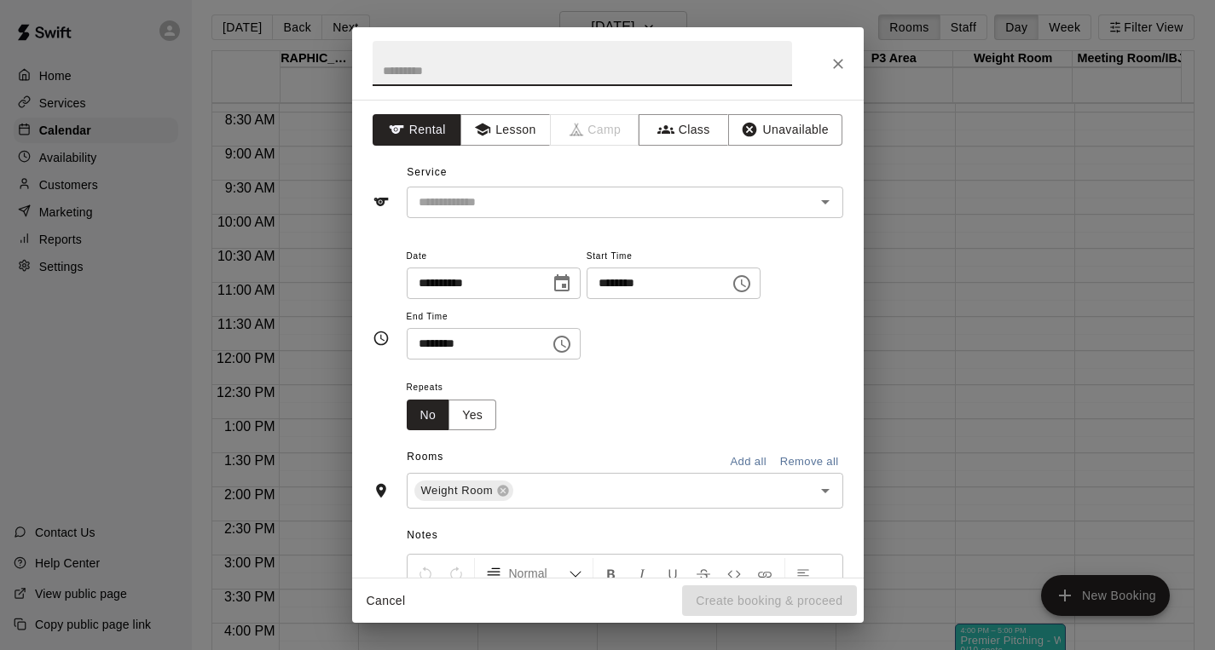
scroll to position [568, 1237]
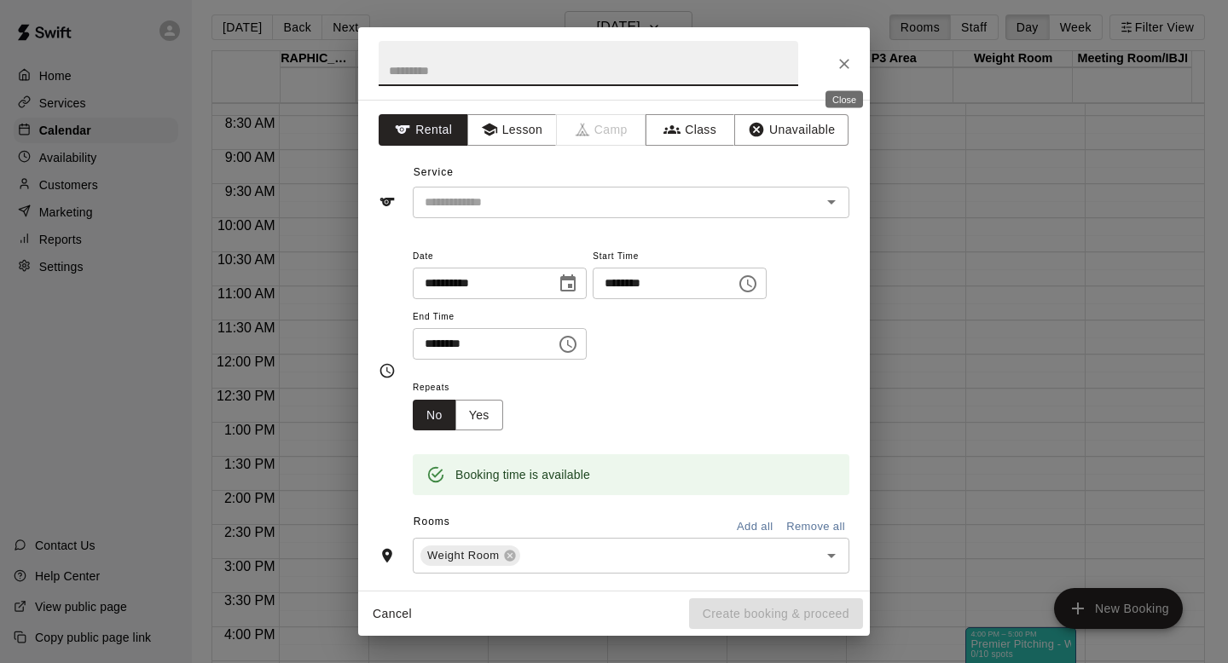
click at [855, 66] on button "Close" at bounding box center [844, 64] width 31 height 31
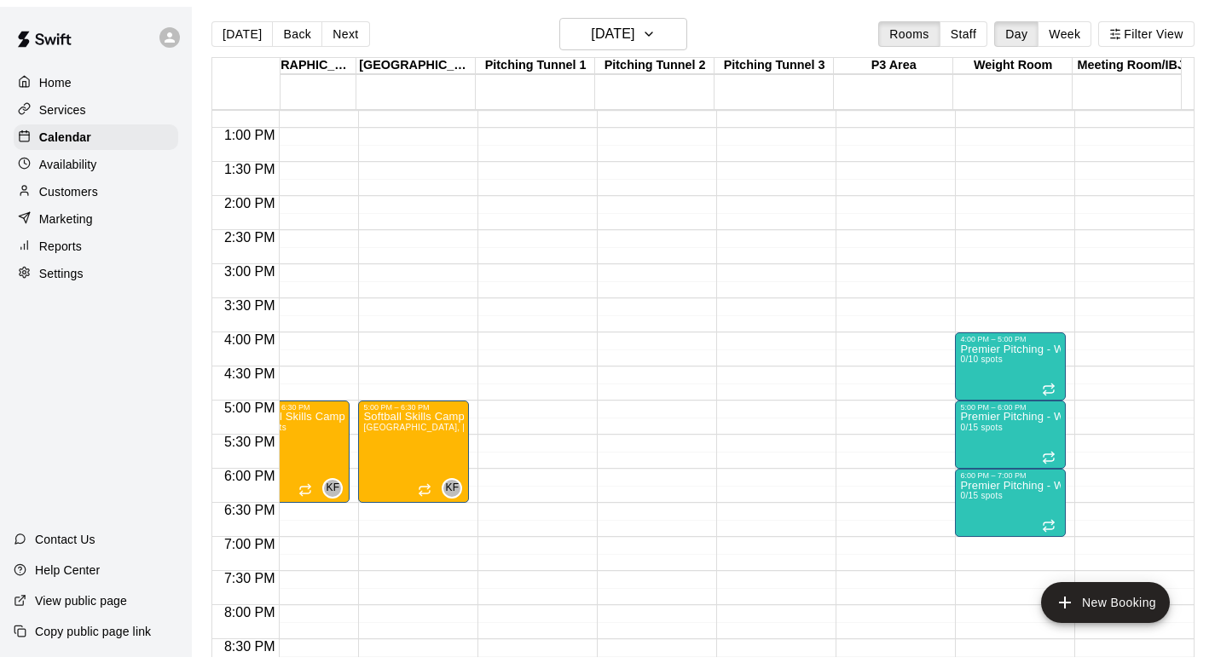
scroll to position [865, 1237]
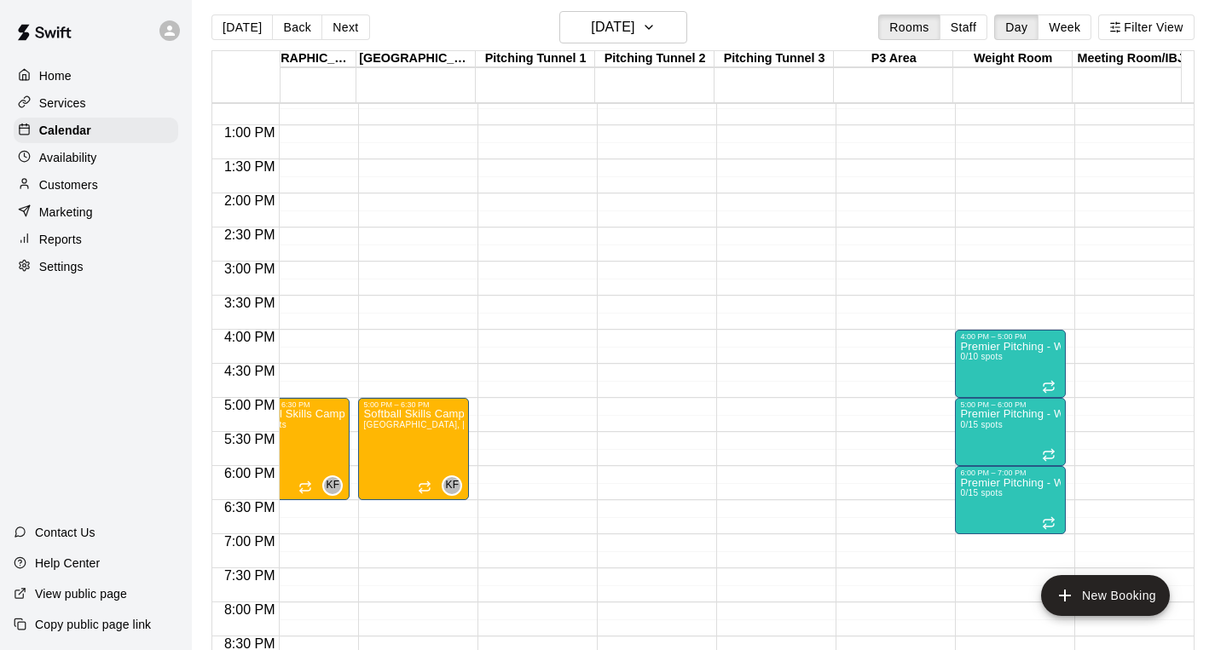
click at [1079, 20] on button "Week" at bounding box center [1064, 27] width 54 height 26
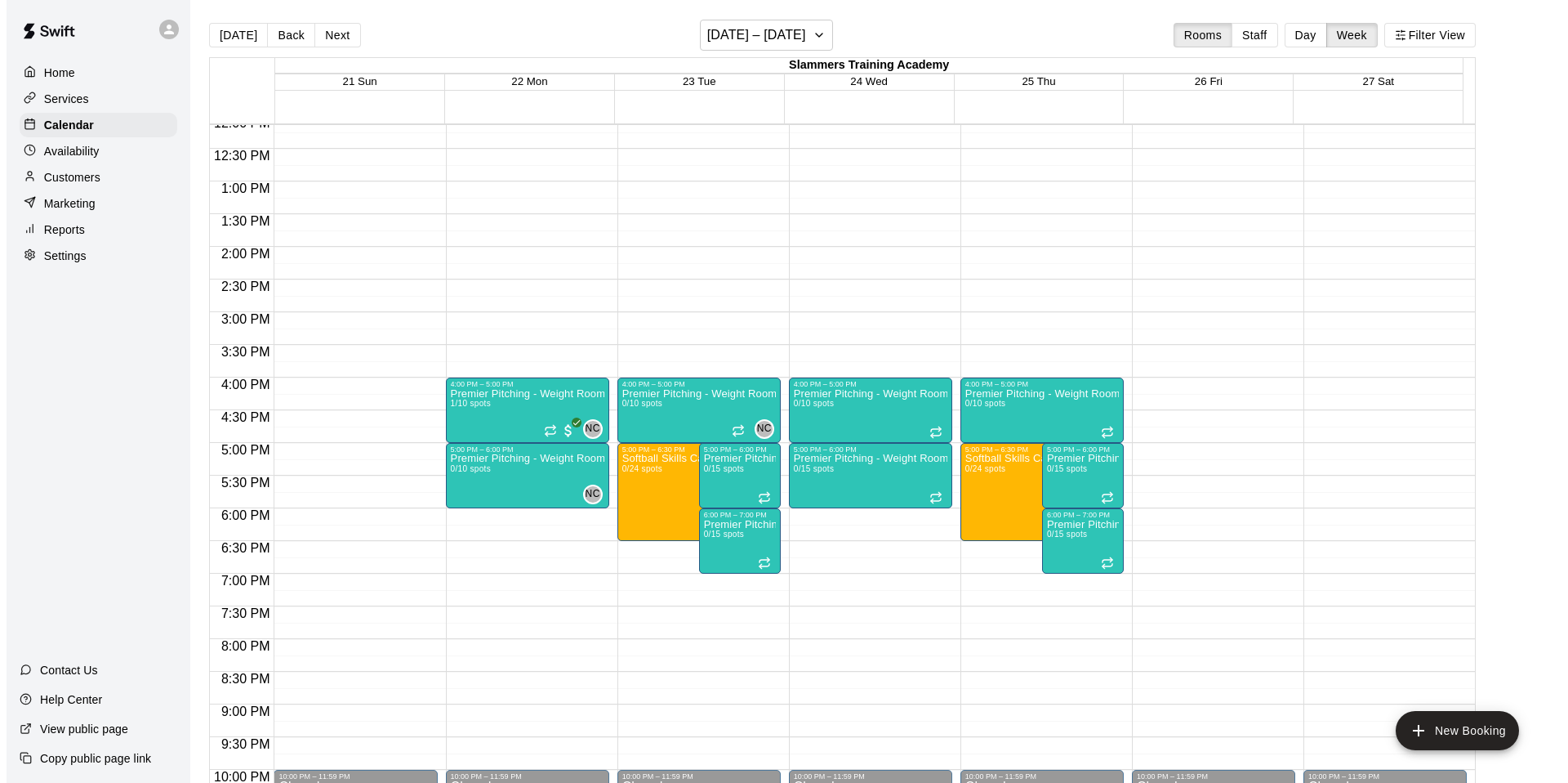
scroll to position [828, 0]
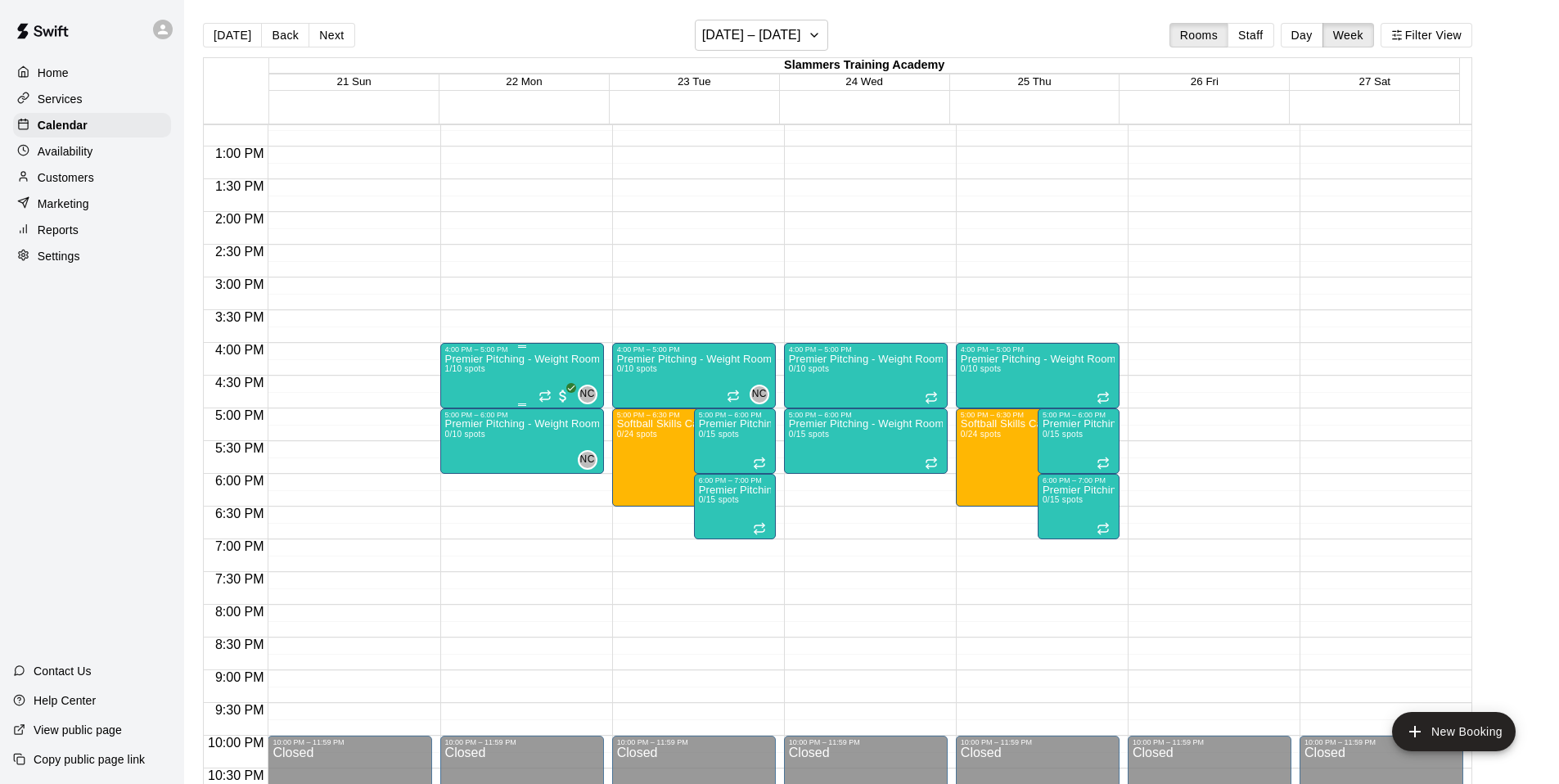
click at [524, 378] on div "Premier Pitching - Weight Room 1/10 spots" at bounding box center [522, 745] width 154 height 784
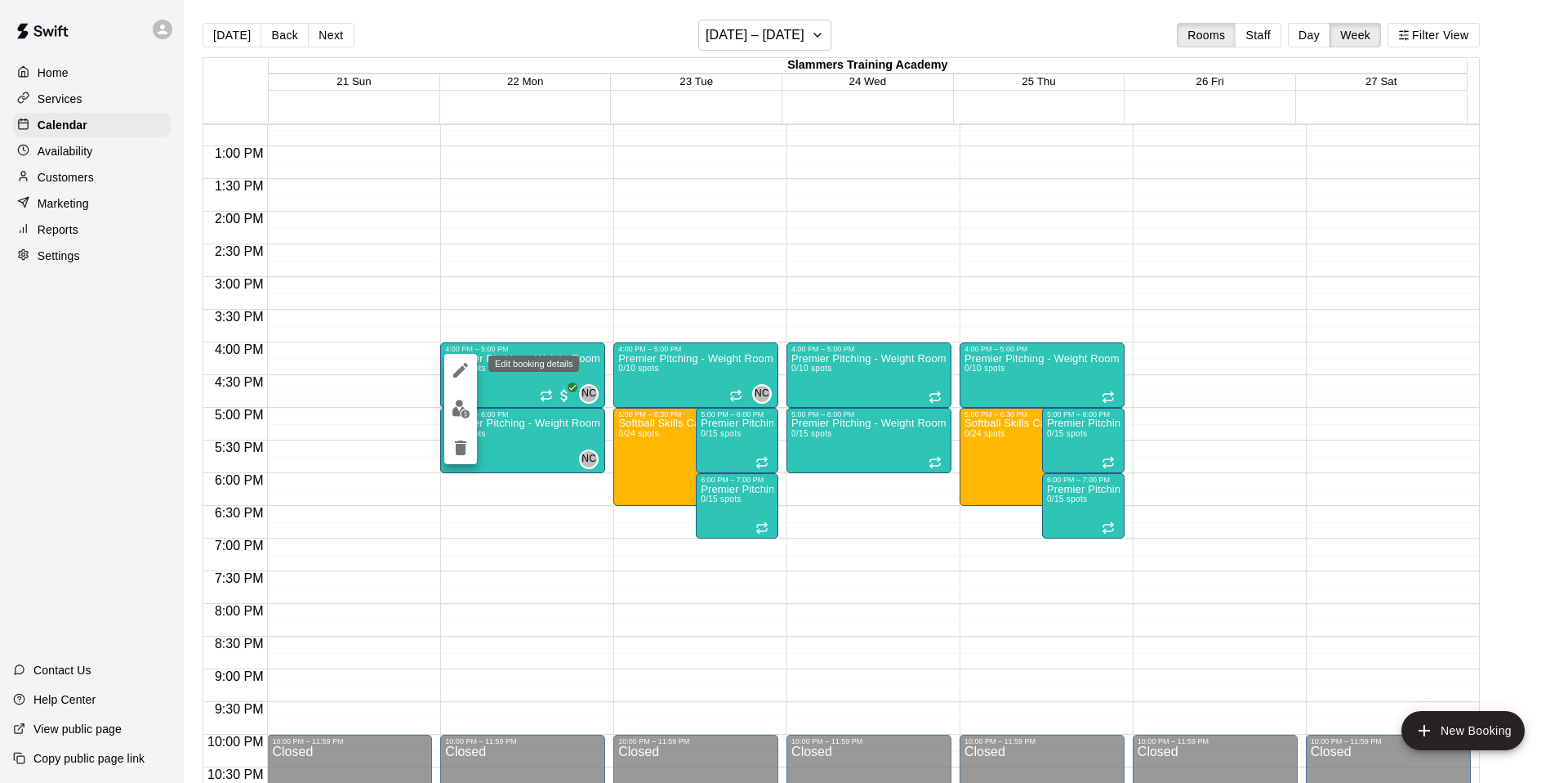
click at [457, 368] on icon "edit" at bounding box center [461, 370] width 19 height 19
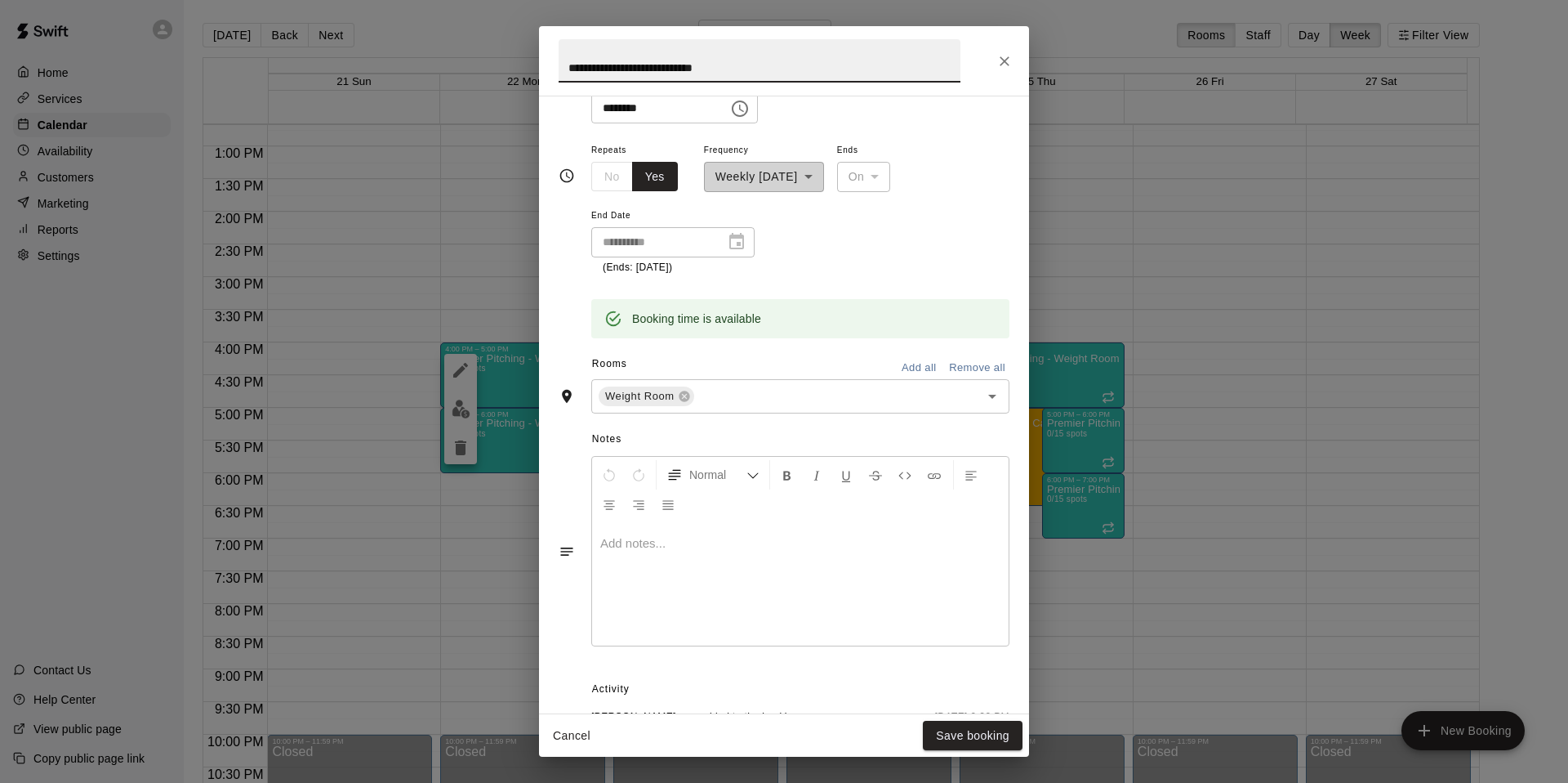
scroll to position [444, 0]
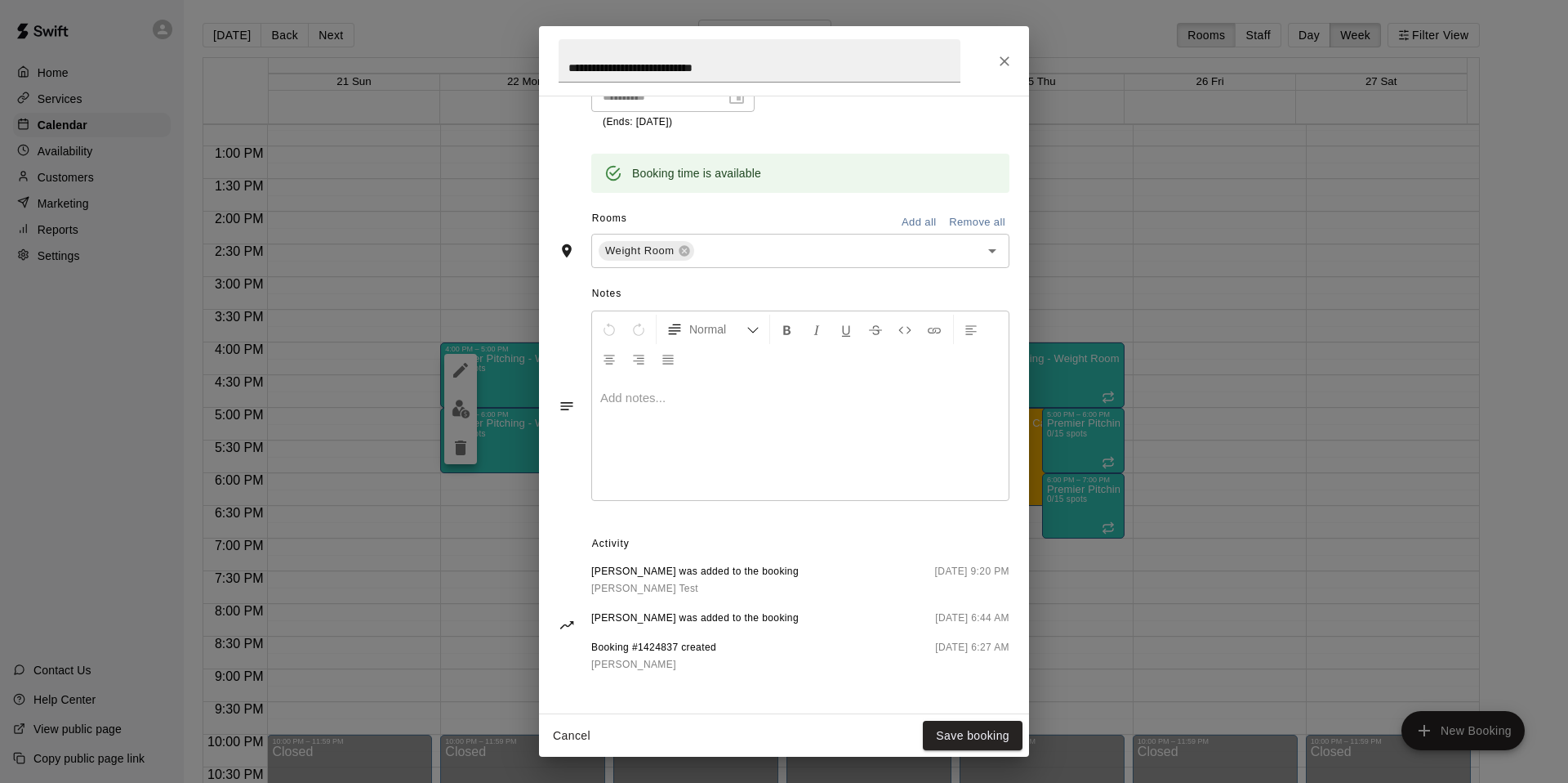
click at [631, 574] on span "[PERSON_NAME] was added to the booking" at bounding box center [694, 571] width 208 height 16
click at [625, 595] on link "[PERSON_NAME] Test" at bounding box center [694, 588] width 208 height 17
click at [583, 623] on button "Cancel" at bounding box center [571, 736] width 53 height 31
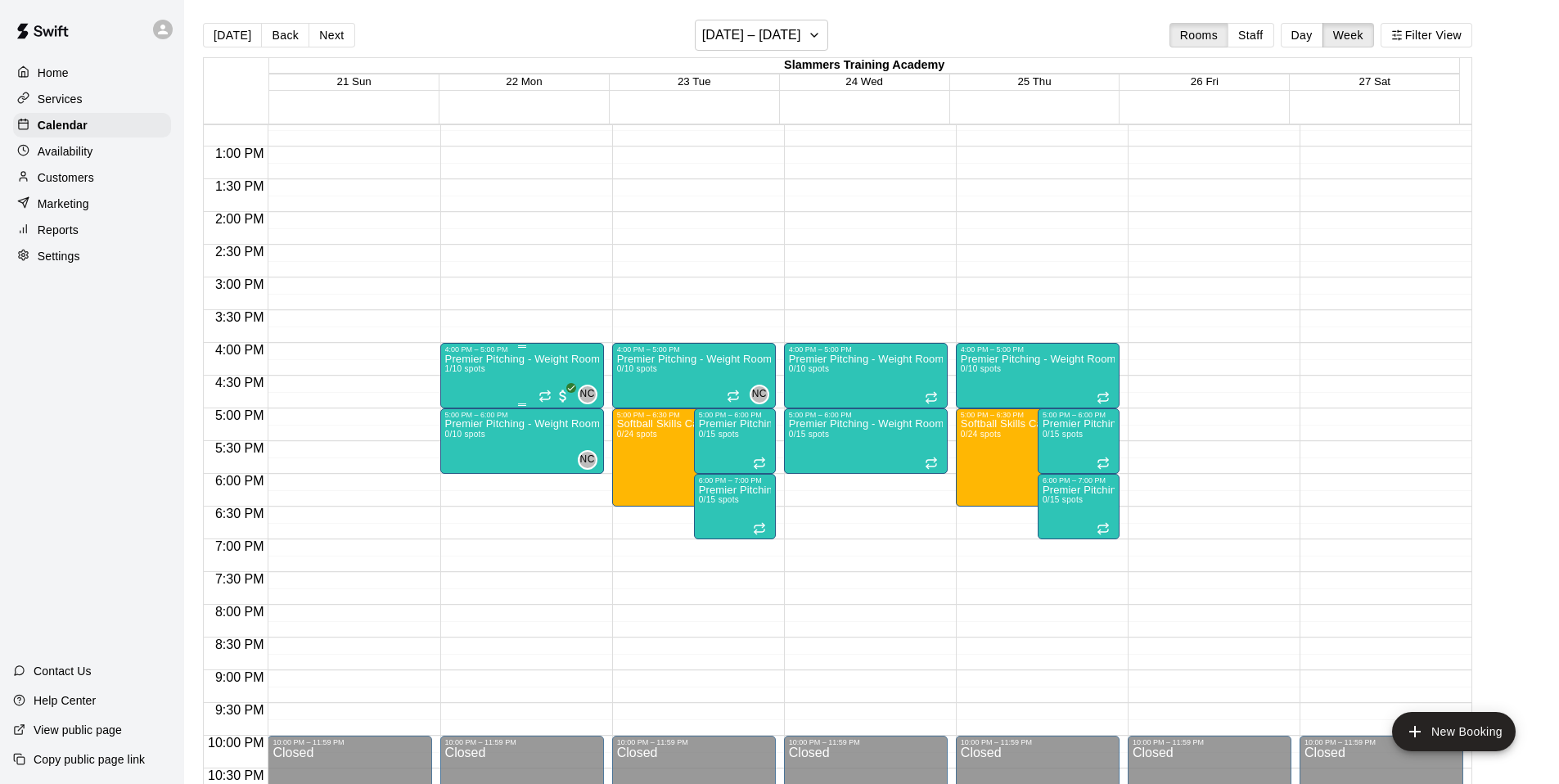
click at [541, 359] on p "Premier Pitching - Weight Room" at bounding box center [522, 359] width 154 height 0
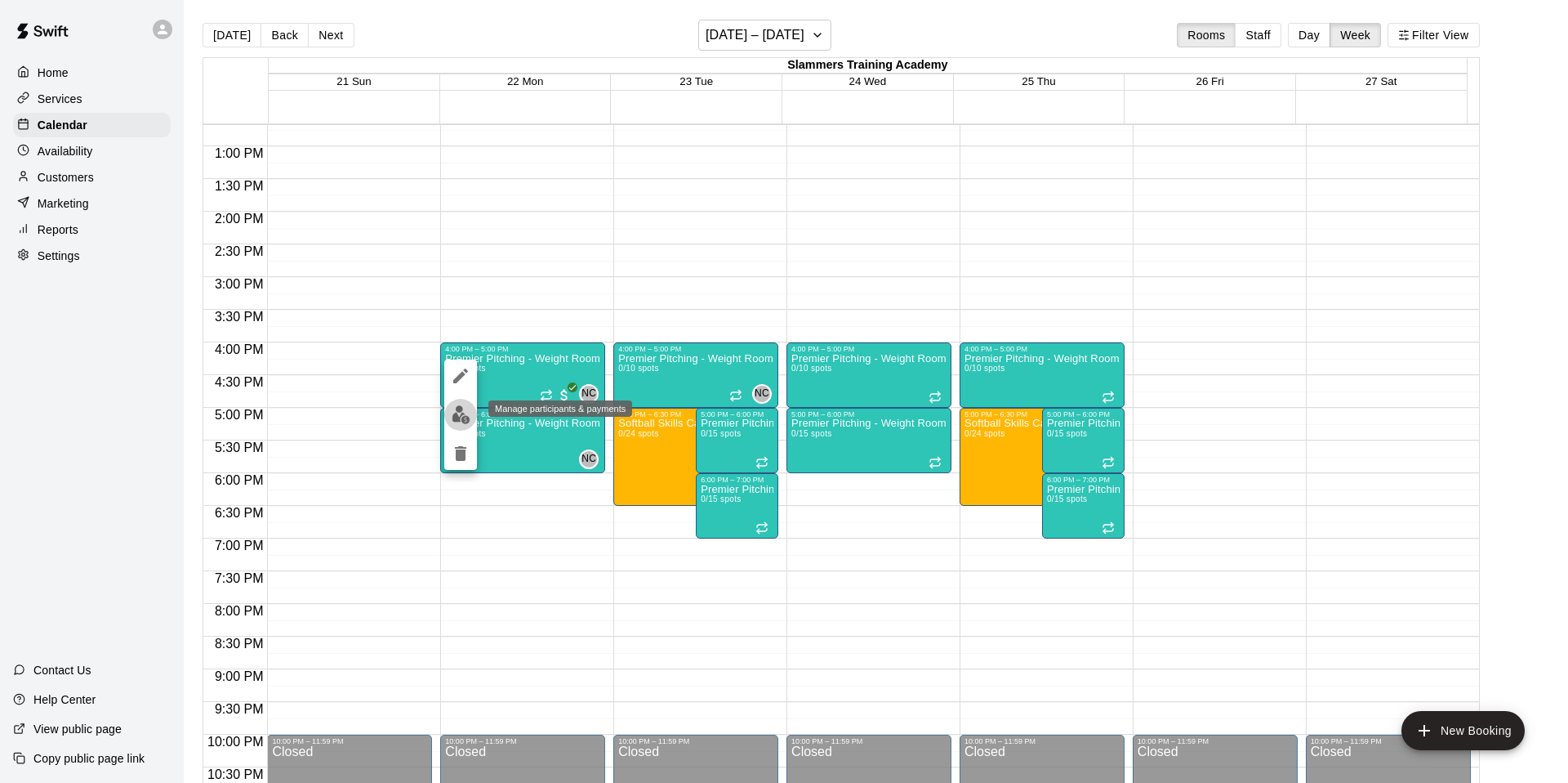
click at [457, 421] on img "edit" at bounding box center [461, 415] width 19 height 19
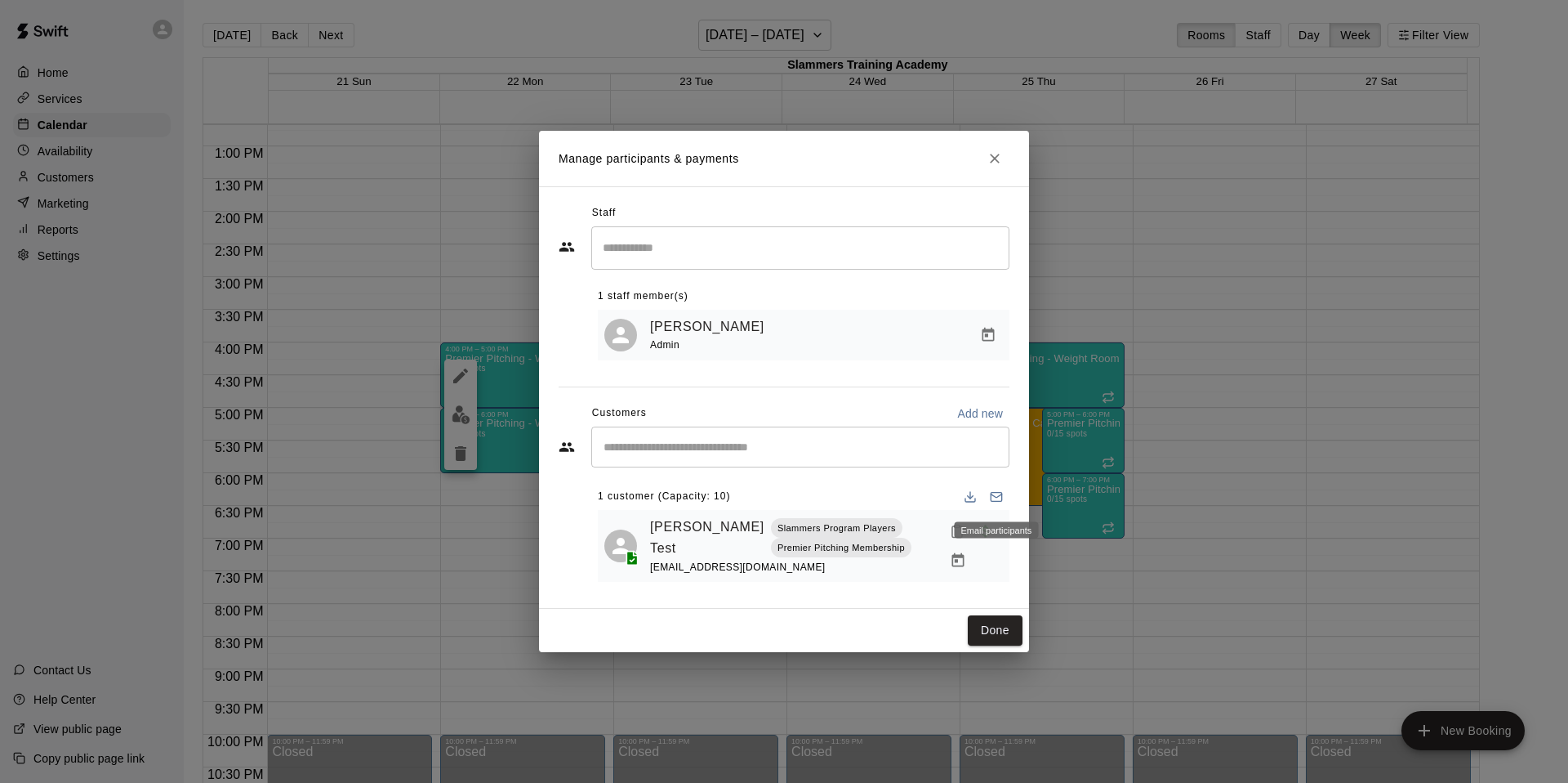
click at [992, 495] on icon "Email participants" at bounding box center [995, 495] width 11 height 3
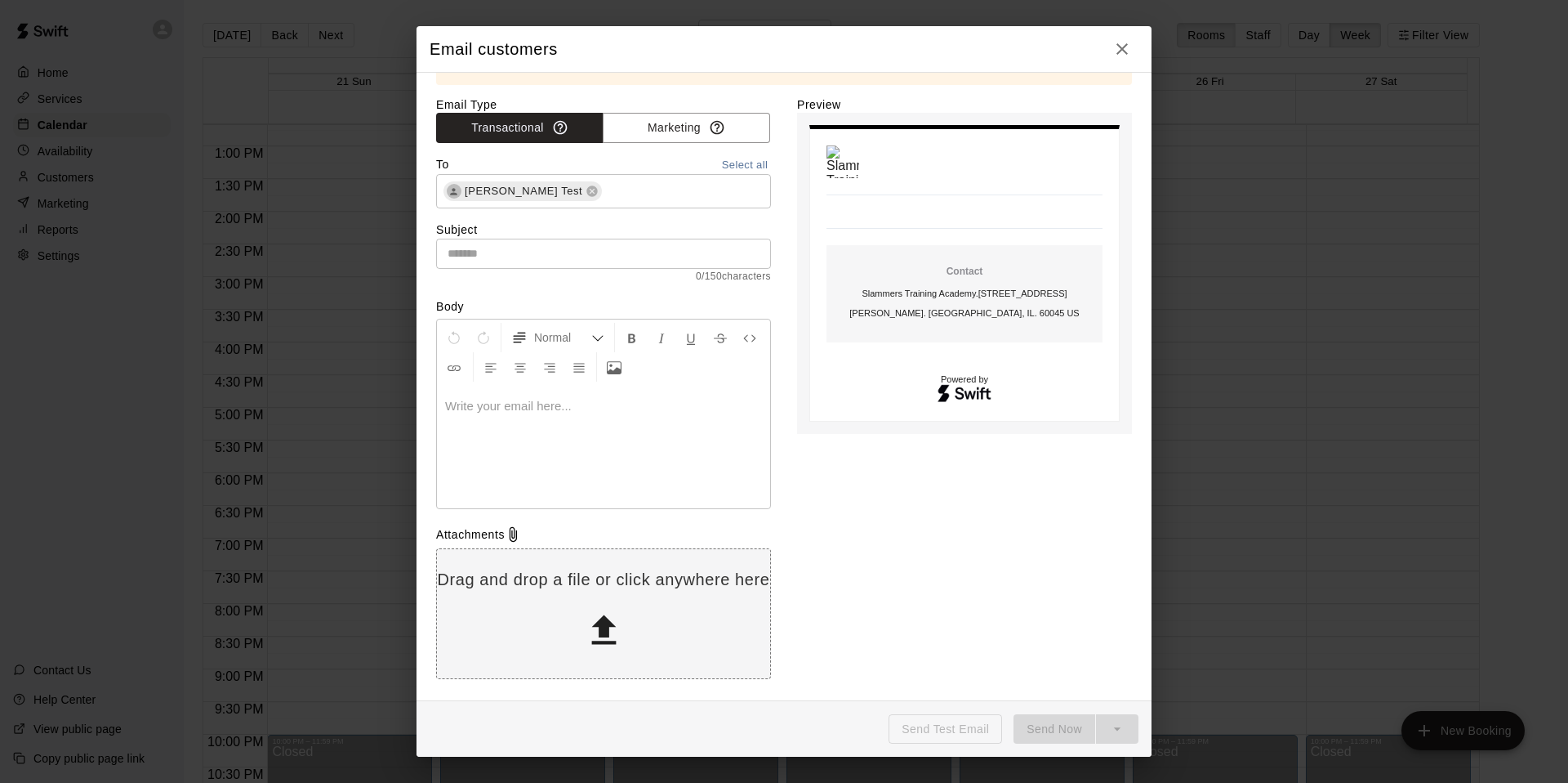
scroll to position [0, 0]
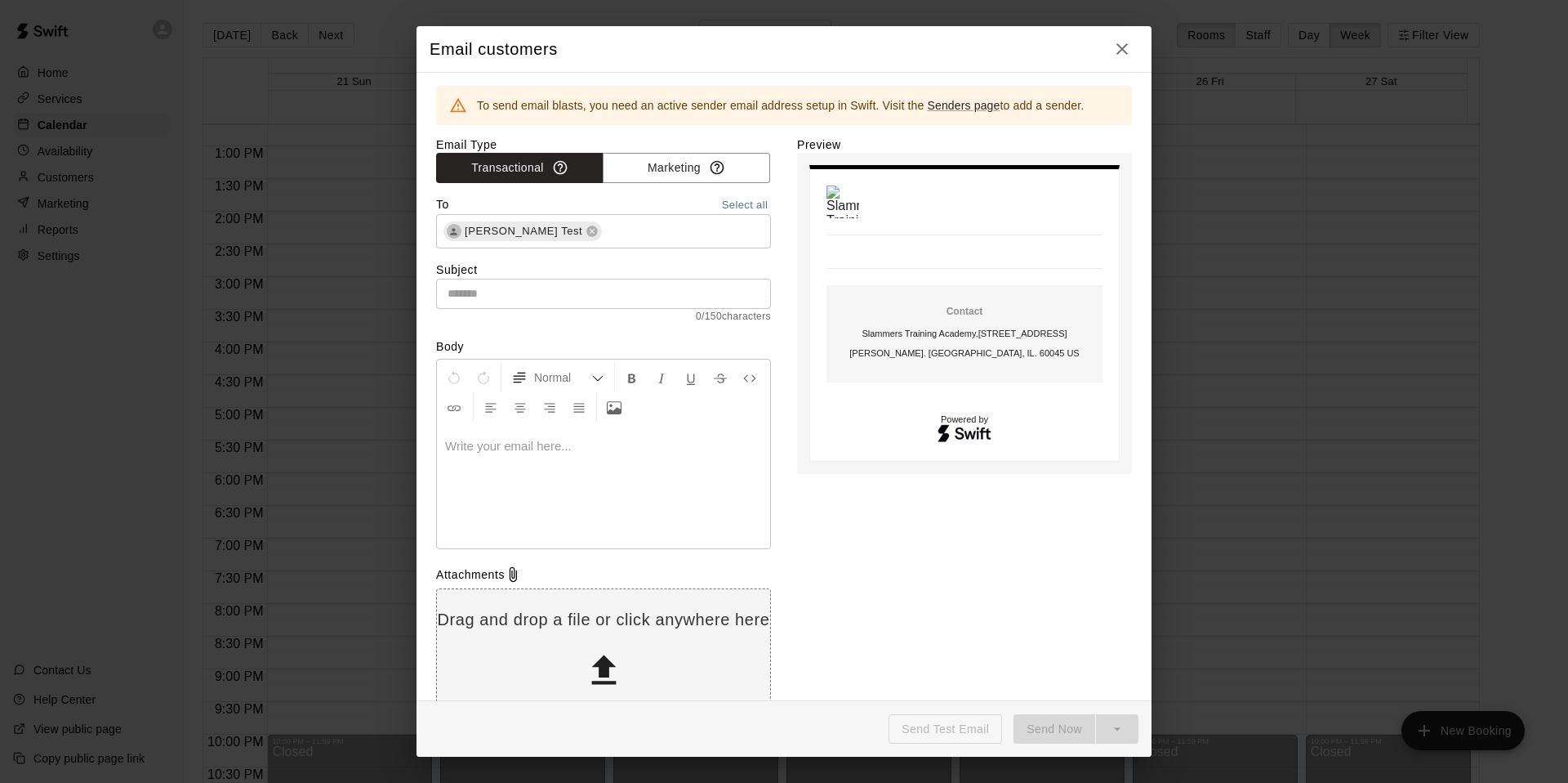
click at [1126, 47] on icon "button" at bounding box center [1122, 49] width 19 height 19
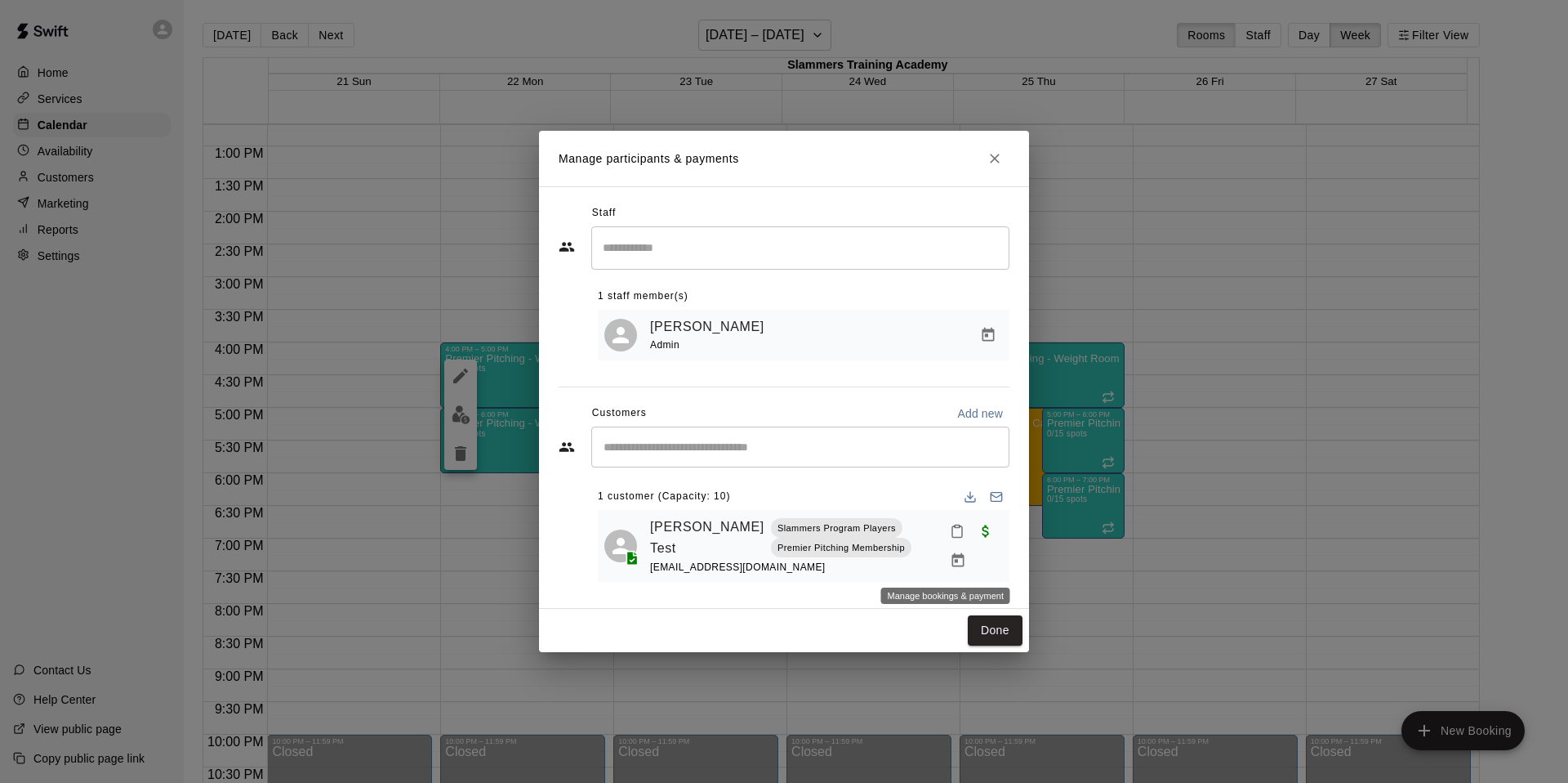
click at [949, 560] on icon "Manage bookings & payment" at bounding box center [957, 560] width 16 height 16
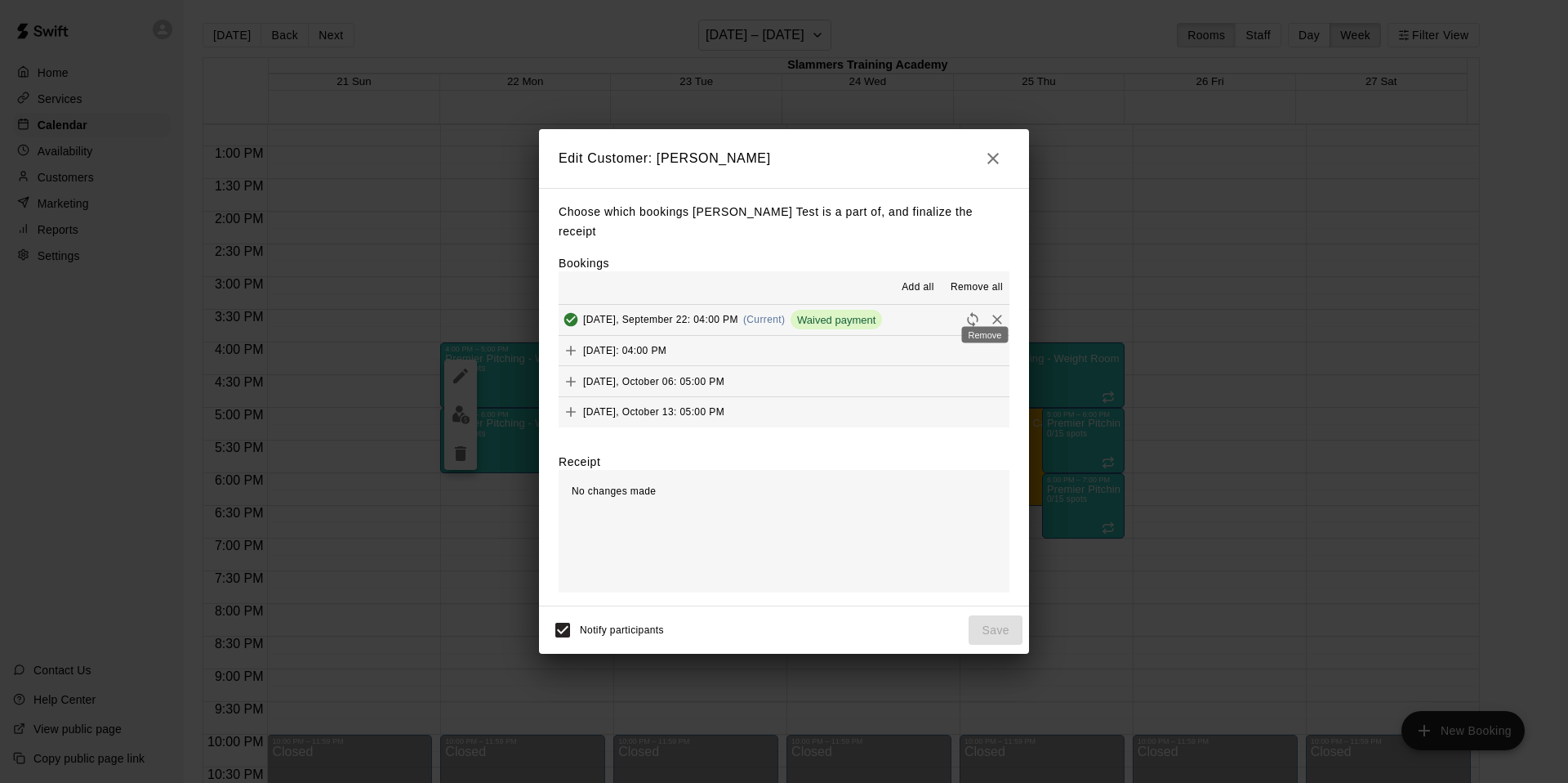
click at [989, 313] on icon "Remove" at bounding box center [996, 319] width 16 height 16
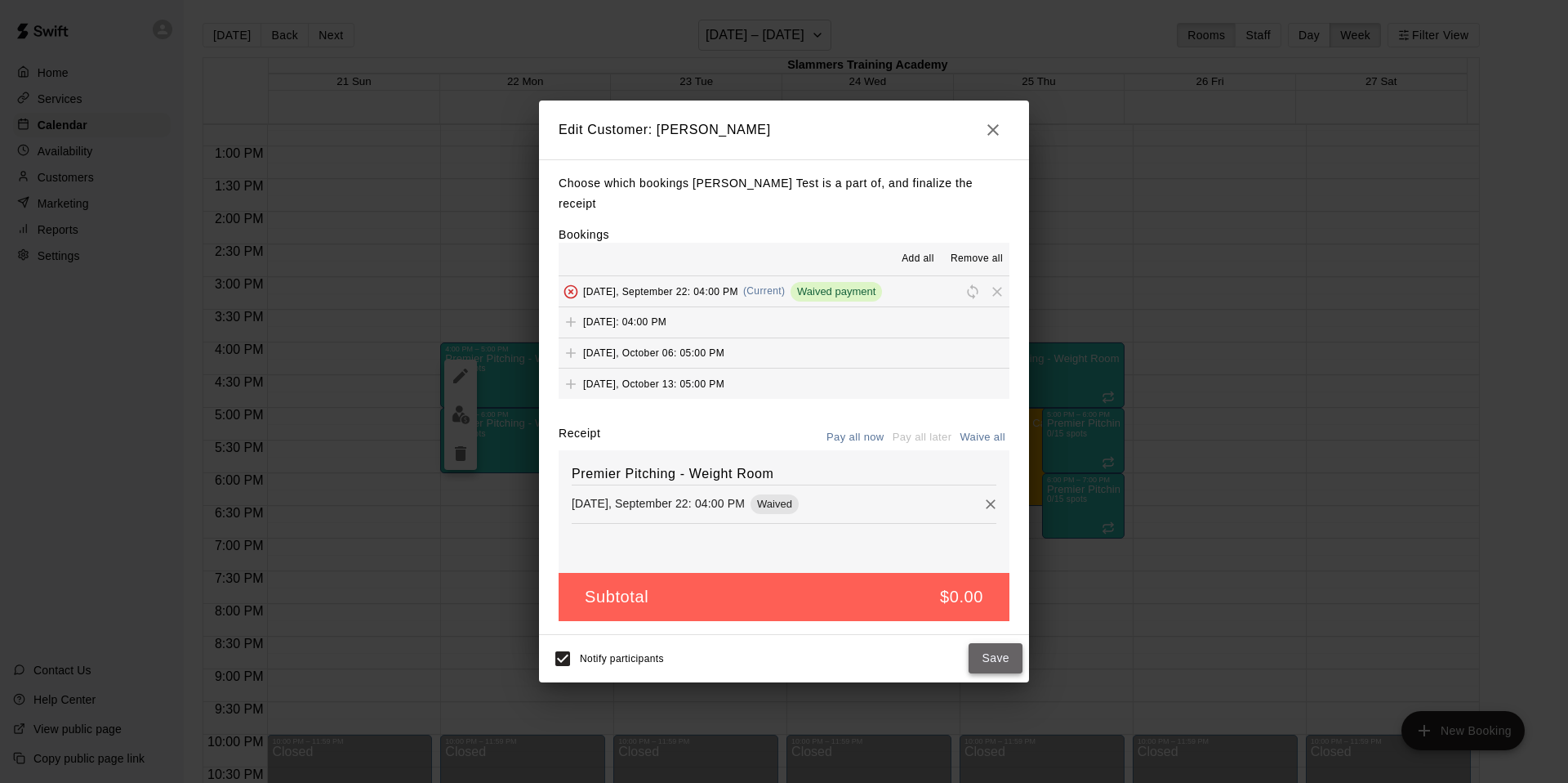
click at [989, 623] on button "Save" at bounding box center [995, 658] width 54 height 31
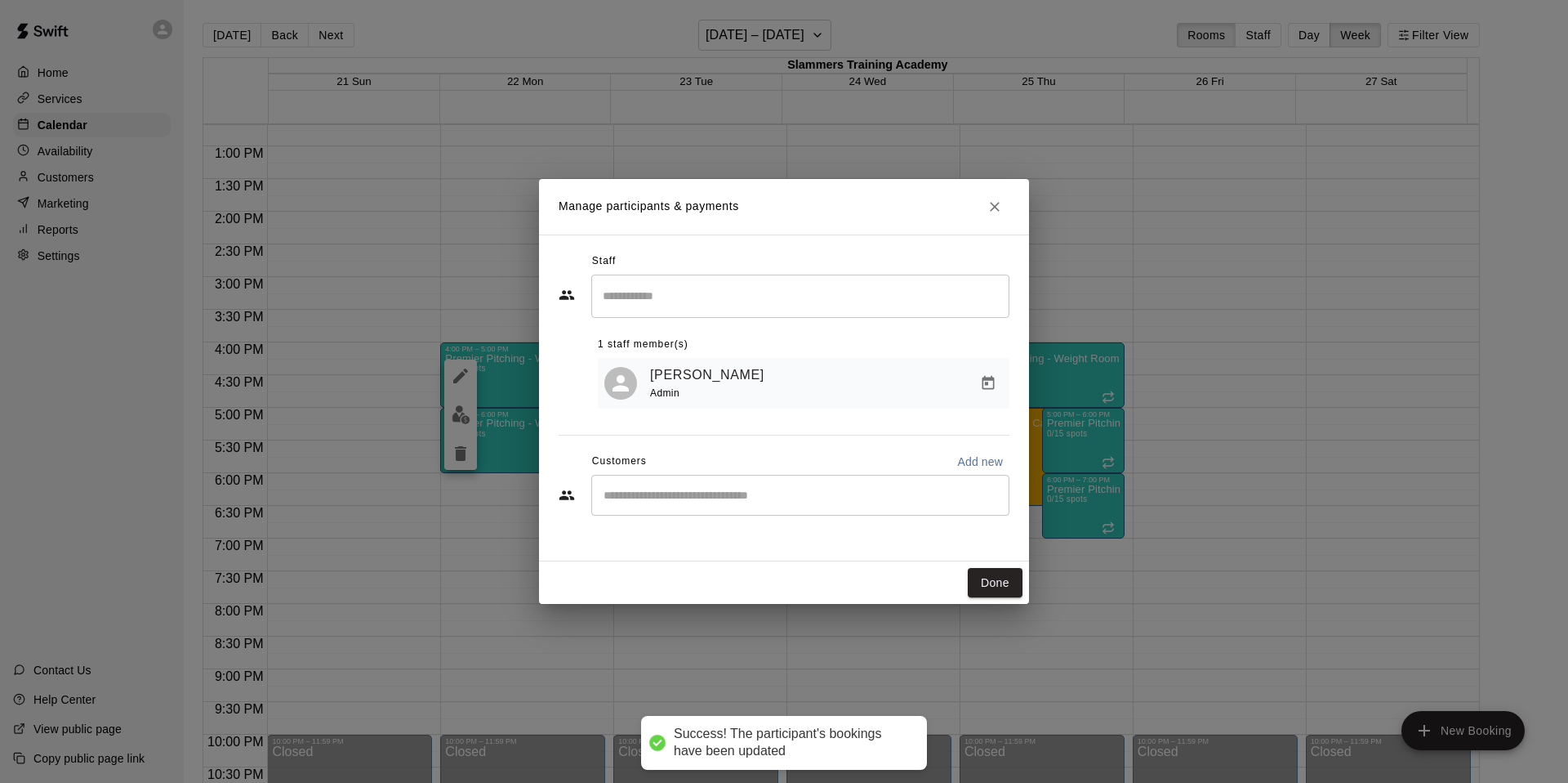
click at [989, 190] on h2 "Manage participants & payments" at bounding box center [784, 207] width 489 height 56
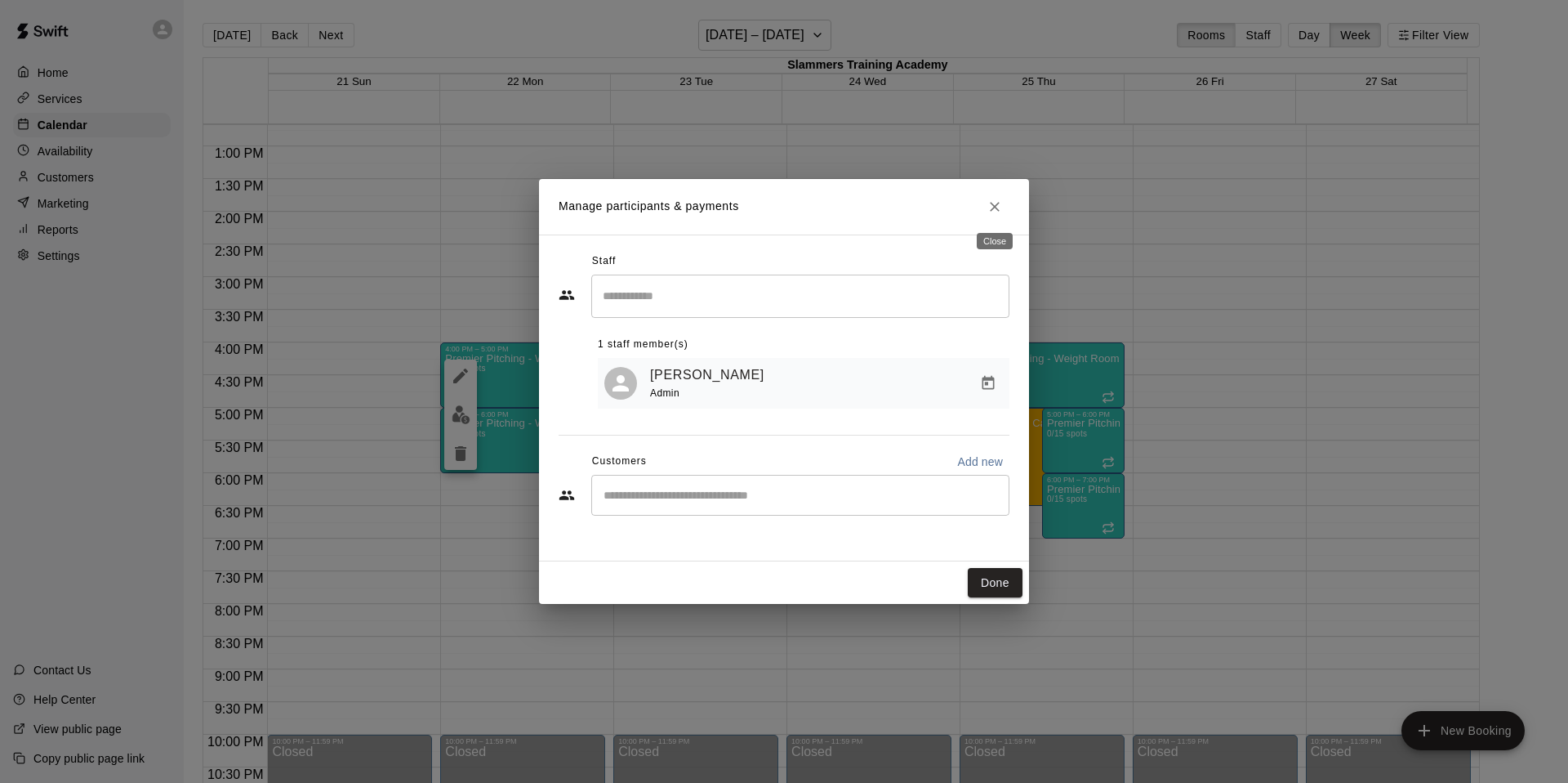
click at [993, 202] on icon "Close" at bounding box center [994, 206] width 16 height 16
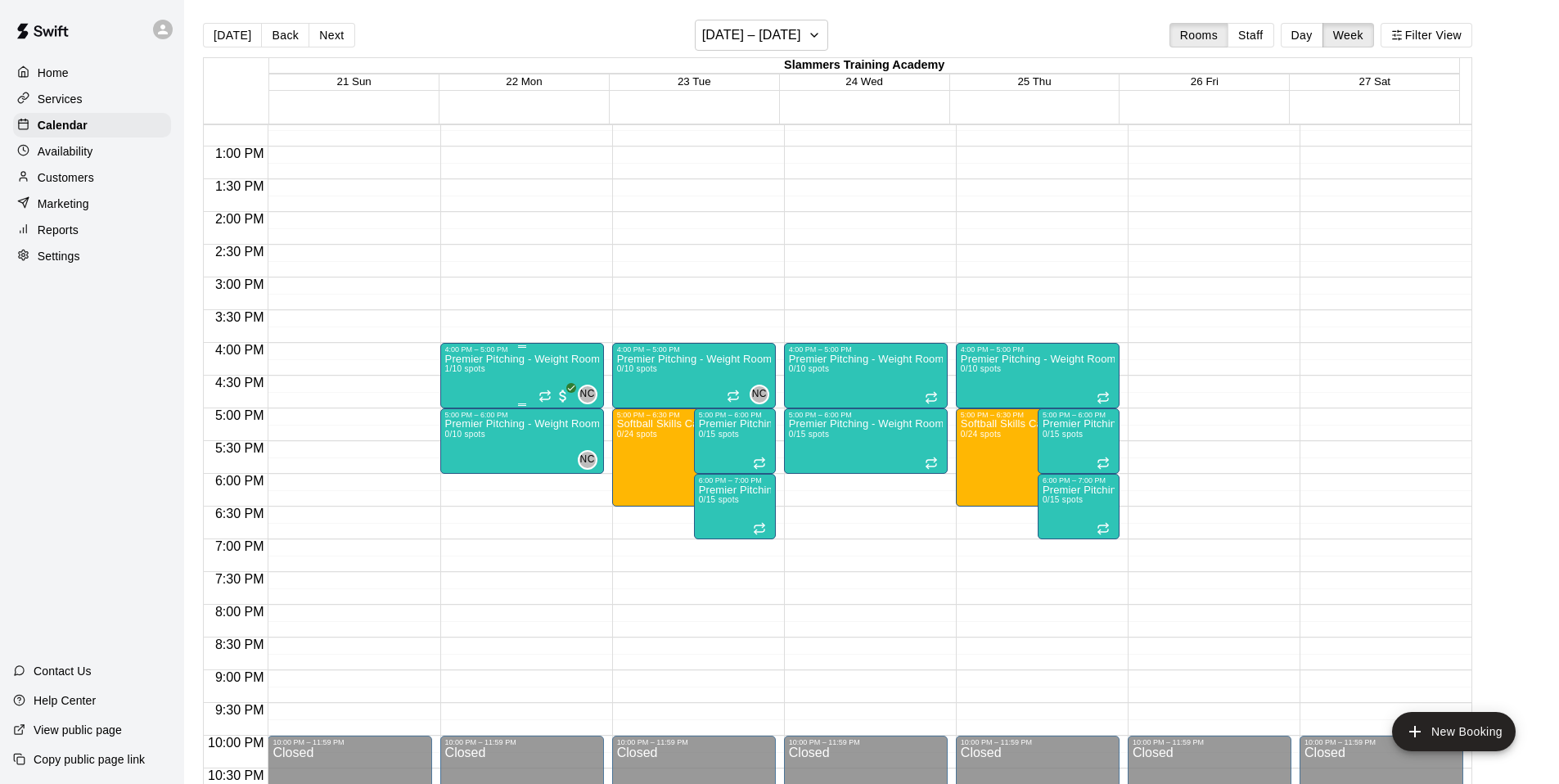
click at [550, 373] on div "Premier Pitching - Weight Room 1/10 spots" at bounding box center [522, 745] width 154 height 784
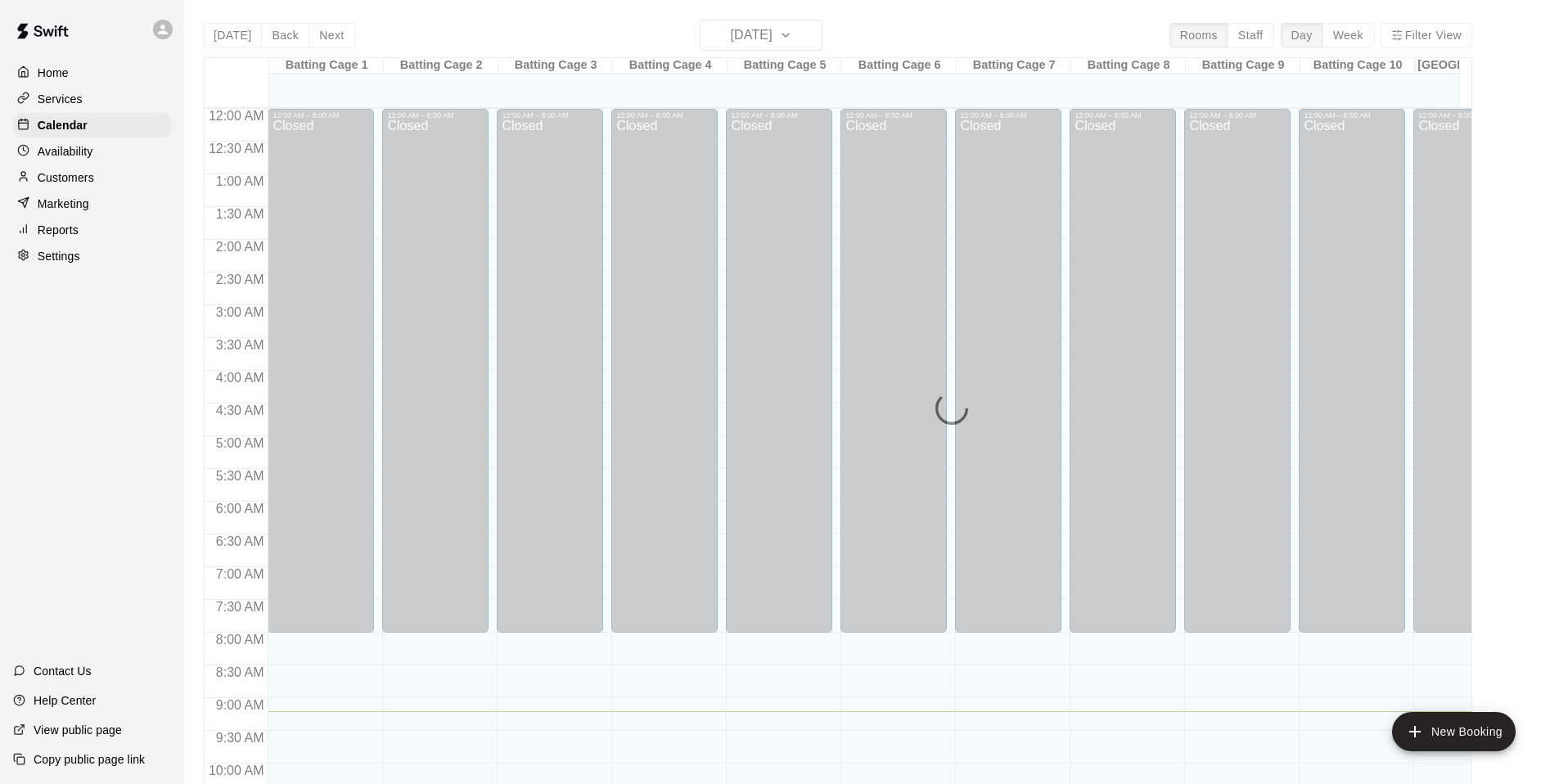
scroll to position [603, 0]
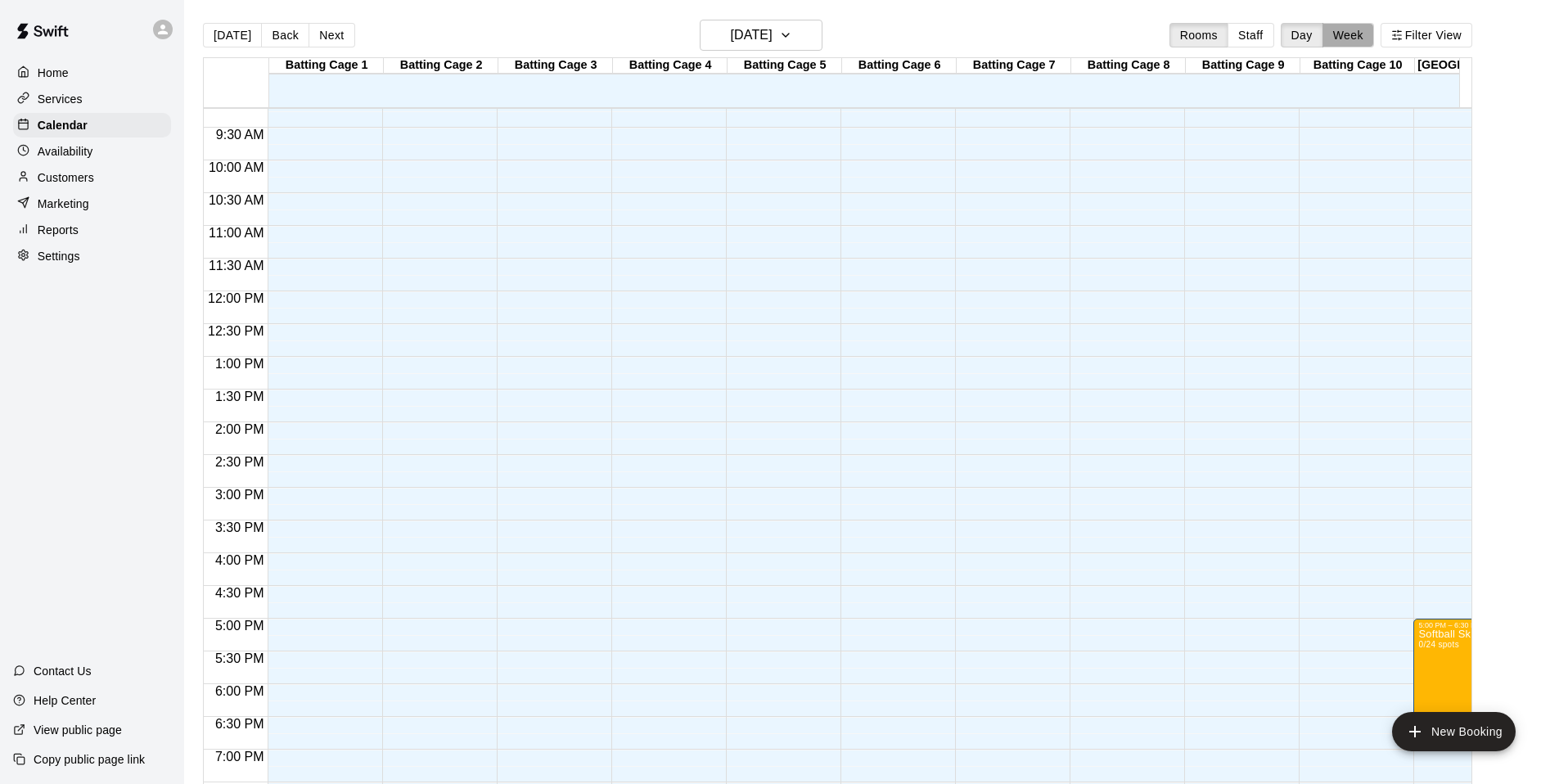
click at [1365, 35] on button "Week" at bounding box center [1349, 36] width 52 height 25
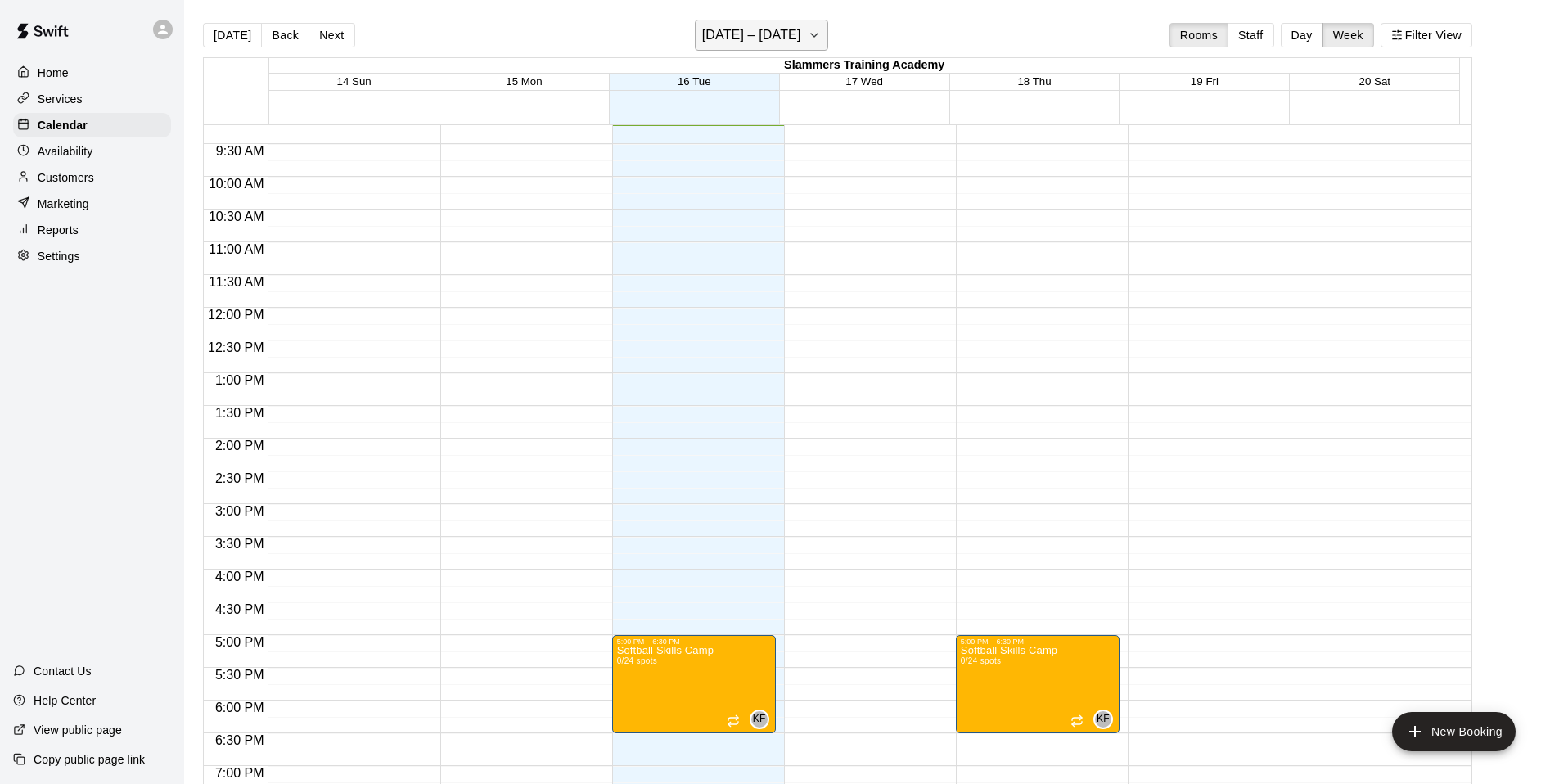
click at [828, 38] on button "September 14 – 20" at bounding box center [761, 35] width 133 height 31
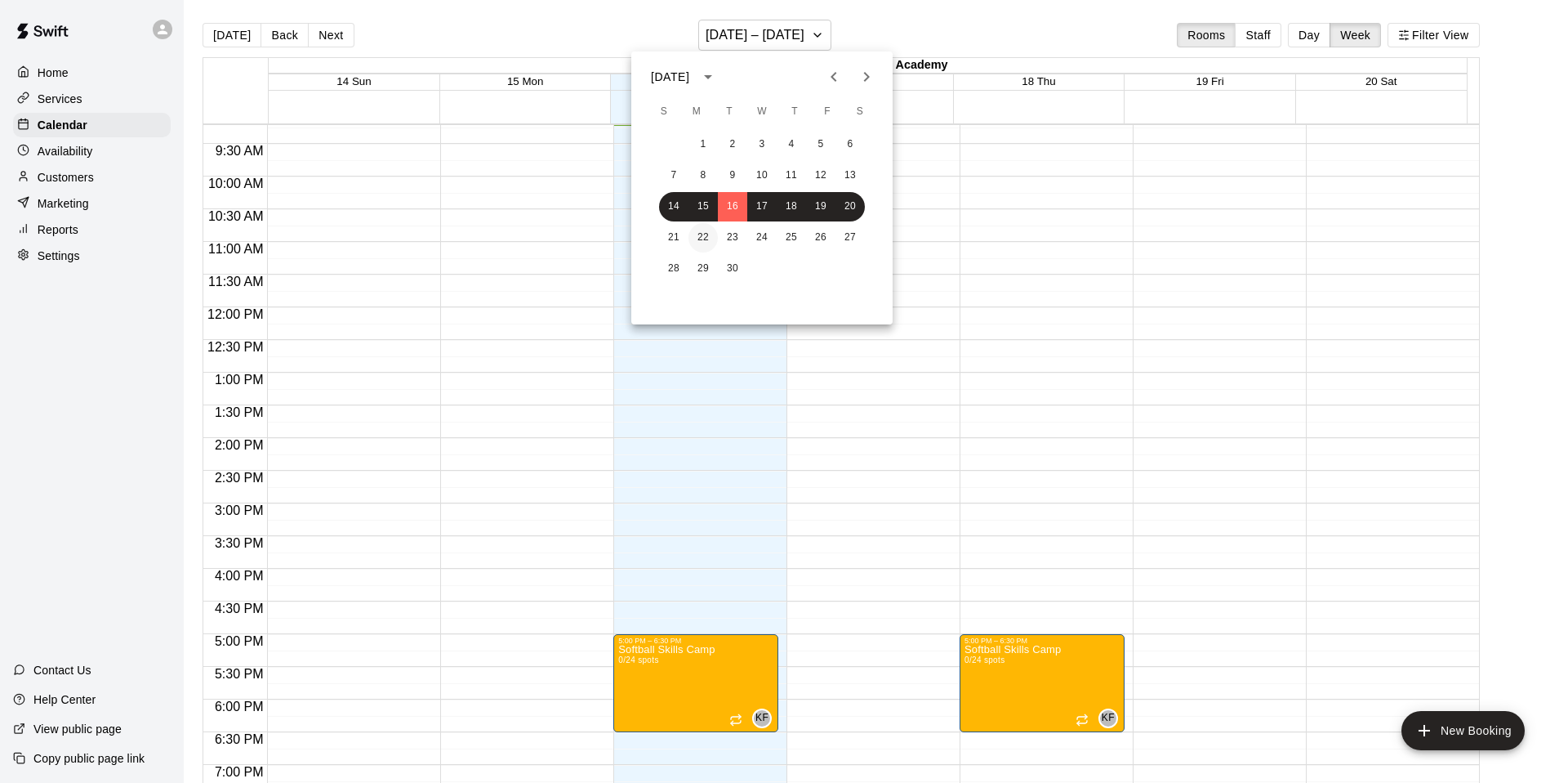
click at [694, 236] on button "22" at bounding box center [703, 238] width 30 height 30
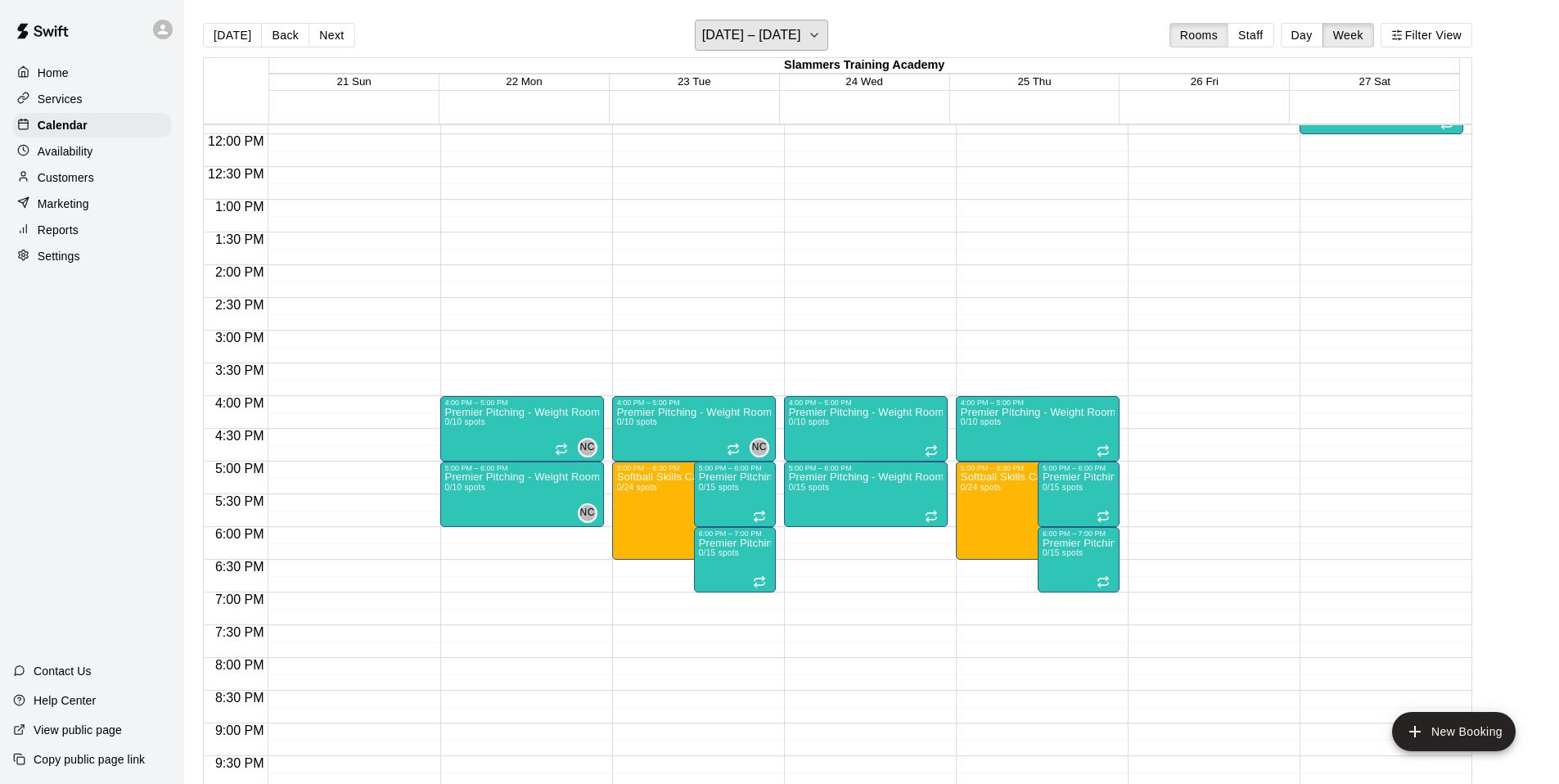
scroll to position [779, 0]
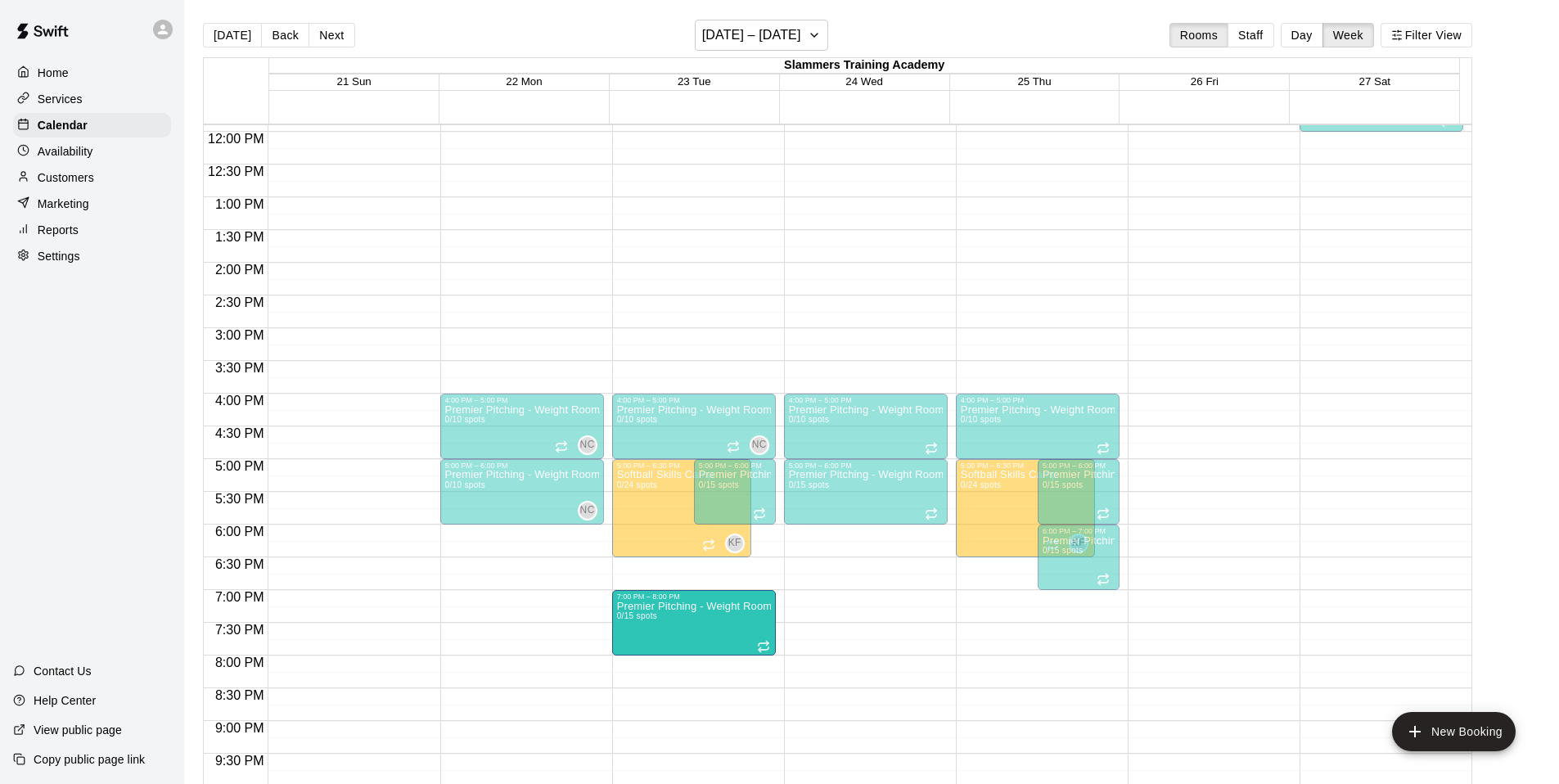
drag, startPoint x: 735, startPoint y: 585, endPoint x: 741, endPoint y: 630, distance: 45.4
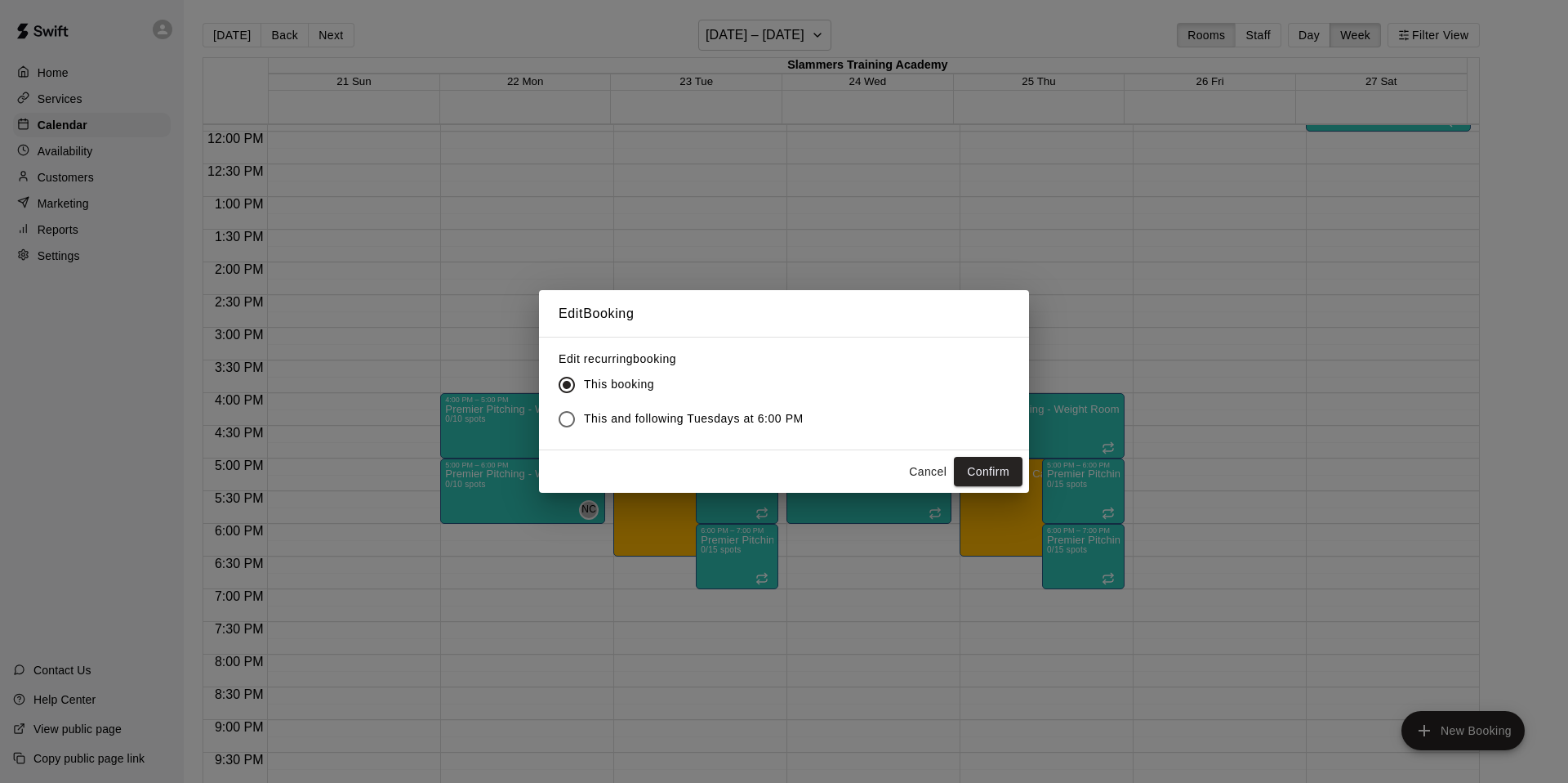
click at [765, 418] on span "This and following Tuesdays at 6:00 PM" at bounding box center [693, 419] width 219 height 17
click at [1011, 470] on button "Confirm" at bounding box center [989, 472] width 69 height 31
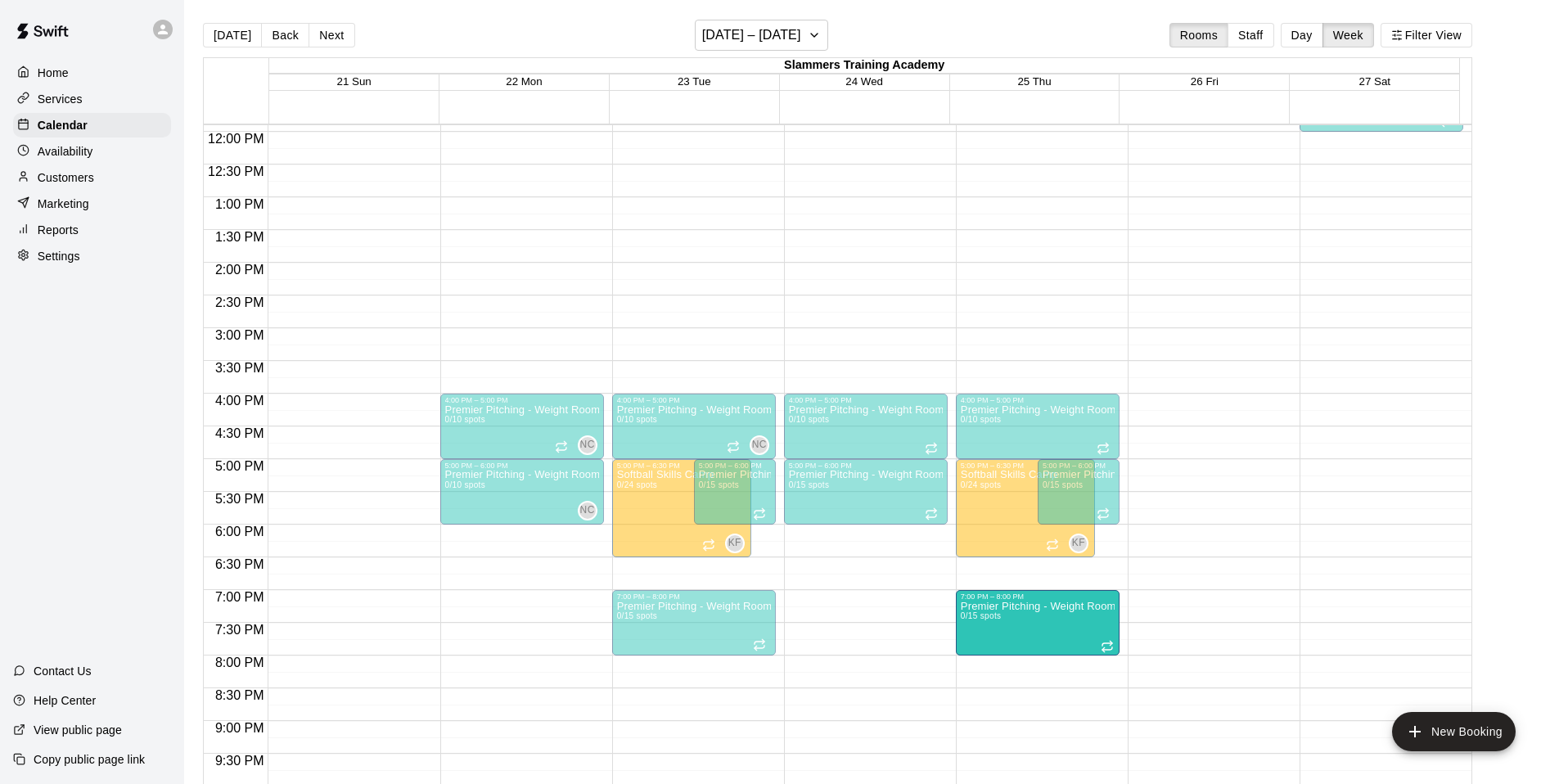
drag, startPoint x: 1084, startPoint y: 571, endPoint x: 1085, endPoint y: 640, distance: 69.0
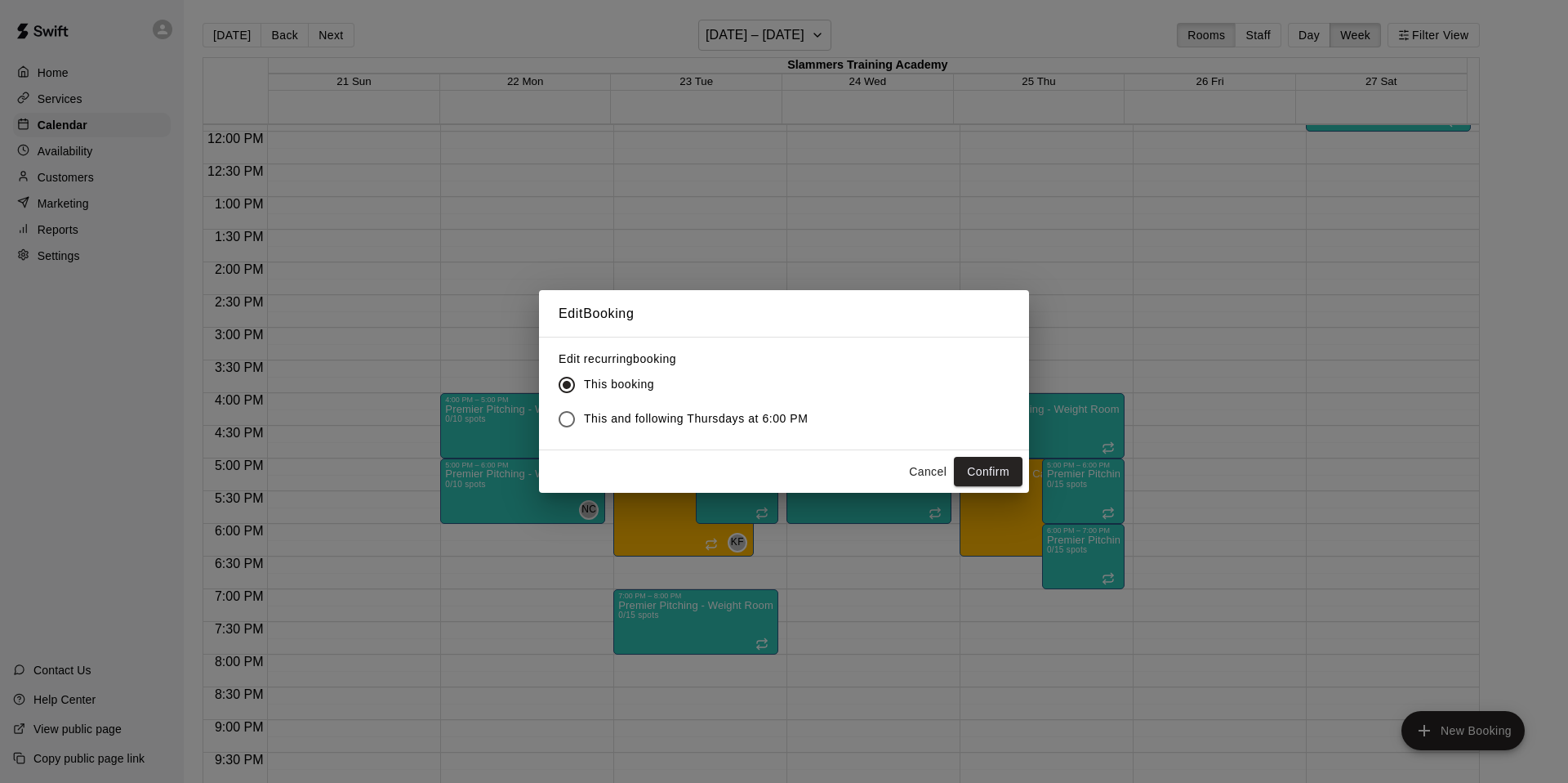
click at [672, 425] on span "This and following Thursdays at 6:00 PM" at bounding box center [696, 419] width 224 height 17
click at [1006, 465] on button "Confirm" at bounding box center [989, 472] width 69 height 31
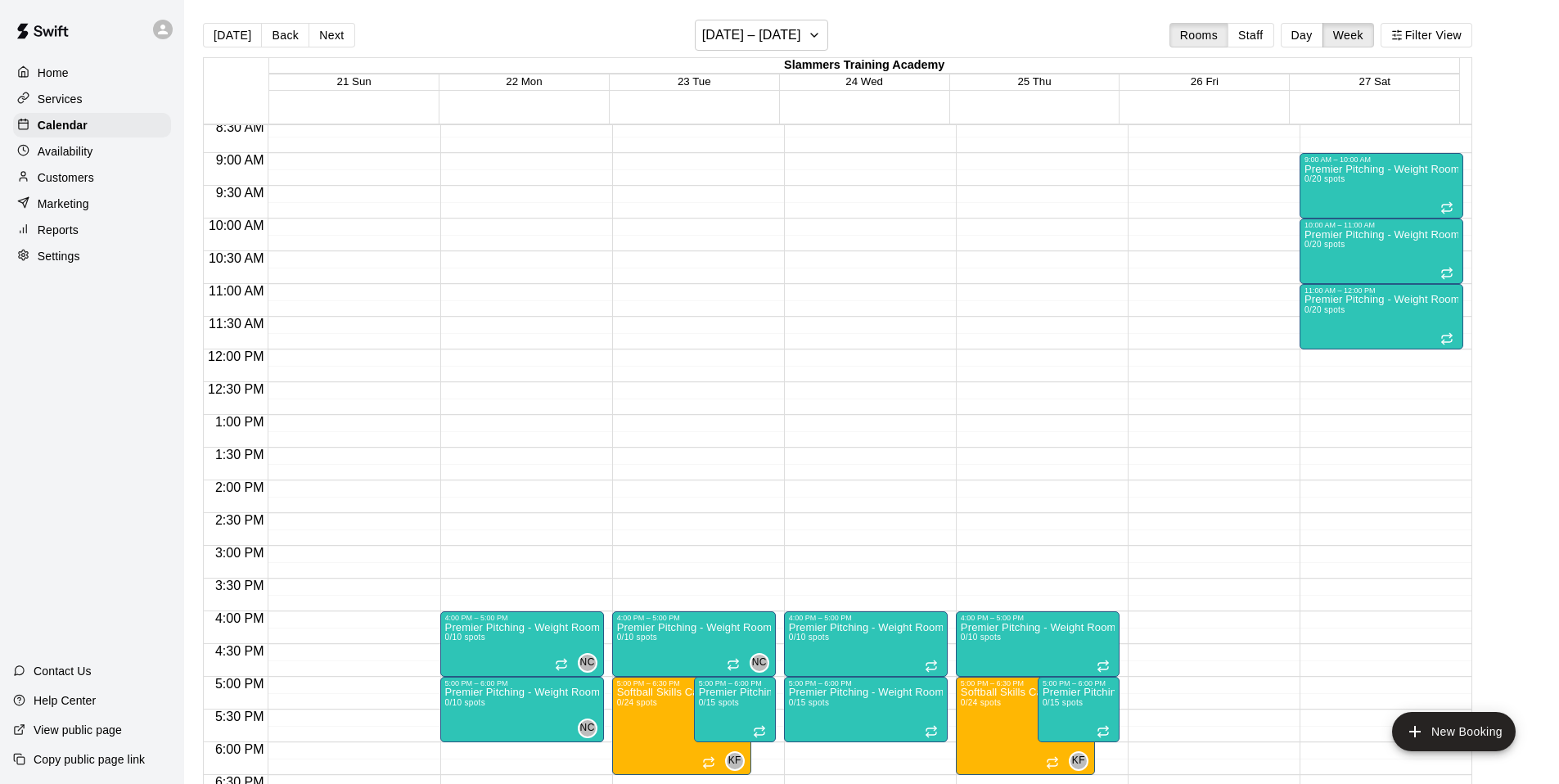
scroll to position [567, 0]
